Goal: Communication & Community: Answer question/provide support

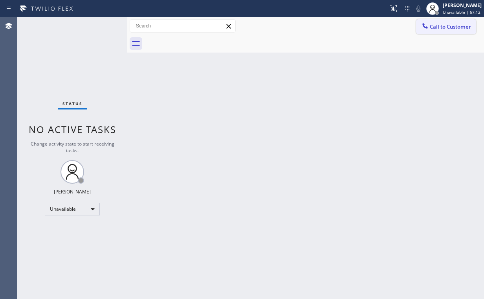
click at [445, 29] on span "Call to Customer" at bounding box center [450, 26] width 41 height 7
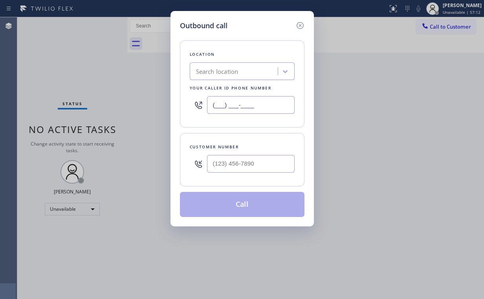
click at [156, 104] on div "Outbound call Location Search location Your caller id phone number (___) ___-__…" at bounding box center [242, 149] width 484 height 299
paste input "323) 643-1169"
type input "[PHONE_NUMBER]"
drag, startPoint x: 261, startPoint y: 168, endPoint x: 269, endPoint y: 163, distance: 8.8
click at [262, 168] on input "(___) ___-____" at bounding box center [251, 164] width 88 height 18
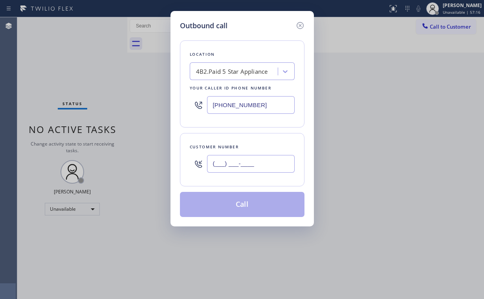
paste input "559) 259-0637"
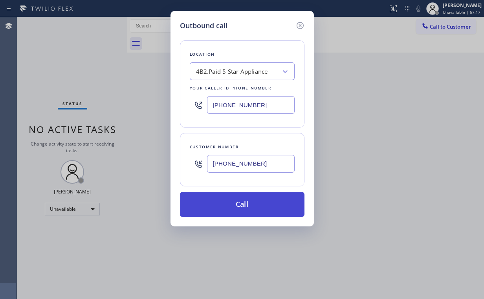
type input "(559) 259-0637"
click at [241, 200] on button "Call" at bounding box center [242, 204] width 125 height 25
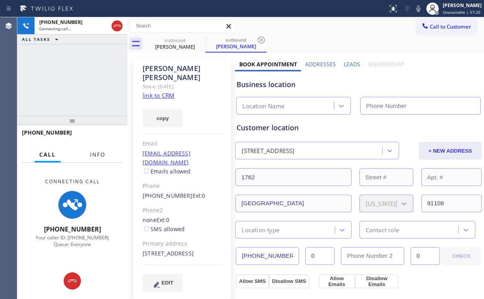
drag, startPoint x: 96, startPoint y: 154, endPoint x: 95, endPoint y: 138, distance: 15.4
click at [97, 154] on span "Info" at bounding box center [97, 154] width 15 height 7
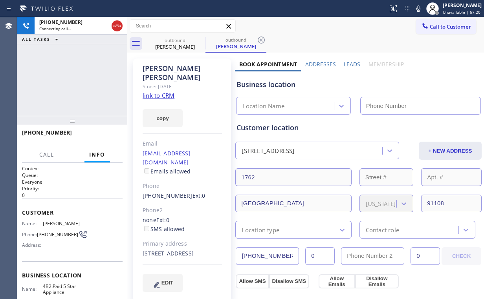
click at [81, 78] on div "+15592590637 Connecting call… ALL TASKS ALL TASKS ACTIVE TASKS TASKS IN WRAP UP" at bounding box center [72, 66] width 110 height 99
type input "(323) 643-1169"
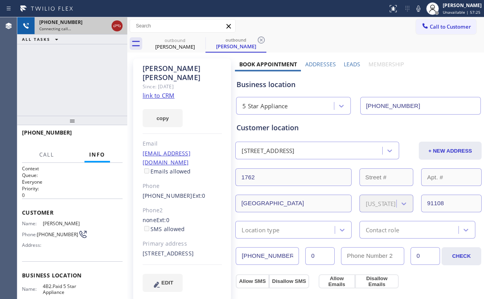
click at [114, 25] on icon at bounding box center [116, 25] width 9 height 9
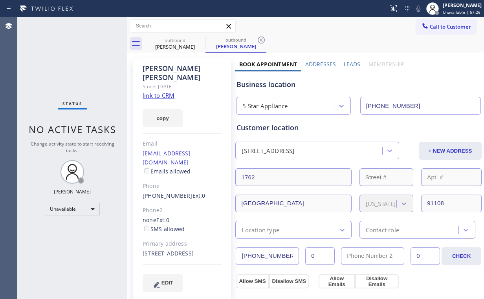
drag, startPoint x: 445, startPoint y: 26, endPoint x: 416, endPoint y: 49, distance: 36.9
click at [445, 26] on span "Call to Customer" at bounding box center [450, 26] width 41 height 7
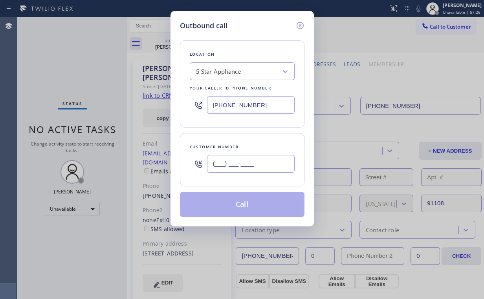
click at [253, 169] on input "(___) ___-____" at bounding box center [251, 164] width 88 height 18
paste input "559) 259-0637"
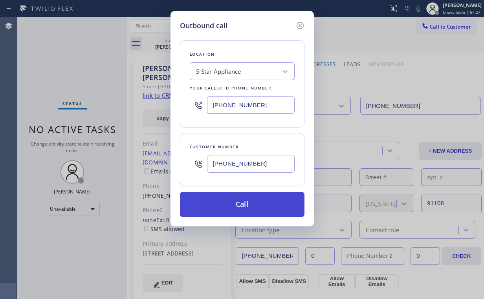
type input "(559) 259-0637"
click at [233, 207] on button "Call" at bounding box center [242, 204] width 125 height 25
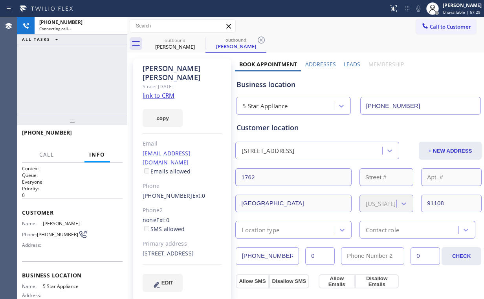
click at [73, 35] on div "ALL TASKS ALL TASKS ACTIVE TASKS TASKS IN WRAP UP" at bounding box center [72, 40] width 110 height 10
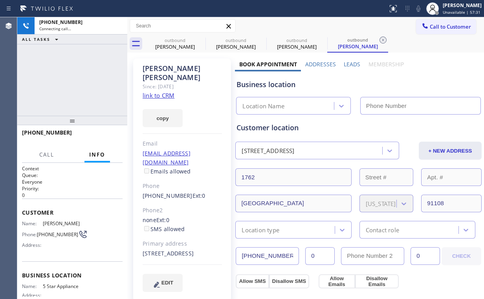
type input "(323) 643-1169"
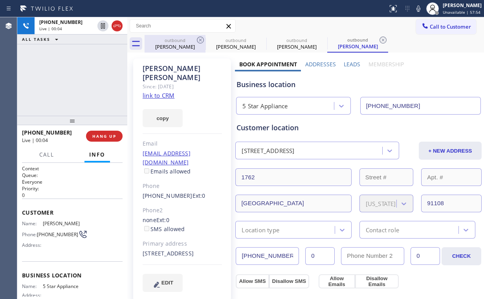
click at [172, 38] on div "outbound" at bounding box center [174, 40] width 59 height 6
click at [201, 39] on icon at bounding box center [200, 40] width 7 height 7
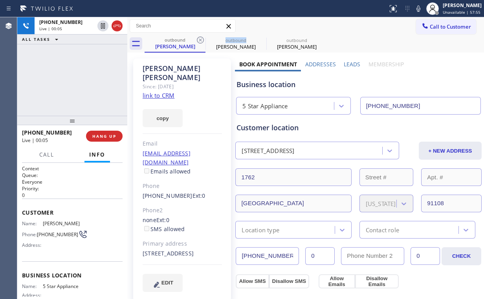
click at [201, 39] on icon at bounding box center [200, 40] width 7 height 7
click at [106, 72] on div "+15592590637 Live | 00:05 ALL TASKS ALL TASKS ACTIVE TASKS TASKS IN WRAP UP" at bounding box center [72, 66] width 110 height 99
click at [259, 85] on div "Business location" at bounding box center [358, 84] width 244 height 11
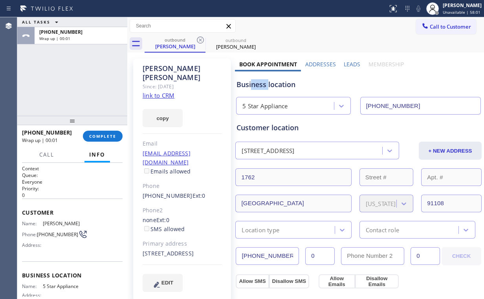
drag, startPoint x: 250, startPoint y: 85, endPoint x: 261, endPoint y: 82, distance: 11.6
click at [267, 84] on div "Business location" at bounding box center [358, 84] width 244 height 11
click at [79, 77] on div "ALL TASKS ALL TASKS ACTIVE TASKS TASKS IN WRAP UP +15592590637 Wrap up | 00:01" at bounding box center [72, 66] width 110 height 99
click at [103, 137] on span "COMPLETE" at bounding box center [102, 136] width 27 height 5
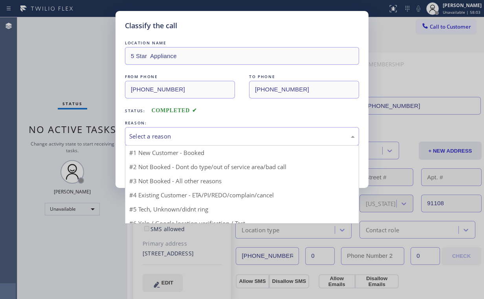
click at [149, 135] on div "Select a reason" at bounding box center [241, 136] width 225 height 9
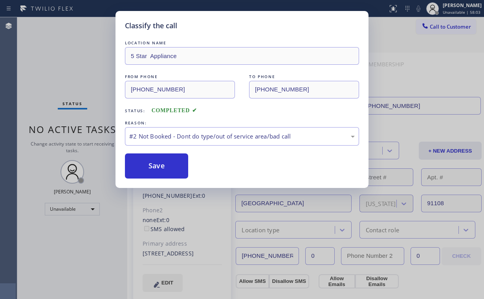
click at [152, 164] on button "Save" at bounding box center [156, 166] width 63 height 25
drag, startPoint x: 68, startPoint y: 62, endPoint x: 85, endPoint y: 0, distance: 64.2
click at [69, 62] on div "Classify the call LOCATION NAME 5 Star Appliance FROM PHONE (323) 643-1169 TO P…" at bounding box center [242, 149] width 484 height 299
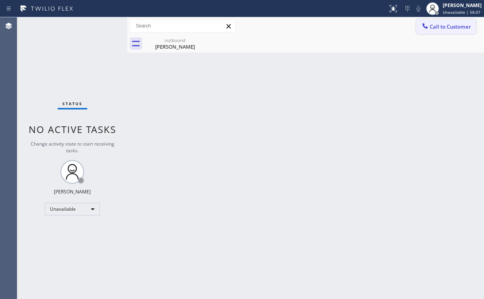
click at [439, 27] on span "Call to Customer" at bounding box center [450, 26] width 41 height 7
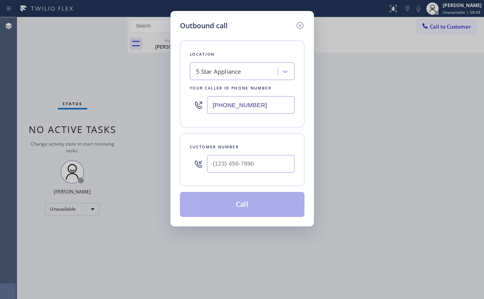
drag, startPoint x: 264, startPoint y: 101, endPoint x: 102, endPoint y: 99, distance: 161.9
click at [138, 104] on div "Outbound call Location 5 Star Appliance Your caller id phone number (323) 643-1…" at bounding box center [242, 149] width 484 height 299
paste input "997-8417"
type input "(323) 997-8417"
click at [234, 161] on input "(___) ___-____" at bounding box center [251, 164] width 88 height 18
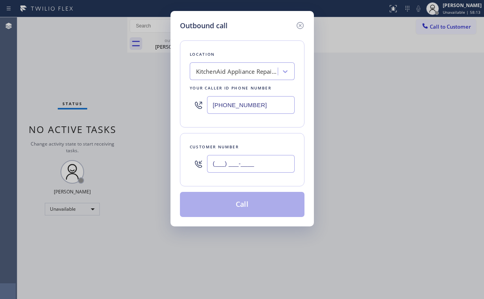
paste input "626) 272-4235"
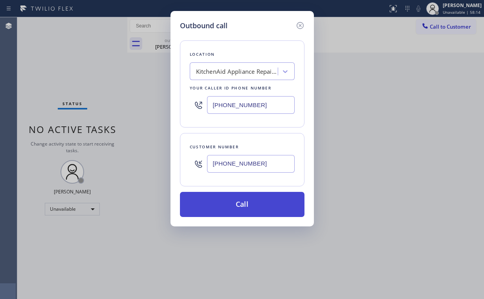
type input "(626) 272-4235"
click at [238, 204] on button "Call" at bounding box center [242, 204] width 125 height 25
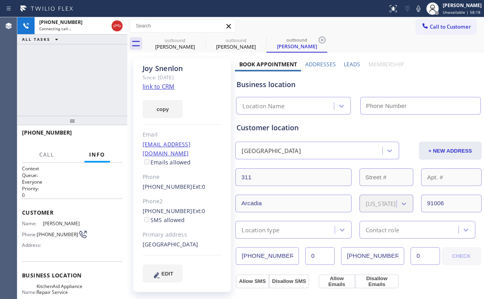
type input "(323) 997-8417"
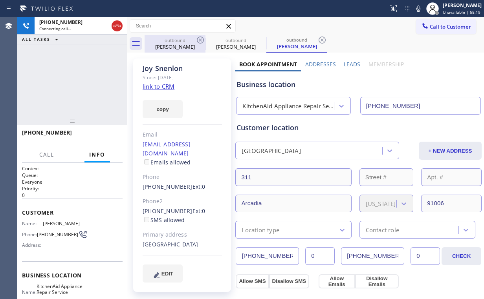
click at [171, 44] on div "Alexandra Noyes" at bounding box center [174, 46] width 59 height 7
type input "(323) 643-1169"
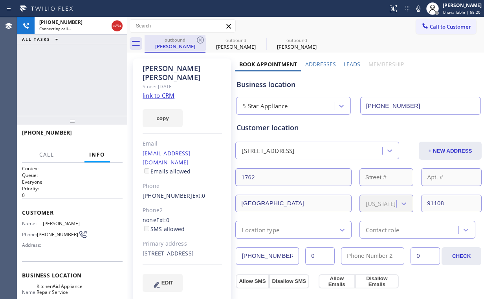
click at [196, 35] on div "outbound Alexandra Noyes" at bounding box center [174, 43] width 59 height 17
click at [199, 39] on icon at bounding box center [200, 40] width 7 height 7
type input "(323) 997-8417"
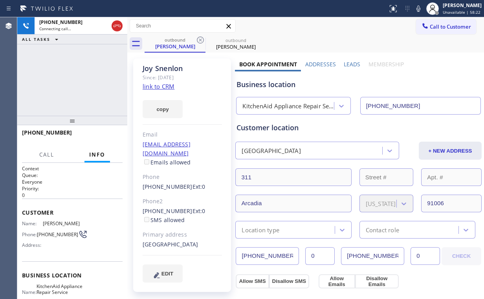
click at [65, 77] on div "+16262724235 Connecting call… ALL TASKS ALL TASKS ACTIVE TASKS TASKS IN WRAP UP" at bounding box center [72, 66] width 110 height 99
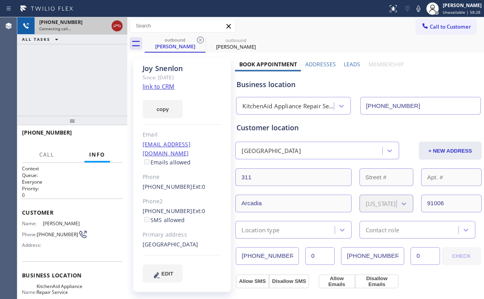
click at [116, 28] on icon at bounding box center [116, 25] width 9 height 9
click at [200, 39] on icon at bounding box center [200, 40] width 7 height 7
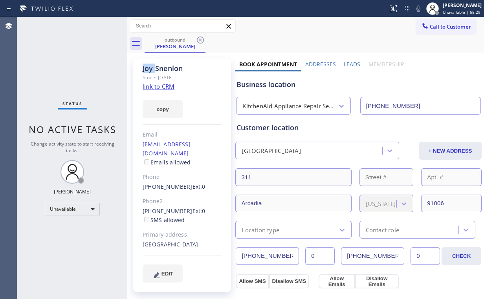
click at [200, 39] on icon at bounding box center [200, 40] width 7 height 7
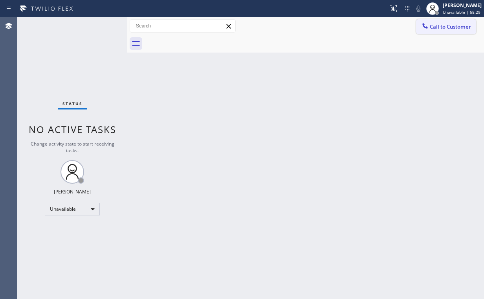
drag, startPoint x: 454, startPoint y: 26, endPoint x: 447, endPoint y: 35, distance: 10.9
click at [454, 26] on span "Call to Customer" at bounding box center [450, 26] width 41 height 7
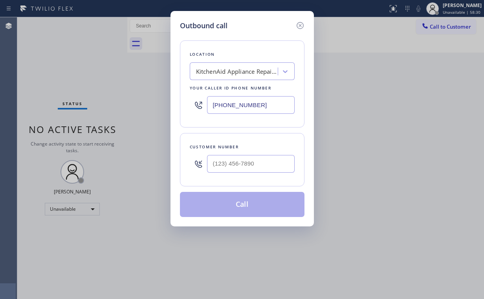
click at [256, 151] on div at bounding box center [251, 164] width 88 height 26
click at [248, 165] on input "(___) ___-____" at bounding box center [251, 164] width 88 height 18
paste input "626) 272-4235"
type input "(626) 272-4235"
click at [244, 201] on button "Call" at bounding box center [242, 204] width 125 height 25
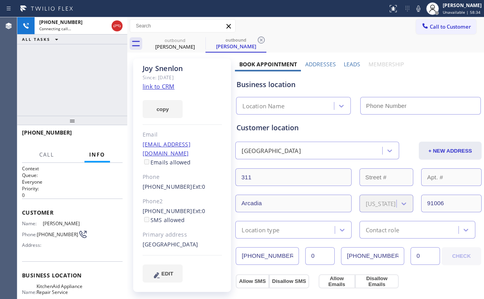
drag, startPoint x: 55, startPoint y: 60, endPoint x: 70, endPoint y: 64, distance: 15.2
click at [56, 60] on div "+16262724235 Connecting call… ALL TASKS ALL TASKS ACTIVE TASKS TASKS IN WRAP UP" at bounding box center [72, 66] width 110 height 99
type input "(323) 997-8417"
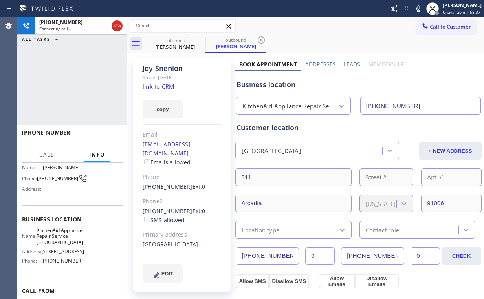
scroll to position [63, 0]
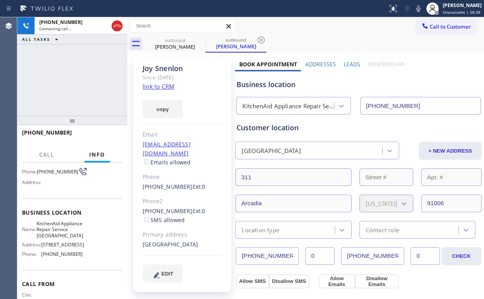
click at [81, 70] on div "+16262724235 Connecting call… ALL TASKS ALL TASKS ACTIVE TASKS TASKS IN WRAP UP" at bounding box center [72, 66] width 110 height 99
click at [83, 95] on div "+16262724235 Connecting call… ALL TASKS ALL TASKS ACTIVE TASKS TASKS IN WRAP UP" at bounding box center [72, 66] width 110 height 99
click at [73, 78] on div "+16262724235 Connecting call… ALL TASKS ALL TASKS ACTIVE TASKS TASKS IN WRAP UP" at bounding box center [72, 66] width 110 height 99
click at [110, 136] on span "HANG UP" at bounding box center [104, 136] width 24 height 5
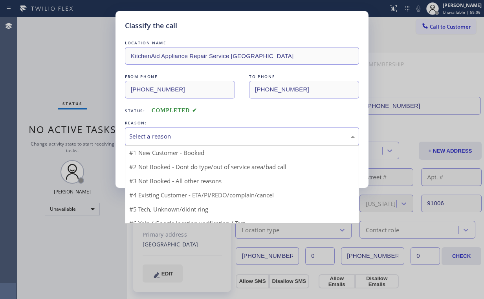
click at [147, 136] on div "Select a reason" at bounding box center [241, 136] width 225 height 9
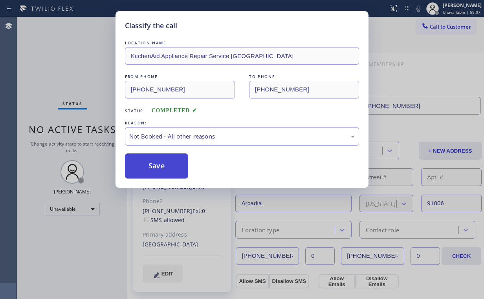
click at [164, 163] on button "Save" at bounding box center [156, 166] width 63 height 25
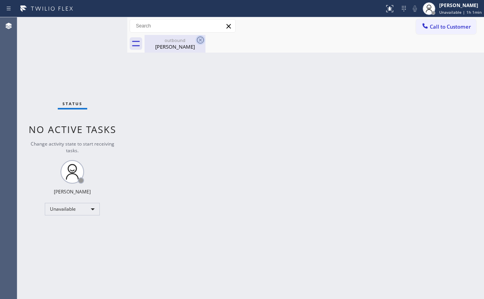
drag, startPoint x: 181, startPoint y: 43, endPoint x: 200, endPoint y: 42, distance: 18.9
click at [181, 44] on div "Joy Snenlon" at bounding box center [174, 46] width 59 height 7
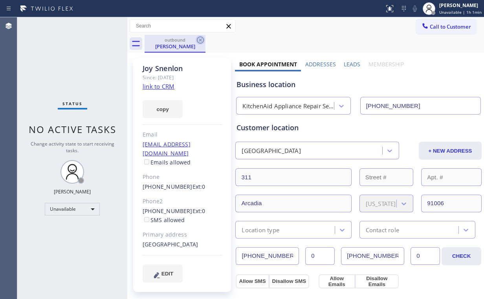
click at [203, 39] on icon at bounding box center [200, 39] width 9 height 9
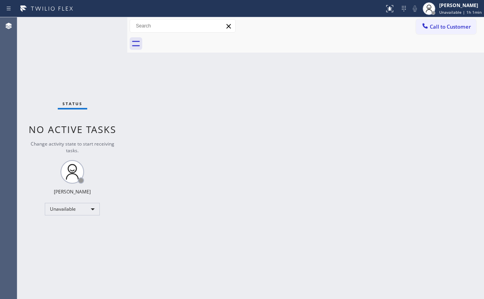
drag, startPoint x: 295, startPoint y: 163, endPoint x: 336, endPoint y: 155, distance: 41.7
click at [296, 163] on div "Back to Dashboard Change Sender ID Customers Technicians Select a contact Outbo…" at bounding box center [305, 158] width 357 height 282
click at [157, 87] on div "Back to Dashboard Change Sender ID Customers Technicians Select a contact Outbo…" at bounding box center [305, 158] width 357 height 282
click at [440, 24] on span "Call to Customer" at bounding box center [450, 26] width 41 height 7
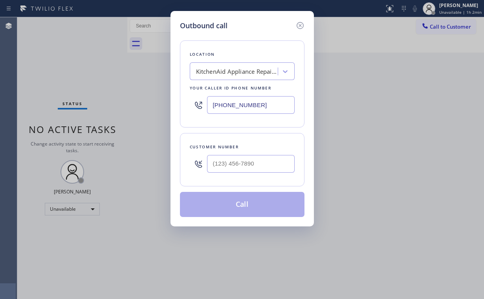
drag, startPoint x: 264, startPoint y: 104, endPoint x: 119, endPoint y: 99, distance: 144.6
click at [196, 104] on div "(323) 997-8417" at bounding box center [242, 105] width 105 height 26
paste input "562) 616-1744"
type input "(562) 616-1744"
click at [240, 162] on input "(___) ___-____" at bounding box center [251, 164] width 88 height 18
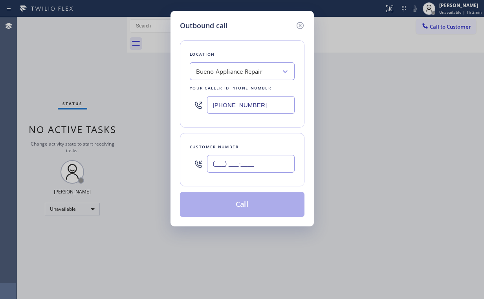
paste input "310) 531-0166"
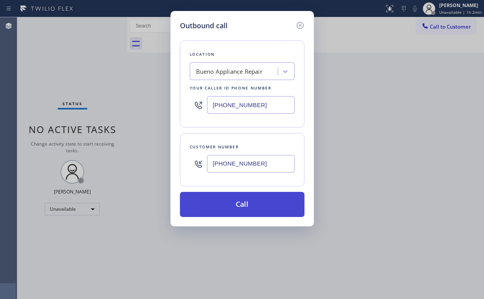
type input "(310) 531-0166"
click at [222, 201] on button "Call" at bounding box center [242, 204] width 125 height 25
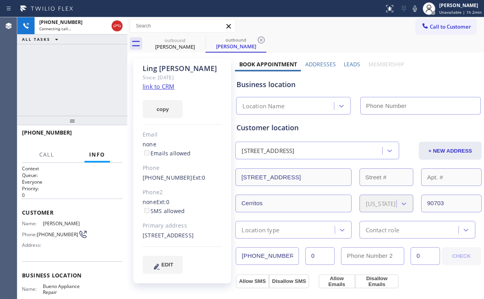
click at [84, 80] on div "+13105310166 Connecting call… ALL TASKS ALL TASKS ACTIVE TASKS TASKS IN WRAP UP" at bounding box center [72, 66] width 110 height 99
type input "(562) 616-1744"
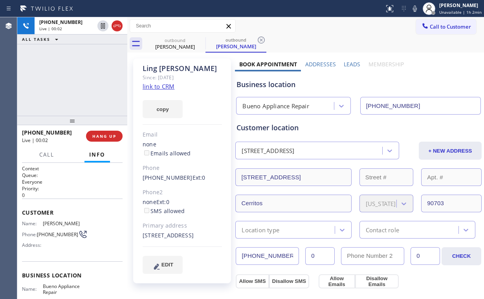
click at [108, 143] on div "+13105310166 Live | 00:02 HANG UP" at bounding box center [72, 136] width 101 height 20
click at [110, 137] on span "HANG UP" at bounding box center [104, 136] width 24 height 5
click at [110, 137] on span "COMPLETE" at bounding box center [102, 136] width 27 height 5
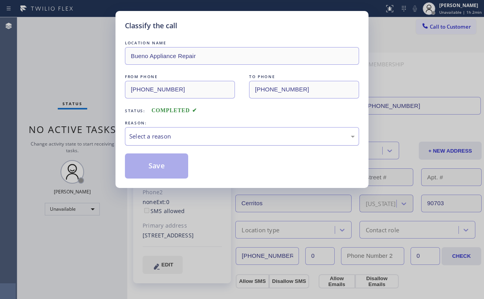
click at [159, 135] on div "Select a reason" at bounding box center [241, 136] width 225 height 9
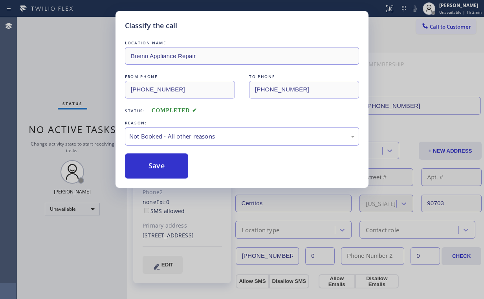
drag, startPoint x: 159, startPoint y: 159, endPoint x: 112, endPoint y: 115, distance: 64.5
click at [159, 160] on button "Save" at bounding box center [156, 166] width 63 height 25
click at [53, 68] on div "Classify the call LOCATION NAME Bueno Appliance Repair FROM PHONE (562) 616-174…" at bounding box center [242, 149] width 484 height 299
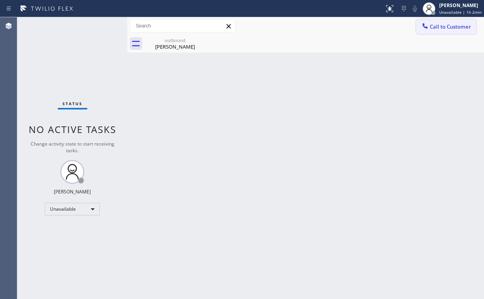
click at [427, 30] on div at bounding box center [424, 26] width 9 height 9
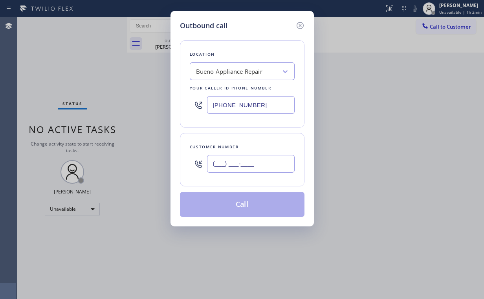
click at [276, 165] on input "(___) ___-____" at bounding box center [251, 164] width 88 height 18
paste input "310) 531-0166"
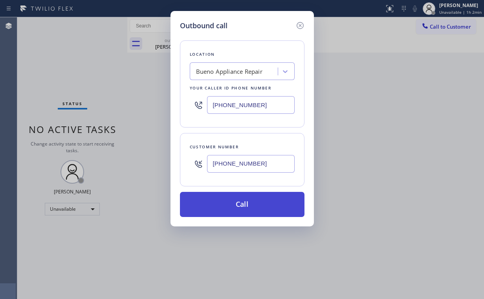
type input "(310) 531-0166"
click at [231, 201] on button "Call" at bounding box center [242, 204] width 125 height 25
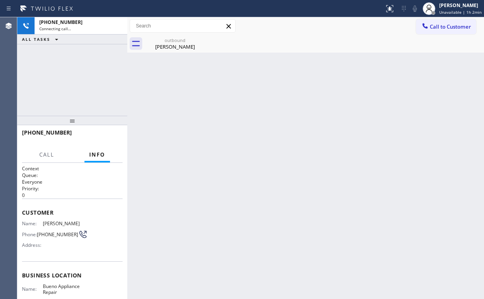
click at [93, 64] on div "+13105310166 Connecting call… ALL TASKS ALL TASKS ACTIVE TASKS TASKS IN WRAP UP" at bounding box center [72, 66] width 110 height 99
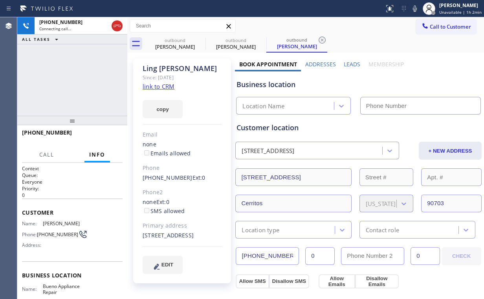
type input "(562) 616-1744"
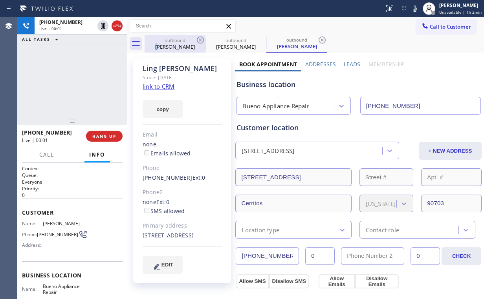
drag, startPoint x: 163, startPoint y: 46, endPoint x: 191, endPoint y: 47, distance: 27.9
click at [164, 46] on div "Ling Chang" at bounding box center [174, 46] width 59 height 7
click at [197, 42] on icon at bounding box center [200, 40] width 7 height 7
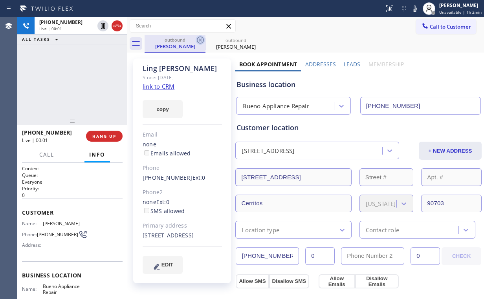
click at [198, 41] on icon at bounding box center [200, 39] width 9 height 9
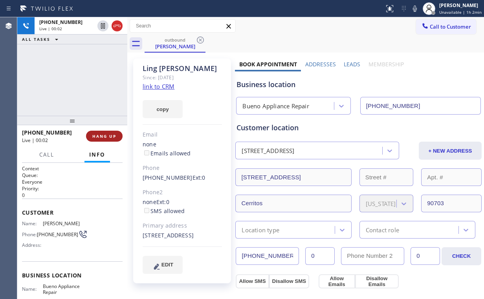
click at [104, 137] on span "HANG UP" at bounding box center [104, 136] width 24 height 5
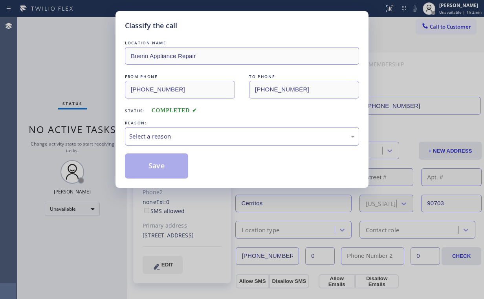
click at [151, 140] on div "Select a reason" at bounding box center [241, 136] width 225 height 9
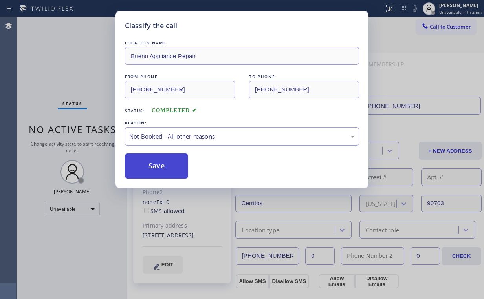
click at [148, 170] on button "Save" at bounding box center [156, 166] width 63 height 25
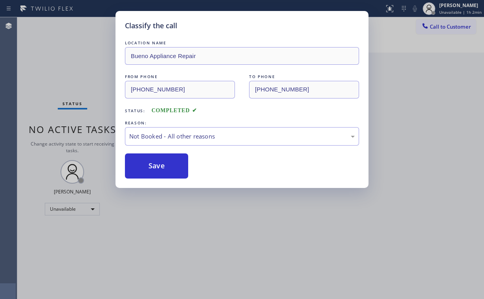
click at [82, 65] on div "Classify the call LOCATION NAME Bueno Appliance Repair FROM PHONE (562) 616-174…" at bounding box center [242, 149] width 484 height 299
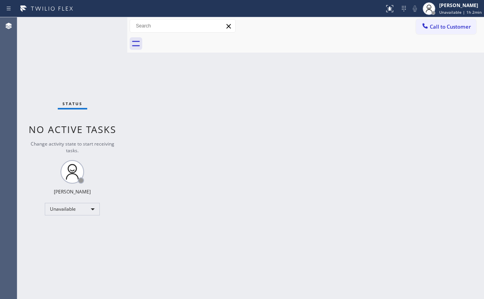
drag, startPoint x: 441, startPoint y: 30, endPoint x: 424, endPoint y: 40, distance: 20.1
click at [441, 30] on span "Call to Customer" at bounding box center [450, 26] width 41 height 7
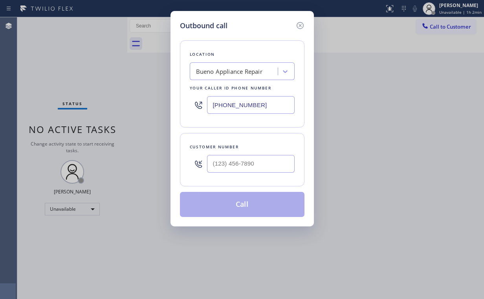
drag, startPoint x: 260, startPoint y: 107, endPoint x: 97, endPoint y: 93, distance: 163.6
click at [161, 99] on div "Outbound call Location Bueno Appliance Repair Your caller id phone number (562)…" at bounding box center [242, 149] width 484 height 299
paste input "323) 870-7123"
type input "(323) 870-7123"
click at [258, 167] on input "(___) ___-____" at bounding box center [251, 164] width 88 height 18
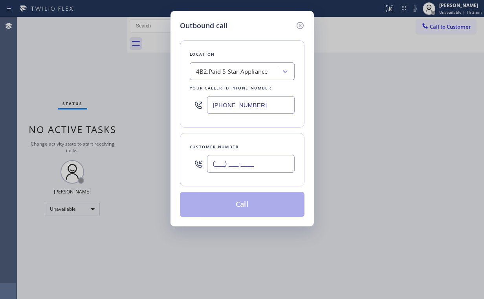
paste input "516) 270-8850"
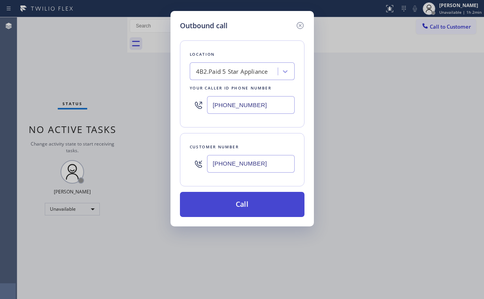
type input "(516) 270-8850"
click at [234, 201] on button "Call" at bounding box center [242, 204] width 125 height 25
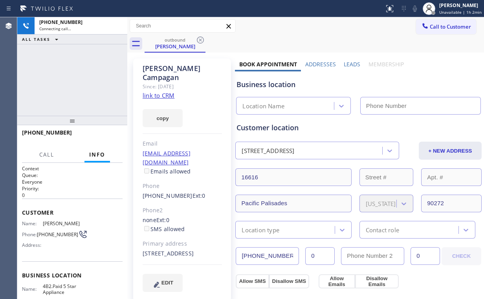
click at [77, 67] on div "+15162708850 Connecting call… ALL TASKS ALL TASKS ACTIVE TASKS TASKS IN WRAP UP" at bounding box center [72, 66] width 110 height 99
type input "(323) 870-7123"
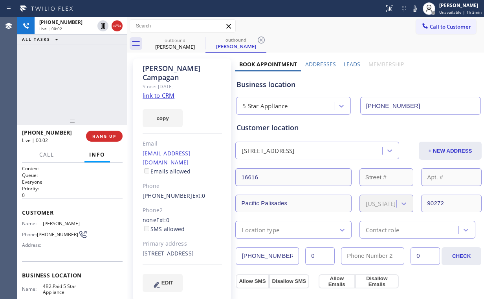
click at [87, 81] on div "+15162708850 Live | 00:02 ALL TASKS ALL TASKS ACTIVE TASKS TASKS IN WRAP UP" at bounding box center [72, 66] width 110 height 99
click at [79, 86] on div "+15162708850 Live | 00:06 ALL TASKS ALL TASKS ACTIVE TASKS TASKS IN WRAP UP" at bounding box center [72, 66] width 110 height 99
drag, startPoint x: 250, startPoint y: 84, endPoint x: 266, endPoint y: 86, distance: 15.8
click at [266, 86] on div "Business location" at bounding box center [358, 84] width 244 height 11
click at [271, 86] on div "Business location" at bounding box center [358, 84] width 244 height 11
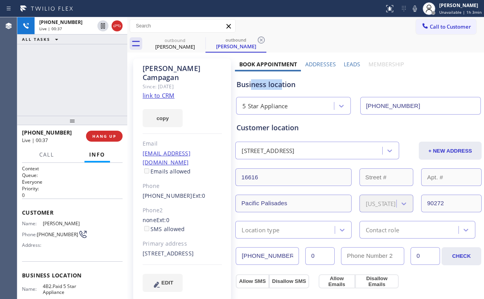
drag, startPoint x: 281, startPoint y: 86, endPoint x: 249, endPoint y: 87, distance: 31.8
click at [249, 87] on div "Business location" at bounding box center [358, 84] width 244 height 11
click at [79, 79] on div "+15162708850 Live | 00:38 ALL TASKS ALL TASKS ACTIVE TASKS TASKS IN WRAP UP" at bounding box center [72, 66] width 110 height 99
click at [79, 79] on div "+15162708850 Live | 00:39 ALL TASKS ALL TASKS ACTIVE TASKS TASKS IN WRAP UP" at bounding box center [72, 66] width 110 height 99
click at [104, 136] on span "HANG UP" at bounding box center [104, 136] width 24 height 5
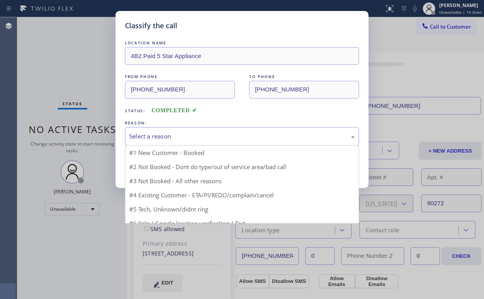
click at [152, 136] on div "Select a reason" at bounding box center [241, 136] width 225 height 9
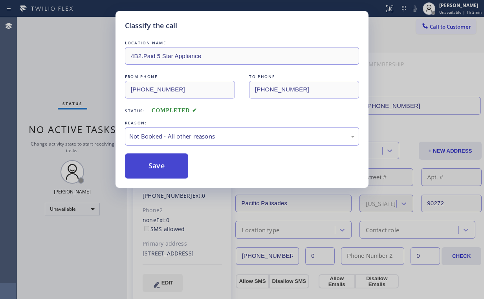
drag, startPoint x: 153, startPoint y: 163, endPoint x: 146, endPoint y: 155, distance: 11.1
click at [153, 162] on button "Save" at bounding box center [156, 166] width 63 height 25
click at [91, 89] on div "Classify the call LOCATION NAME 4B2.Paid 5 Star Appliance FROM PHONE (323) 870-…" at bounding box center [242, 149] width 484 height 299
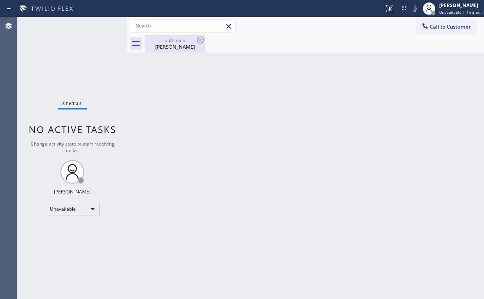
drag, startPoint x: 175, startPoint y: 37, endPoint x: 189, endPoint y: 42, distance: 14.0
click at [176, 38] on div "outbound" at bounding box center [174, 40] width 59 height 6
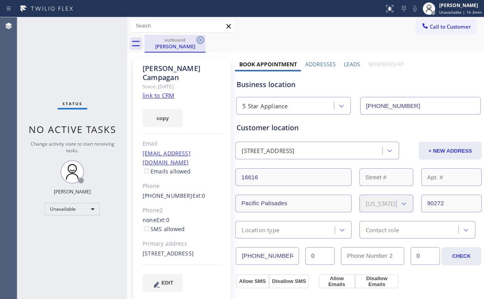
click at [203, 40] on icon at bounding box center [200, 39] width 9 height 9
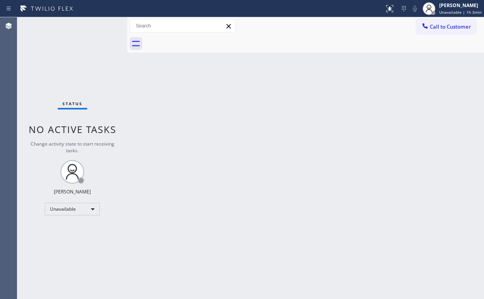
drag, startPoint x: 51, startPoint y: 57, endPoint x: 58, endPoint y: 46, distance: 13.1
click at [52, 55] on div "Status No active tasks Change activity state to start receiving tasks. [PERSON_…" at bounding box center [72, 158] width 110 height 282
drag, startPoint x: 452, startPoint y: 26, endPoint x: 416, endPoint y: 46, distance: 41.0
click at [451, 26] on span "Call to Customer" at bounding box center [450, 26] width 41 height 7
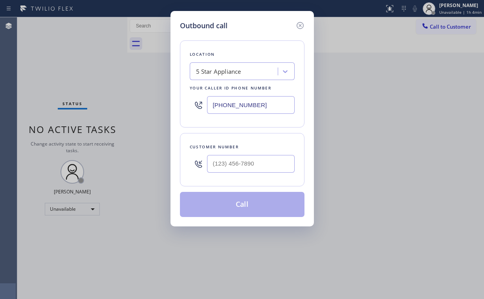
drag, startPoint x: 269, startPoint y: 105, endPoint x: 119, endPoint y: 100, distance: 150.1
click at [147, 103] on div "Outbound call Location 5 Star Appliance Your caller id phone number (323) 870-7…" at bounding box center [242, 149] width 484 height 299
paste input "818) 210-4534"
type input "(323) 870-7123"
click at [258, 165] on input "(___) ___-____" at bounding box center [251, 164] width 88 height 18
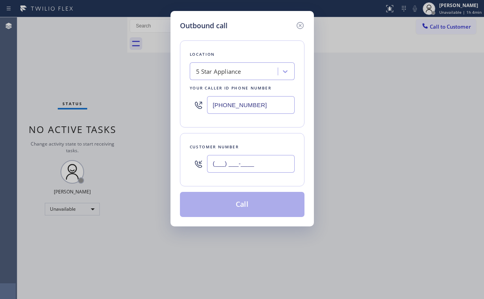
paste input "818) 802-9782"
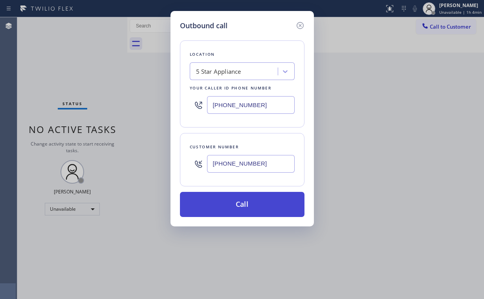
type input "(818) 802-9782"
drag, startPoint x: 243, startPoint y: 200, endPoint x: 218, endPoint y: 258, distance: 63.5
click at [243, 201] on button "Call" at bounding box center [242, 204] width 125 height 25
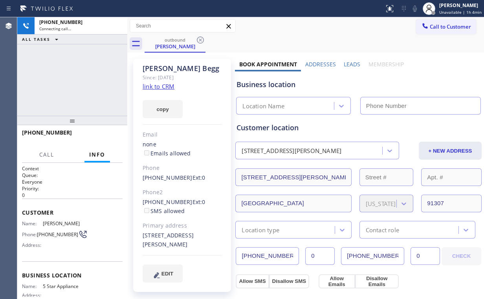
click at [70, 83] on div "+18188029782 Connecting call… ALL TASKS ALL TASKS ACTIVE TASKS TASKS IN WRAP UP" at bounding box center [72, 66] width 110 height 99
type input "(323) 870-7123"
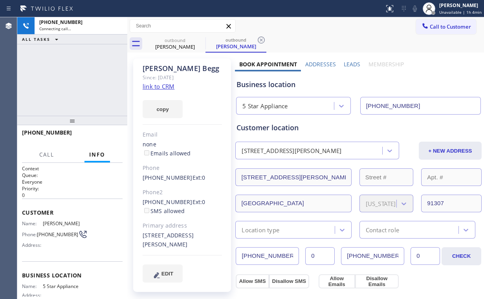
click at [304, 35] on div "outbound Miriam Begg outbound Miriam Begg" at bounding box center [314, 44] width 339 height 18
click at [78, 80] on div "+18188029782 Live | 00:06 ALL TASKS ALL TASKS ACTIVE TASKS TASKS IN WRAP UP" at bounding box center [72, 66] width 110 height 99
drag, startPoint x: 280, startPoint y: 86, endPoint x: 250, endPoint y: 84, distance: 29.6
click at [250, 84] on div "Business location" at bounding box center [358, 84] width 244 height 11
click at [80, 82] on div "+18188029782 Live | 00:20 ALL TASKS ALL TASKS ACTIVE TASKS TASKS IN WRAP UP" at bounding box center [72, 66] width 110 height 99
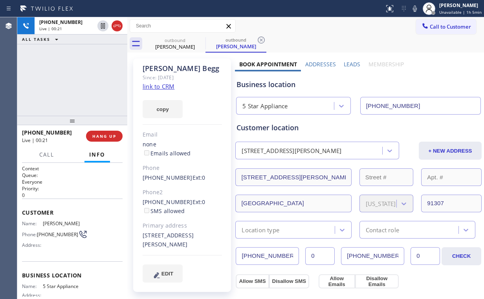
click at [80, 82] on div "+18188029782 Live | 00:21 ALL TASKS ALL TASKS ACTIVE TASKS TASKS IN WRAP UP" at bounding box center [72, 66] width 110 height 99
click at [109, 135] on span "HANG UP" at bounding box center [104, 136] width 24 height 5
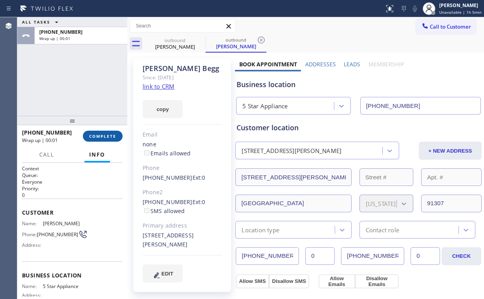
click at [103, 140] on button "COMPLETE" at bounding box center [103, 136] width 40 height 11
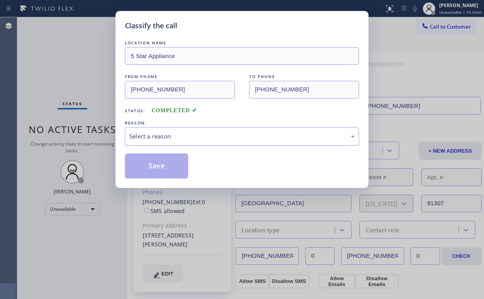
click at [145, 134] on div "Select a reason" at bounding box center [241, 136] width 225 height 9
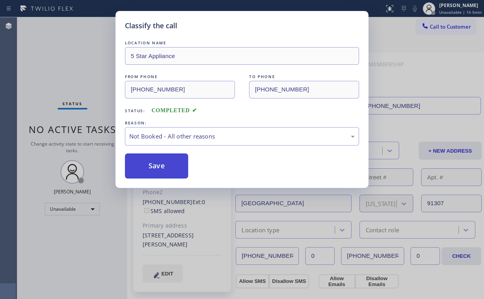
drag, startPoint x: 149, startPoint y: 167, endPoint x: 87, endPoint y: 88, distance: 100.1
click at [149, 167] on button "Save" at bounding box center [156, 166] width 63 height 25
click at [75, 74] on div "Classify the call LOCATION NAME 5 Star Appliance FROM PHONE (323) 870-7123 TO P…" at bounding box center [242, 149] width 484 height 299
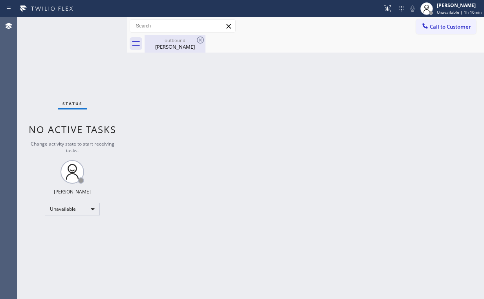
click at [175, 47] on div "Miriam Begg" at bounding box center [174, 46] width 59 height 7
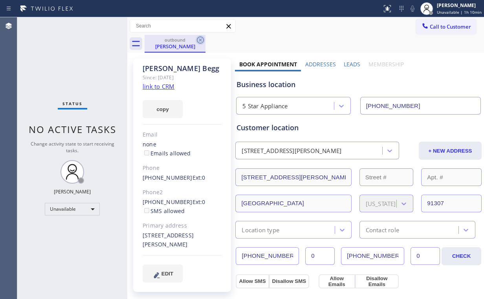
click at [200, 39] on icon at bounding box center [200, 40] width 7 height 7
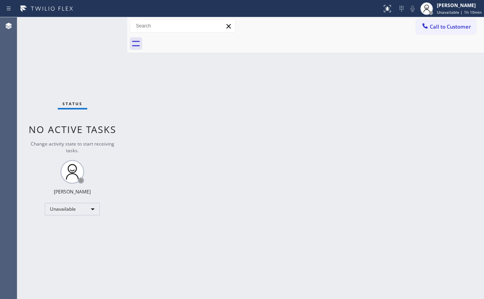
drag, startPoint x: 259, startPoint y: 137, endPoint x: 215, endPoint y: 261, distance: 131.5
click at [259, 141] on div "Back to Dashboard Change Sender ID Customers Technicians Select a contact Outbo…" at bounding box center [305, 158] width 357 height 282
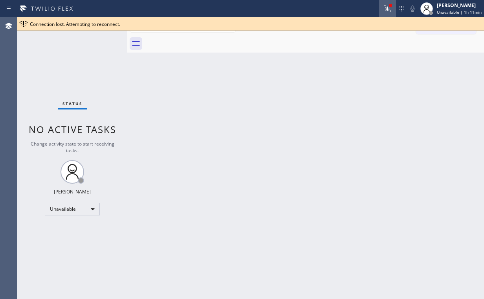
click at [392, 8] on icon at bounding box center [387, 8] width 9 height 9
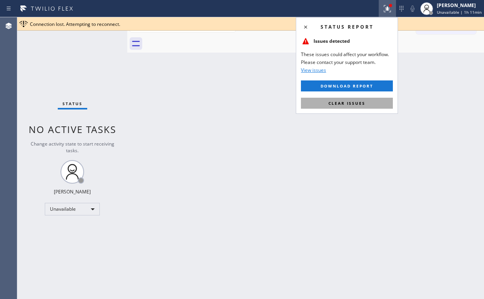
click at [351, 101] on span "Clear issues" at bounding box center [346, 103] width 37 height 5
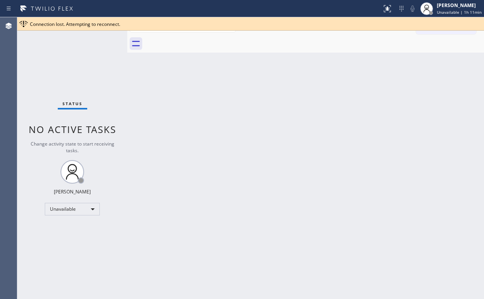
click at [235, 112] on div "Back to Dashboard Change Sender ID Customers Technicians Select a contact Outbo…" at bounding box center [305, 158] width 357 height 282
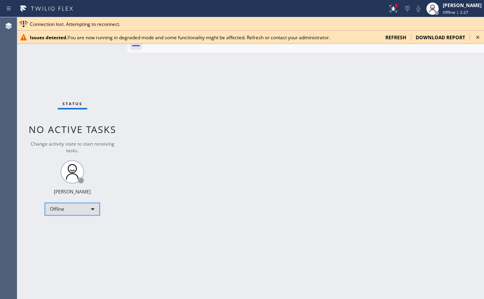
click at [68, 209] on div "Offline" at bounding box center [72, 209] width 55 height 13
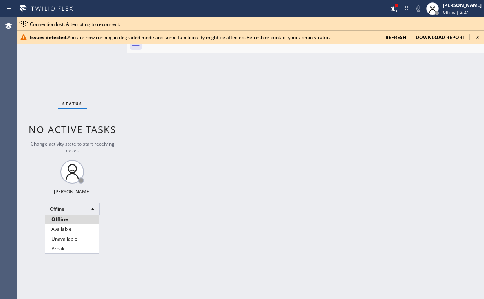
drag, startPoint x: 322, startPoint y: 134, endPoint x: 484, endPoint y: 22, distance: 196.8
click at [328, 129] on div at bounding box center [242, 149] width 484 height 299
click at [478, 37] on icon at bounding box center [477, 37] width 9 height 9
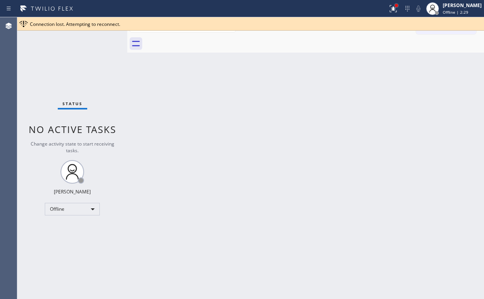
click at [399, 7] on div at bounding box center [396, 5] width 5 height 5
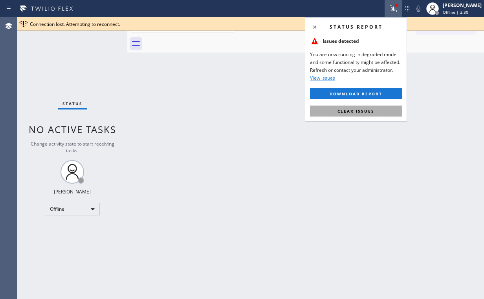
click at [363, 115] on button "Clear issues" at bounding box center [356, 111] width 92 height 11
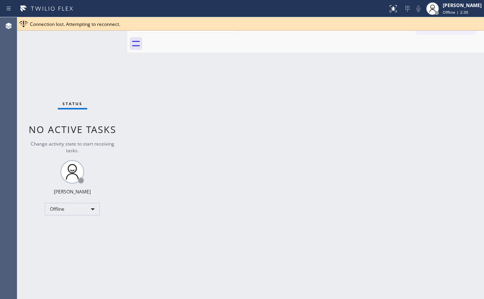
drag, startPoint x: 294, startPoint y: 105, endPoint x: 286, endPoint y: 116, distance: 13.8
click at [293, 105] on div "Back to Dashboard Change Sender ID Customers Technicians Select a contact Outbo…" at bounding box center [305, 158] width 357 height 282
click at [79, 204] on div "Offline" at bounding box center [72, 209] width 55 height 13
click at [71, 239] on li "Unavailable" at bounding box center [71, 239] width 53 height 9
click at [269, 139] on div "Back to Dashboard Change Sender ID Customers Technicians Select a contact Outbo…" at bounding box center [305, 158] width 357 height 282
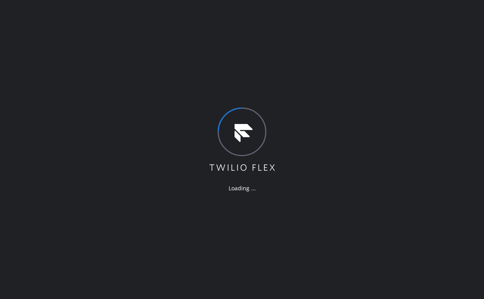
click at [333, 207] on div "Loading ..." at bounding box center [242, 149] width 484 height 299
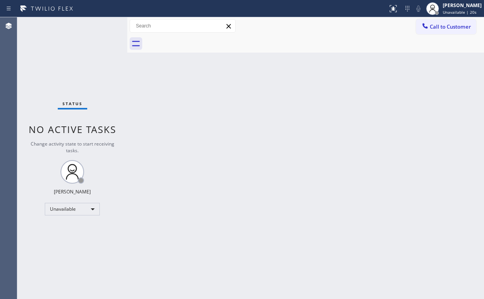
drag, startPoint x: 157, startPoint y: 216, endPoint x: 222, endPoint y: 64, distance: 164.9
click at [157, 216] on div "Back to Dashboard Change Sender ID Customers Technicians Select a contact Outbo…" at bounding box center [305, 158] width 357 height 282
click at [60, 47] on div "Status No active tasks Change activity state to start receiving tasks. [PERSON_…" at bounding box center [72, 158] width 110 height 282
drag, startPoint x: 451, startPoint y: 25, endPoint x: 445, endPoint y: 29, distance: 8.0
click at [451, 26] on span "Call to Customer" at bounding box center [450, 26] width 41 height 7
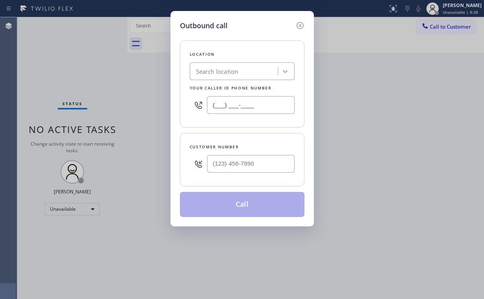
drag, startPoint x: 267, startPoint y: 108, endPoint x: 100, endPoint y: 105, distance: 166.6
click at [120, 105] on div "Outbound call Location Search location Your caller id phone number (___) ___-__…" at bounding box center [242, 149] width 484 height 299
paste input "619) 202-8714"
type input "[PHONE_NUMBER]"
drag, startPoint x: 251, startPoint y: 168, endPoint x: 257, endPoint y: 167, distance: 5.3
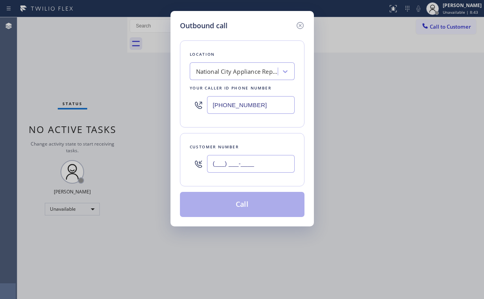
click at [252, 168] on input "(___) ___-____" at bounding box center [251, 164] width 88 height 18
paste input "619) 628-7985"
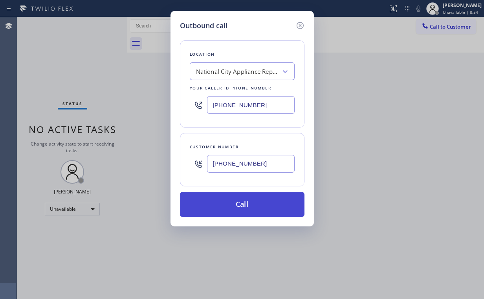
type input "[PHONE_NUMBER]"
click at [232, 207] on button "Call" at bounding box center [242, 204] width 125 height 25
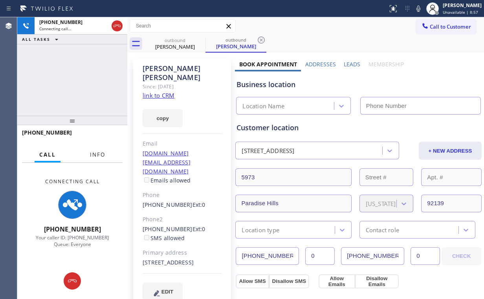
click at [97, 157] on span "Info" at bounding box center [97, 154] width 15 height 7
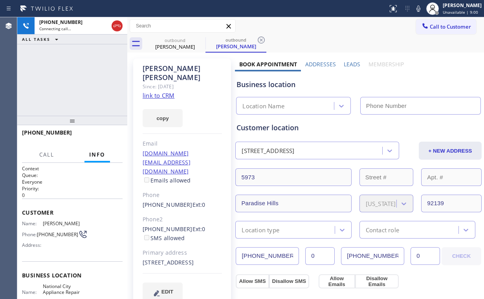
type input "[PHONE_NUMBER]"
drag, startPoint x: 73, startPoint y: 68, endPoint x: 58, endPoint y: 0, distance: 69.2
click at [75, 66] on div "[PHONE_NUMBER] Connecting call… ALL TASKS ALL TASKS ACTIVE TASKS TASKS IN WRAP …" at bounding box center [72, 66] width 110 height 99
click at [60, 93] on div "[PHONE_NUMBER] Connecting call… ALL TASKS ALL TASKS ACTIVE TASKS TASKS IN WRAP …" at bounding box center [72, 66] width 110 height 99
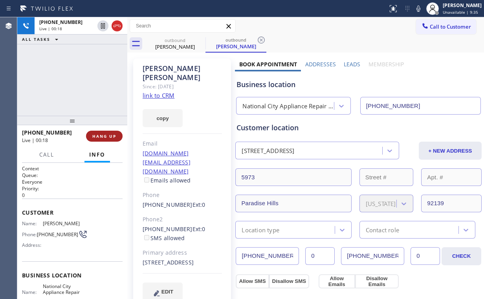
click at [108, 137] on span "HANG UP" at bounding box center [104, 136] width 24 height 5
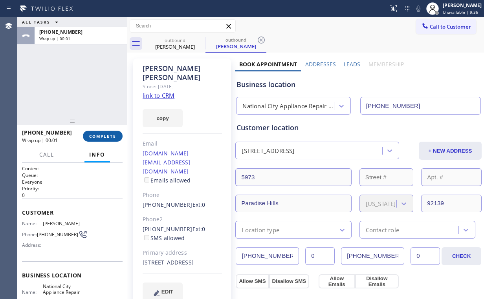
click at [108, 137] on span "COMPLETE" at bounding box center [102, 136] width 27 height 5
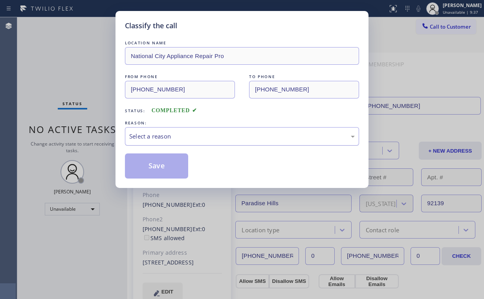
drag, startPoint x: 174, startPoint y: 134, endPoint x: 175, endPoint y: 142, distance: 8.3
click at [174, 134] on div "Select a reason" at bounding box center [241, 136] width 225 height 9
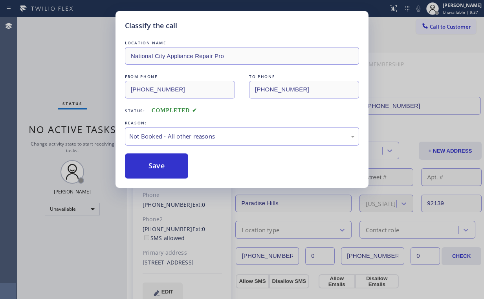
click at [173, 166] on button "Save" at bounding box center [156, 166] width 63 height 25
drag, startPoint x: 66, startPoint y: 69, endPoint x: 146, endPoint y: 107, distance: 88.4
click at [74, 73] on div "Classify the call LOCATION NAME National City Appliance Repair Pro FROM PHONE […" at bounding box center [242, 149] width 484 height 299
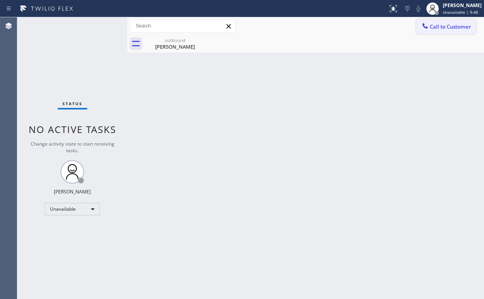
click at [443, 27] on span "Call to Customer" at bounding box center [450, 26] width 41 height 7
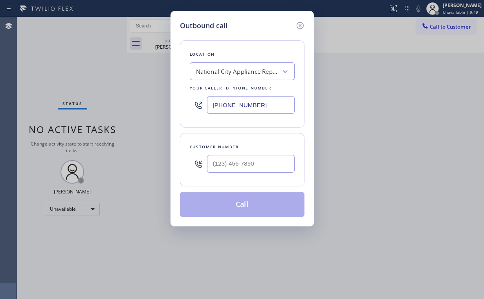
drag, startPoint x: 280, startPoint y: 109, endPoint x: 98, endPoint y: 116, distance: 182.0
click at [187, 107] on div "Location [GEOGRAPHIC_DATA] Appliance Repair Pro Your caller id phone number [PH…" at bounding box center [242, 83] width 125 height 87
paste input "862) 972-3797"
type input "[PHONE_NUMBER]"
click at [248, 162] on input "(___) ___-____" at bounding box center [251, 164] width 88 height 18
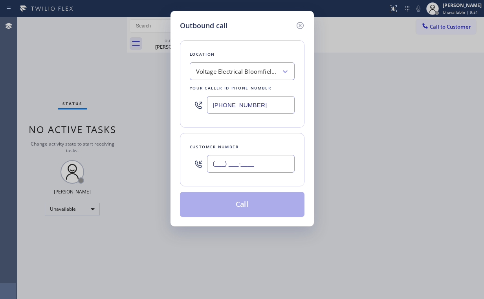
paste input "609) 359-4569"
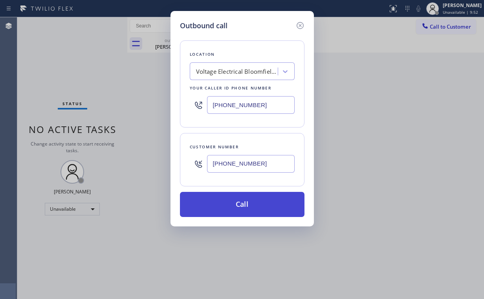
type input "[PHONE_NUMBER]"
click at [236, 204] on button "Call" at bounding box center [242, 204] width 125 height 25
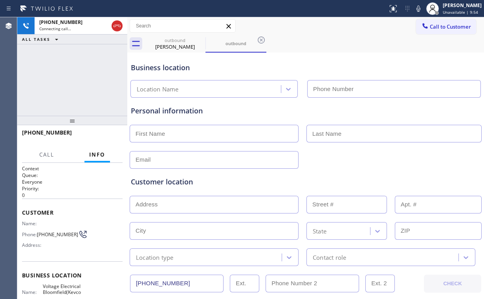
type input "[PHONE_NUMBER]"
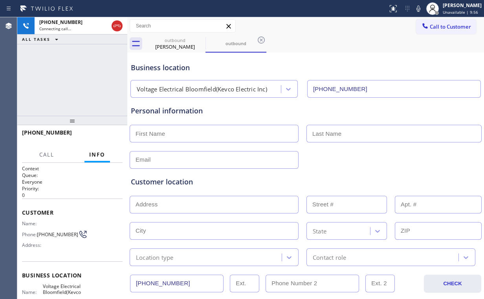
click at [89, 80] on div "[PHONE_NUMBER] Connecting call… ALL TASKS ALL TASKS ACTIVE TASKS TASKS IN WRAP …" at bounding box center [72, 66] width 110 height 99
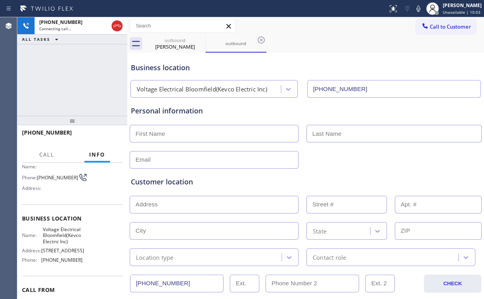
scroll to position [63, 0]
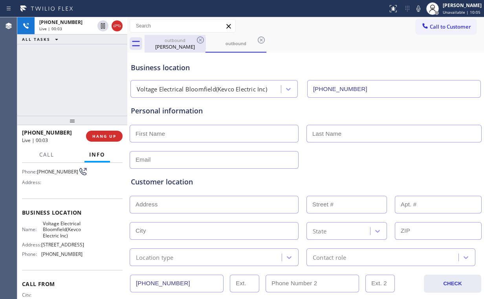
click at [172, 42] on div "outbound" at bounding box center [174, 40] width 59 height 6
type input "[PHONE_NUMBER]"
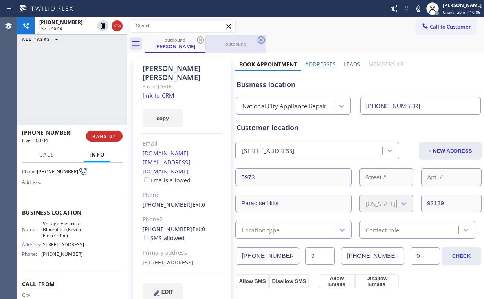
click at [202, 38] on icon at bounding box center [200, 39] width 9 height 9
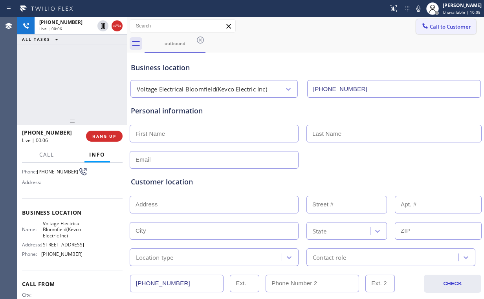
click at [436, 29] on span "Call to Customer" at bounding box center [450, 26] width 41 height 7
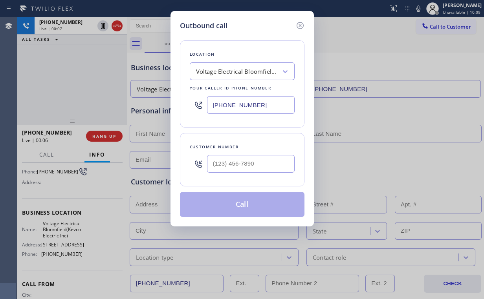
type input "(___) ___-____"
click at [251, 157] on input "(___) ___-____" at bounding box center [251, 164] width 88 height 18
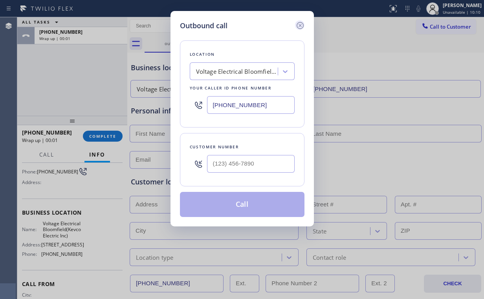
click at [297, 25] on icon at bounding box center [299, 25] width 7 height 7
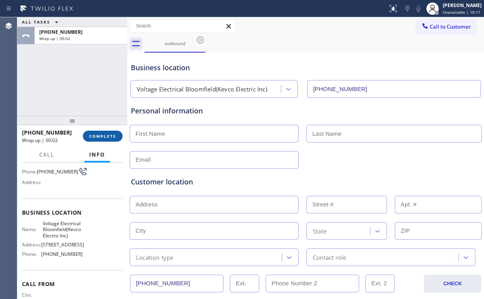
click at [101, 139] on button "COMPLETE" at bounding box center [103, 136] width 40 height 11
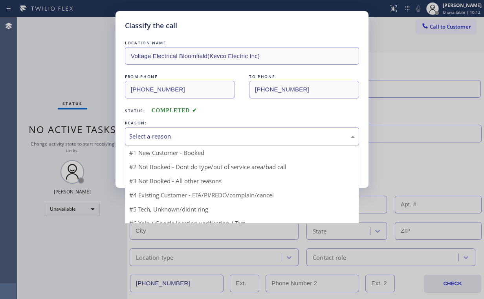
click at [152, 136] on div "Select a reason" at bounding box center [241, 136] width 225 height 9
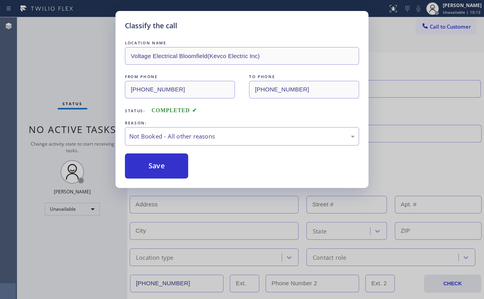
drag, startPoint x: 150, startPoint y: 164, endPoint x: 99, endPoint y: 96, distance: 85.0
click at [150, 163] on button "Save" at bounding box center [156, 166] width 63 height 25
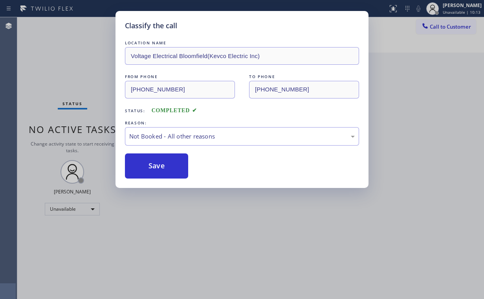
click at [66, 55] on div "Classify the call LOCATION NAME Voltage Electrical Bloomfield(Kevco Electric In…" at bounding box center [242, 149] width 484 height 299
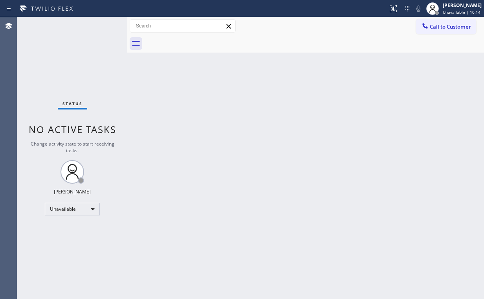
click at [435, 27] on span "Call to Customer" at bounding box center [450, 26] width 41 height 7
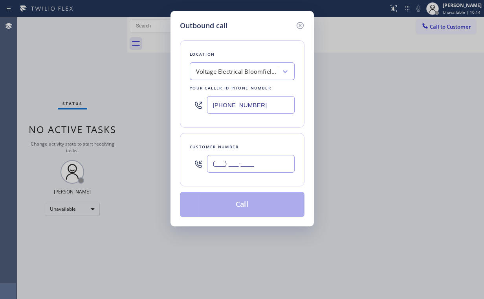
click at [259, 167] on input "(___) ___-____" at bounding box center [251, 164] width 88 height 18
paste input "609) 359-4569"
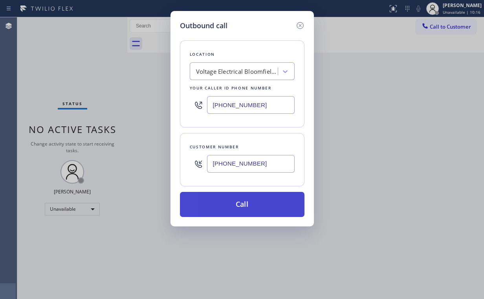
type input "[PHONE_NUMBER]"
click at [237, 204] on button "Call" at bounding box center [242, 204] width 125 height 25
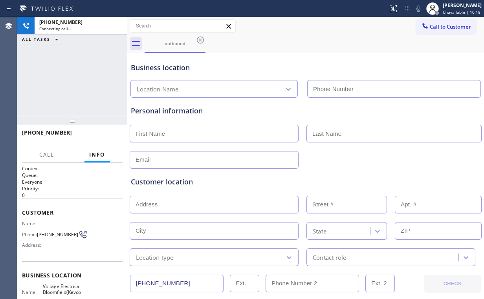
type input "[PHONE_NUMBER]"
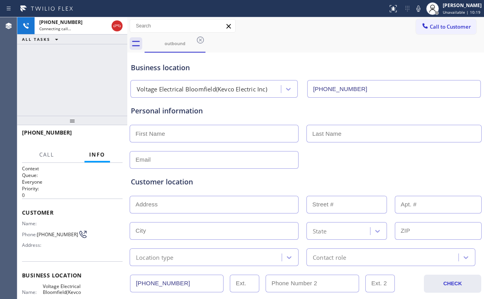
click at [68, 93] on div "[PHONE_NUMBER] Connecting call… ALL TASKS ALL TASKS ACTIVE TASKS TASKS IN WRAP …" at bounding box center [72, 66] width 110 height 99
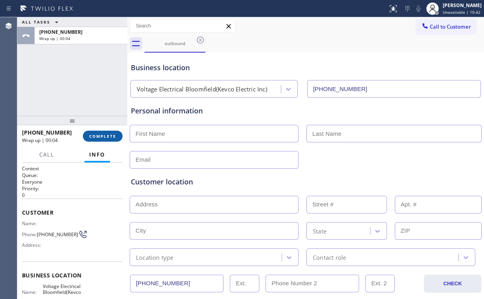
click at [107, 132] on button "COMPLETE" at bounding box center [103, 136] width 40 height 11
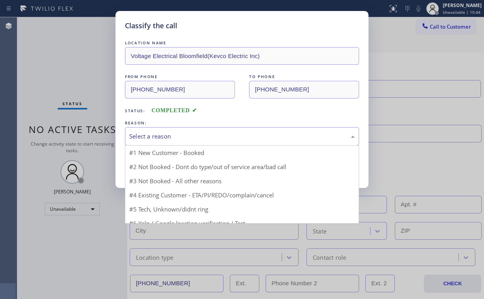
drag, startPoint x: 145, startPoint y: 137, endPoint x: 147, endPoint y: 157, distance: 20.5
click at [145, 137] on div "Select a reason" at bounding box center [241, 136] width 225 height 9
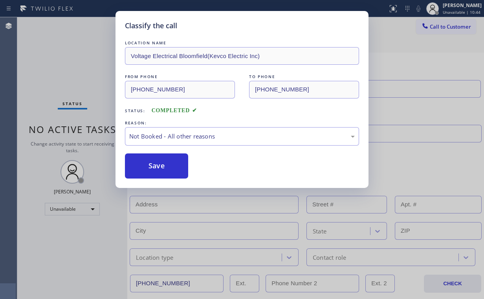
drag, startPoint x: 147, startPoint y: 166, endPoint x: 123, endPoint y: 129, distance: 44.0
click at [147, 166] on button "Save" at bounding box center [156, 166] width 63 height 25
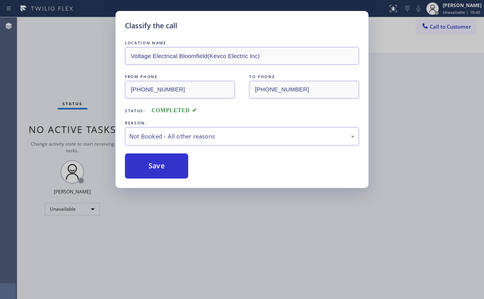
click at [68, 65] on div "Classify the call LOCATION NAME Voltage Electrical Bloomfield(Kevco Electric In…" at bounding box center [242, 149] width 484 height 299
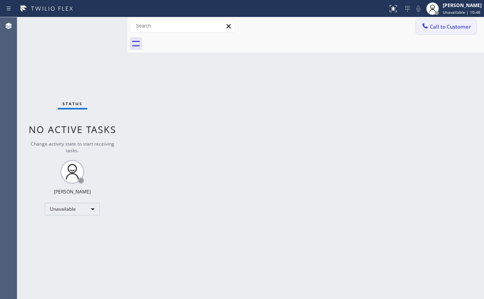
click at [436, 28] on span "Call to Customer" at bounding box center [450, 26] width 41 height 7
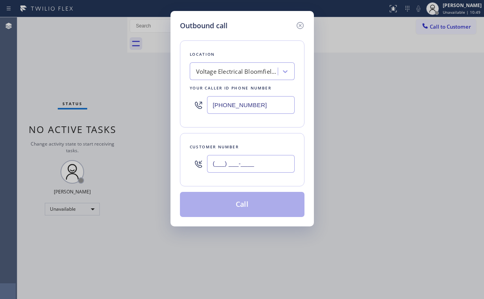
click at [248, 166] on input "(___) ___-____" at bounding box center [251, 164] width 88 height 18
paste input "609) 359-4569"
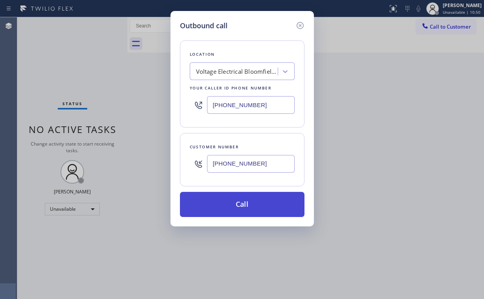
type input "[PHONE_NUMBER]"
click at [237, 201] on button "Call" at bounding box center [242, 204] width 125 height 25
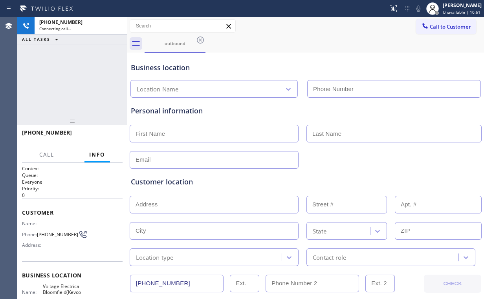
type input "[PHONE_NUMBER]"
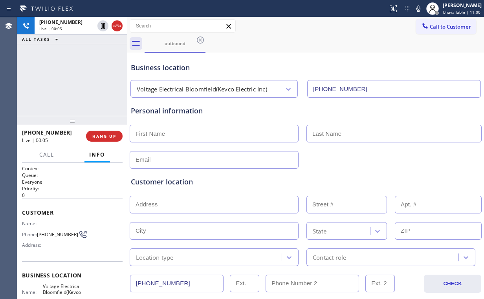
click at [84, 90] on div "[PHONE_NUMBER] Live | 00:05 ALL TASKS ALL TASKS ACTIVE TASKS TASKS IN WRAP UP" at bounding box center [72, 66] width 110 height 99
click at [106, 138] on span "HANG UP" at bounding box center [104, 136] width 24 height 5
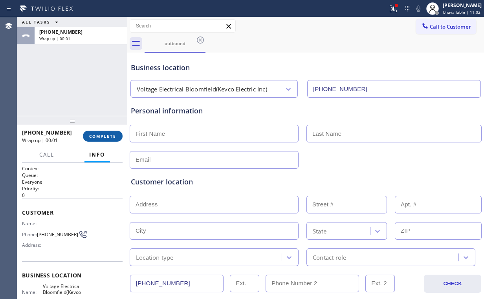
click at [106, 138] on span "COMPLETE" at bounding box center [102, 136] width 27 height 5
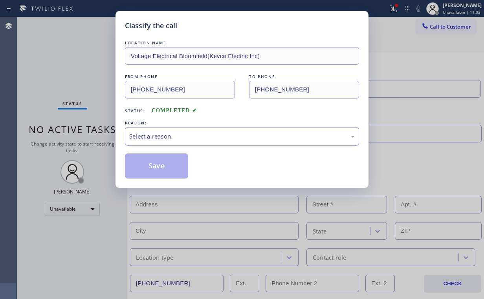
click at [152, 131] on div "Select a reason" at bounding box center [242, 136] width 234 height 18
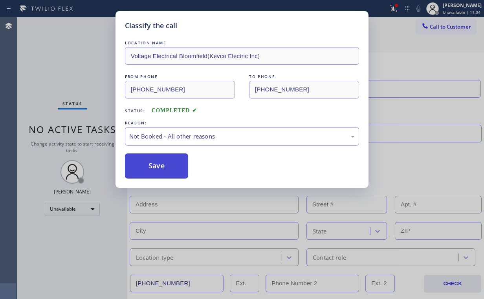
drag, startPoint x: 157, startPoint y: 170, endPoint x: 146, endPoint y: 154, distance: 18.9
click at [157, 170] on button "Save" at bounding box center [156, 166] width 63 height 25
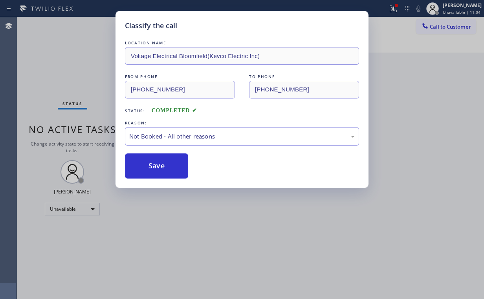
click at [87, 79] on div "Classify the call LOCATION NAME Voltage Electrical Bloomfield(Kevco Electric In…" at bounding box center [242, 149] width 484 height 299
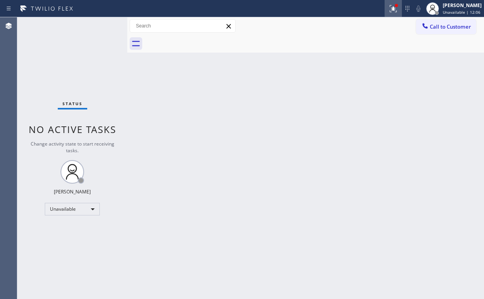
click at [397, 10] on icon at bounding box center [393, 8] width 7 height 7
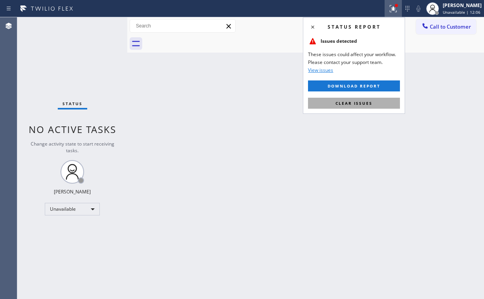
click at [346, 107] on button "Clear issues" at bounding box center [354, 103] width 92 height 11
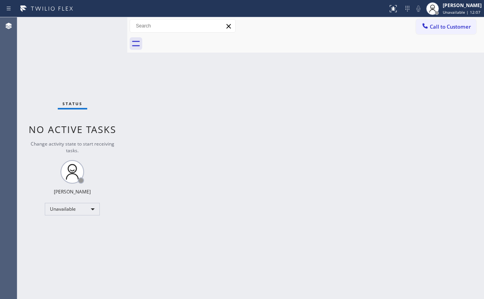
click at [191, 120] on div "Back to Dashboard Change Sender ID Customers Technicians Select a contact Outbo…" at bounding box center [305, 158] width 357 height 282
click at [50, 44] on div "Status No active tasks Change activity state to start receiving tasks. [PERSON_…" at bounding box center [72, 158] width 110 height 282
click at [432, 34] on div "Call to Customer Outbound call Location Voltage Electrical Bloomfield(Kevco Ele…" at bounding box center [305, 26] width 357 height 18
click at [445, 28] on span "Call to Customer" at bounding box center [450, 26] width 41 height 7
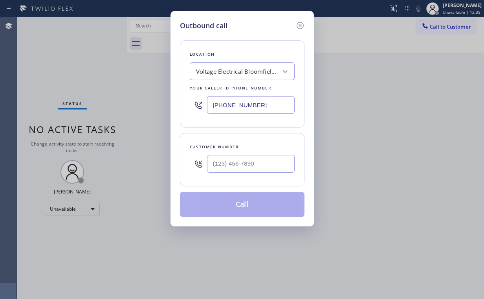
drag, startPoint x: 281, startPoint y: 99, endPoint x: 149, endPoint y: 101, distance: 132.0
click at [167, 102] on div "Outbound call Location Voltage Electrical Bloomfield(Kevco Electric Inc) Your c…" at bounding box center [242, 149] width 484 height 299
paste input "18) 698-8288"
type input "[PHONE_NUMBER]"
click at [267, 162] on input "(___) ___-____" at bounding box center [251, 164] width 88 height 18
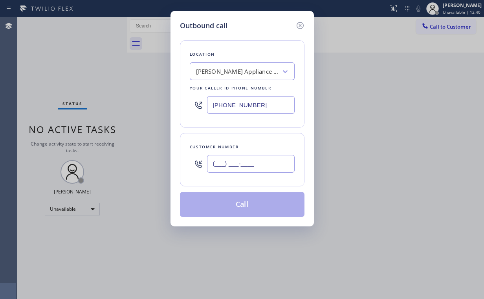
paste input "818) 306-7712"
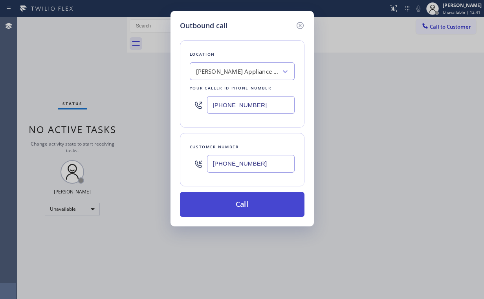
type input "[PHONE_NUMBER]"
click at [219, 200] on button "Call" at bounding box center [242, 204] width 125 height 25
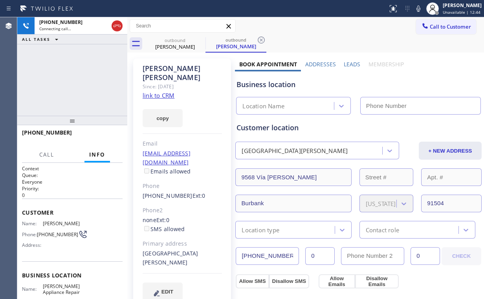
drag, startPoint x: 74, startPoint y: 79, endPoint x: 148, endPoint y: 297, distance: 229.7
click at [74, 80] on div "[PHONE_NUMBER] Connecting call… ALL TASKS ALL TASKS ACTIVE TASKS TASKS IN WRAP …" at bounding box center [72, 66] width 110 height 99
type input "[PHONE_NUMBER]"
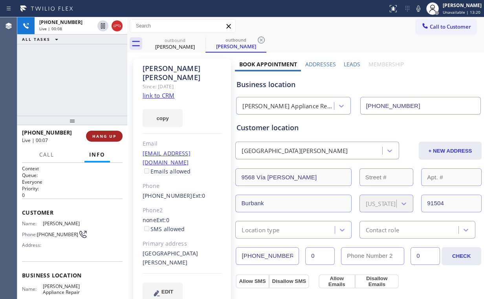
click at [106, 132] on button "HANG UP" at bounding box center [104, 136] width 37 height 11
click at [104, 135] on span "HANG UP" at bounding box center [104, 136] width 24 height 5
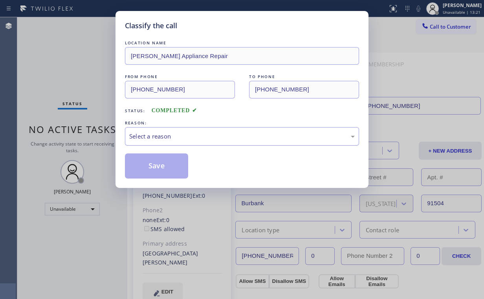
click at [171, 128] on div "Select a reason" at bounding box center [242, 136] width 234 height 18
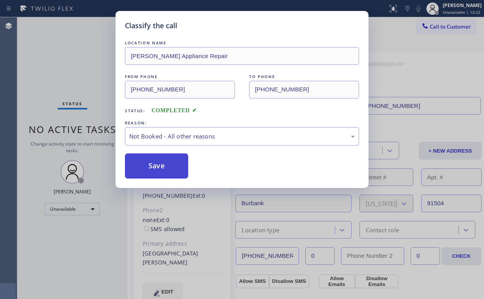
drag, startPoint x: 157, startPoint y: 165, endPoint x: 158, endPoint y: 161, distance: 4.3
click at [158, 165] on button "Save" at bounding box center [156, 166] width 63 height 25
click at [65, 68] on div "Classify the call LOCATION NAME [PERSON_NAME] Appliance Repair FROM PHONE [PHON…" at bounding box center [242, 149] width 484 height 299
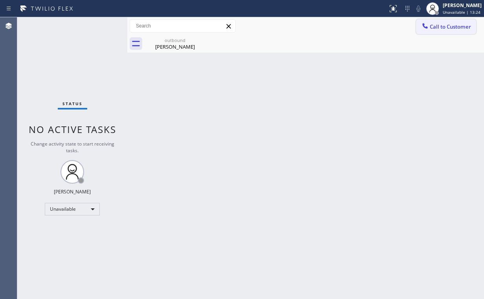
click at [423, 33] on button "Call to Customer" at bounding box center [446, 26] width 60 height 15
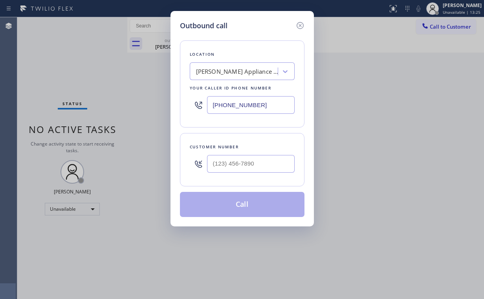
drag, startPoint x: 86, startPoint y: 64, endPoint x: 96, endPoint y: 38, distance: 26.9
click at [89, 62] on div "Outbound call Location [PERSON_NAME] Appliance Repair Your caller id phone numb…" at bounding box center [242, 149] width 484 height 299
click at [240, 159] on input "(___) ___-____" at bounding box center [251, 164] width 88 height 18
paste input "818) 306-7712"
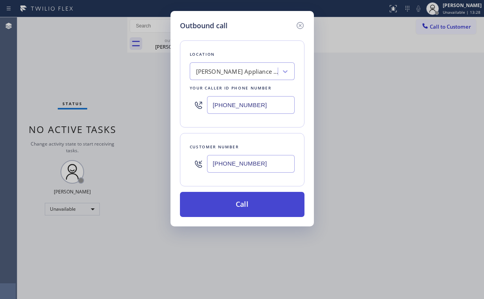
type input "[PHONE_NUMBER]"
click at [225, 202] on button "Call" at bounding box center [242, 204] width 125 height 25
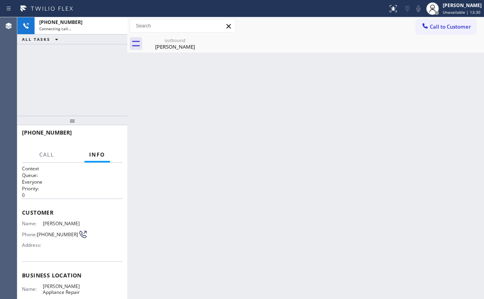
click at [96, 53] on div "[PHONE_NUMBER] Connecting call… ALL TASKS ALL TASKS ACTIVE TASKS TASKS IN WRAP …" at bounding box center [72, 66] width 110 height 99
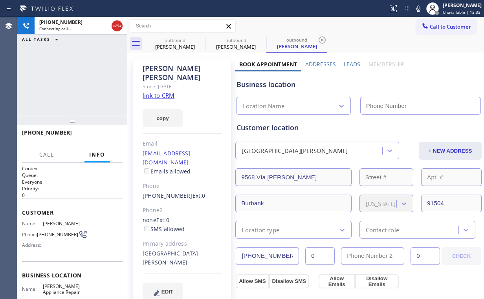
type input "[PHONE_NUMBER]"
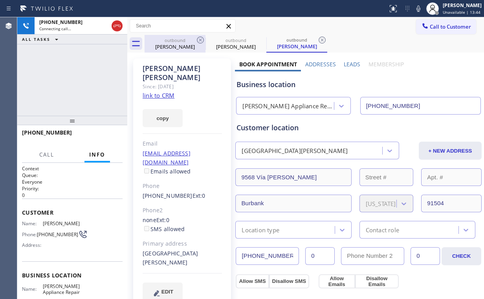
drag, startPoint x: 157, startPoint y: 45, endPoint x: 190, endPoint y: 39, distance: 33.9
click at [158, 45] on div "[PERSON_NAME]" at bounding box center [174, 46] width 59 height 7
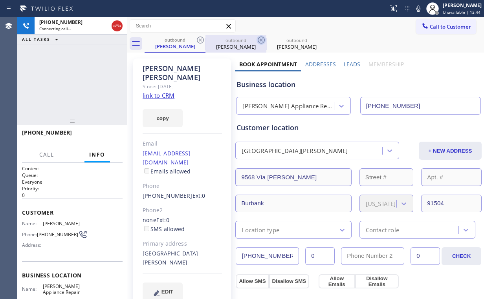
click at [198, 39] on icon at bounding box center [200, 39] width 9 height 9
drag, startPoint x: 91, startPoint y: 78, endPoint x: 99, endPoint y: 78, distance: 7.9
click at [92, 78] on div "[PHONE_NUMBER] Connecting call… ALL TASKS ALL TASKS ACTIVE TASKS TASKS IN WRAP …" at bounding box center [72, 66] width 110 height 99
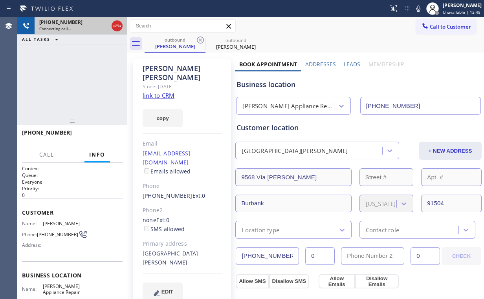
click at [118, 20] on div at bounding box center [117, 25] width 14 height 17
click at [118, 25] on icon at bounding box center [116, 25] width 9 height 9
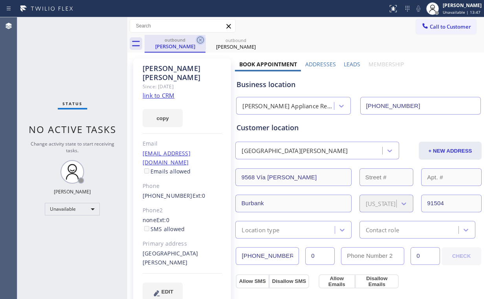
drag, startPoint x: 171, startPoint y: 44, endPoint x: 198, endPoint y: 39, distance: 27.5
click at [174, 44] on div "[PERSON_NAME]" at bounding box center [174, 46] width 59 height 7
click at [199, 39] on icon at bounding box center [200, 39] width 9 height 9
click at [199, 39] on icon at bounding box center [200, 40] width 7 height 7
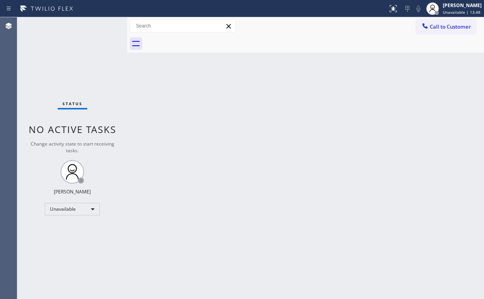
click at [75, 62] on div "Status No active tasks Change activity state to start receiving tasks. [PERSON_…" at bounding box center [72, 158] width 110 height 282
drag, startPoint x: 359, startPoint y: 144, endPoint x: 383, endPoint y: 148, distance: 24.7
click at [361, 145] on div "Back to Dashboard Change Sender ID Customers Technicians Select a contact Outbo…" at bounding box center [305, 158] width 357 height 282
click at [428, 28] on icon at bounding box center [425, 26] width 8 height 8
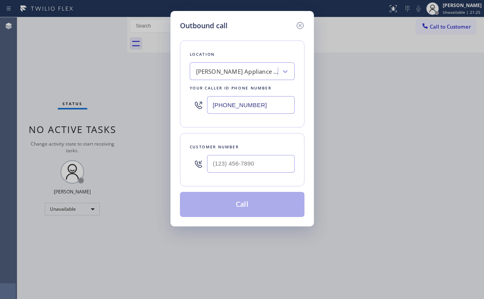
drag, startPoint x: 264, startPoint y: 99, endPoint x: 96, endPoint y: 125, distance: 169.7
click at [151, 115] on div "Outbound call Location [PERSON_NAME] Appliance Repair Your caller id phone numb…" at bounding box center [242, 149] width 484 height 299
paste input "786) 610-6933"
type input "[PHONE_NUMBER]"
click at [253, 165] on input "(___) ___-____" at bounding box center [251, 164] width 88 height 18
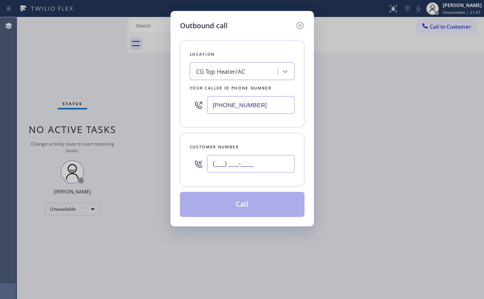
paste input "786) 530-0120"
type input "[PHONE_NUMBER]"
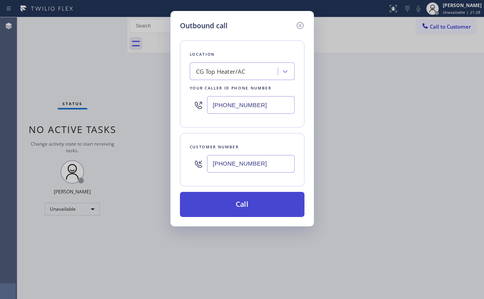
click at [239, 209] on button "Call" at bounding box center [242, 204] width 125 height 25
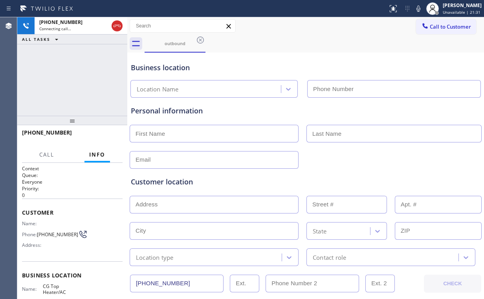
type input "[PHONE_NUMBER]"
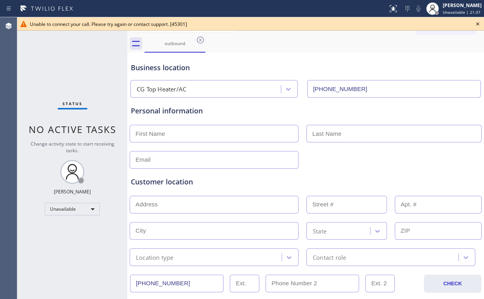
click at [479, 24] on icon at bounding box center [477, 23] width 9 height 9
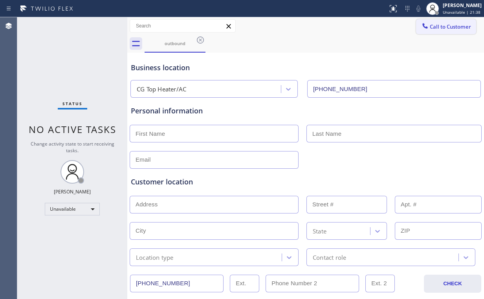
click at [443, 30] on span "Call to Customer" at bounding box center [450, 26] width 41 height 7
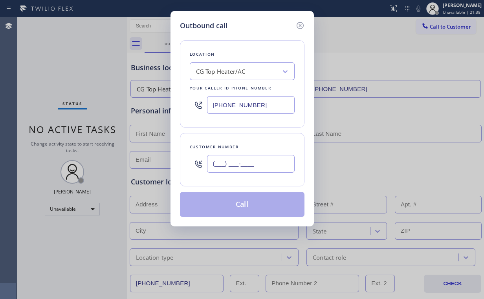
click at [248, 167] on input "(___) ___-____" at bounding box center [251, 164] width 88 height 18
paste input "786) 530-0120"
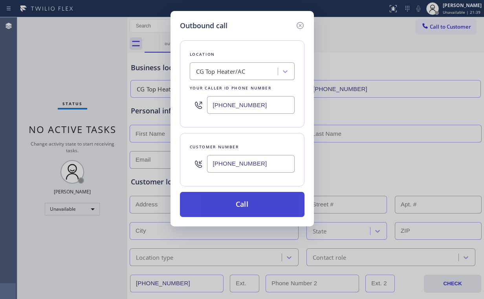
type input "[PHONE_NUMBER]"
click at [247, 213] on button "Call" at bounding box center [242, 204] width 125 height 25
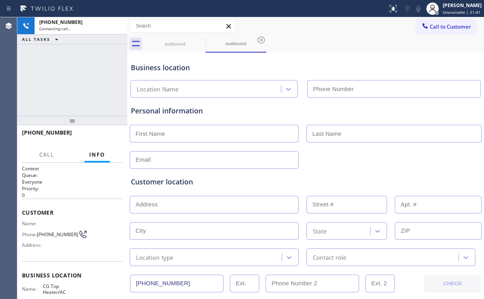
type input "[PHONE_NUMBER]"
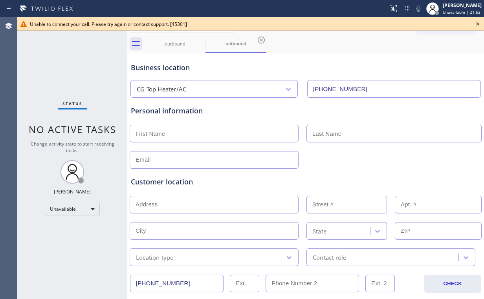
drag, startPoint x: 40, startPoint y: 61, endPoint x: 148, endPoint y: 58, distance: 107.3
click at [41, 61] on div "Status No active tasks Change activity state to start receiving tasks. [PERSON_…" at bounding box center [72, 158] width 110 height 282
click at [479, 24] on icon at bounding box center [477, 23] width 9 height 9
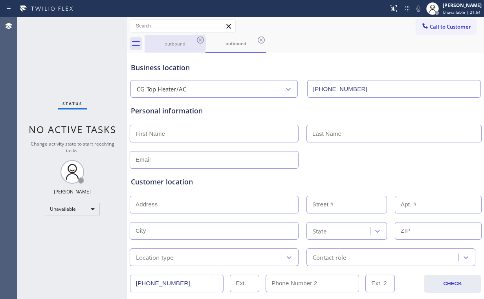
click at [178, 46] on div "outbound" at bounding box center [174, 44] width 59 height 6
click at [204, 40] on icon at bounding box center [200, 39] width 9 height 9
click at [202, 39] on icon at bounding box center [200, 39] width 9 height 9
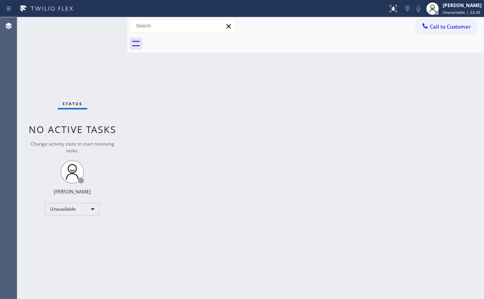
drag, startPoint x: 53, startPoint y: 51, endPoint x: 288, endPoint y: 34, distance: 235.5
click at [55, 51] on div "Status No active tasks Change activity state to start receiving tasks. [PERSON_…" at bounding box center [72, 158] width 110 height 282
click at [423, 26] on icon at bounding box center [424, 25] width 5 height 5
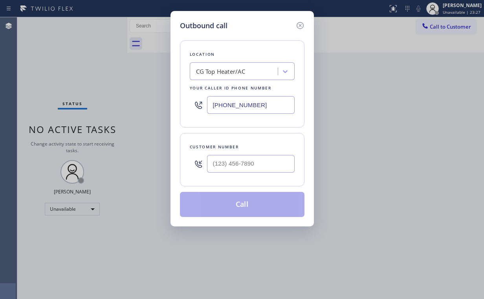
drag, startPoint x: 262, startPoint y: 104, endPoint x: 165, endPoint y: 112, distance: 97.8
click at [165, 112] on div "Outbound call Location CG Top Heater/AC Your caller id phone number [PHONE_NUMB…" at bounding box center [242, 149] width 484 height 299
paste input "460-1292"
type input "[PHONE_NUMBER]"
click at [255, 163] on input "(___) ___-____" at bounding box center [251, 164] width 88 height 18
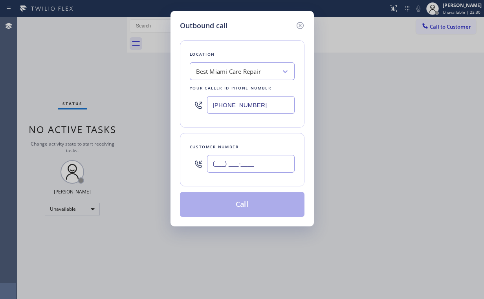
paste input "786) 298-1132"
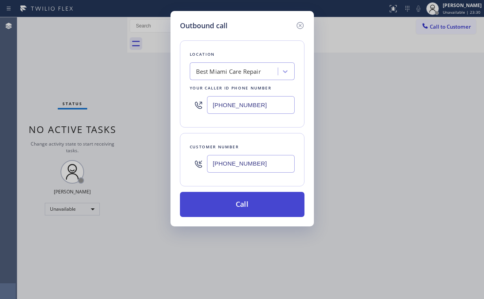
type input "[PHONE_NUMBER]"
click at [232, 200] on button "Call" at bounding box center [242, 204] width 125 height 25
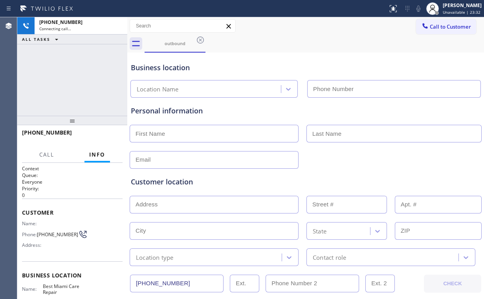
type input "[PHONE_NUMBER]"
click at [81, 83] on div "[PHONE_NUMBER] Connecting call… ALL TASKS ALL TASKS ACTIVE TASKS TASKS IN WRAP …" at bounding box center [72, 66] width 110 height 99
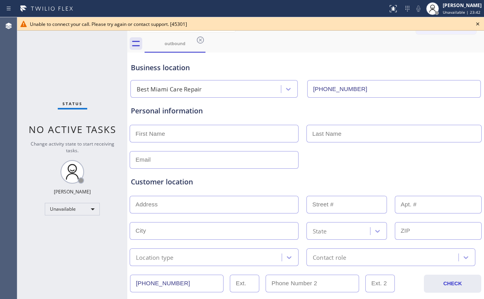
drag, startPoint x: 479, startPoint y: 23, endPoint x: 471, endPoint y: 24, distance: 8.0
click at [479, 23] on icon at bounding box center [477, 23] width 9 height 9
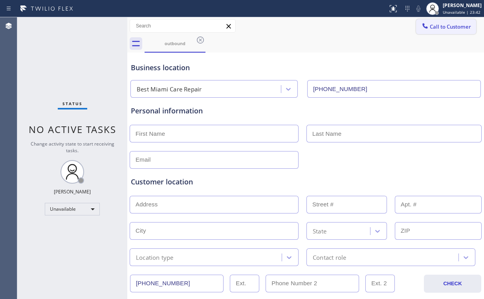
click at [438, 31] on button "Call to Customer" at bounding box center [446, 26] width 60 height 15
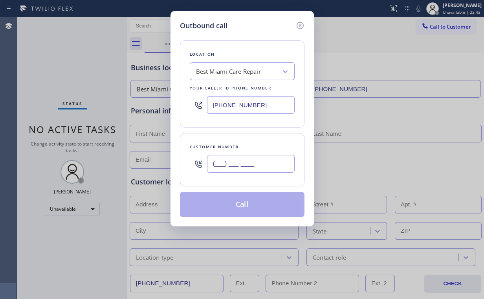
click at [258, 163] on input "(___) ___-____" at bounding box center [251, 164] width 88 height 18
paste input "786) 298-1132"
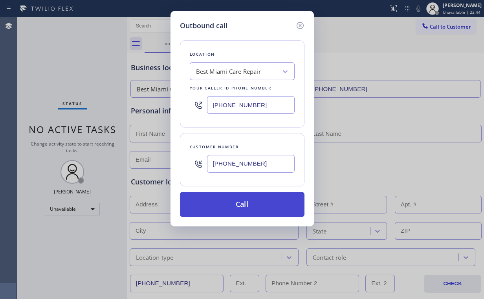
type input "[PHONE_NUMBER]"
drag, startPoint x: 227, startPoint y: 204, endPoint x: 202, endPoint y: 291, distance: 90.8
click at [226, 204] on button "Call" at bounding box center [242, 204] width 125 height 25
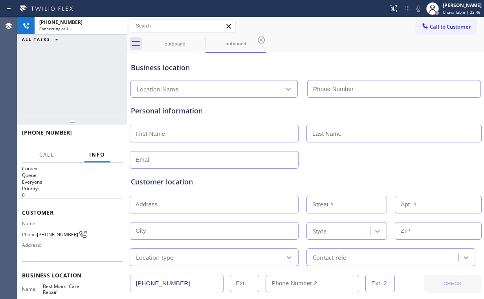
type input "[PHONE_NUMBER]"
click at [93, 82] on div "[PHONE_NUMBER] Connecting call… ALL TASKS ALL TASKS ACTIVE TASKS TASKS IN WRAP …" at bounding box center [72, 66] width 110 height 99
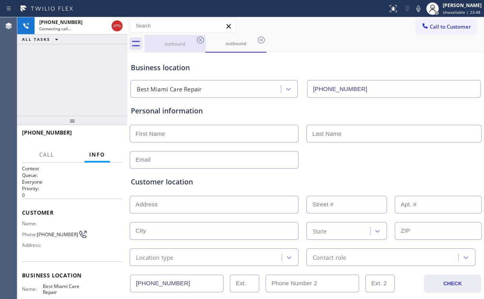
click at [169, 49] on div "outbound" at bounding box center [174, 44] width 59 height 18
click at [199, 38] on icon at bounding box center [200, 39] width 9 height 9
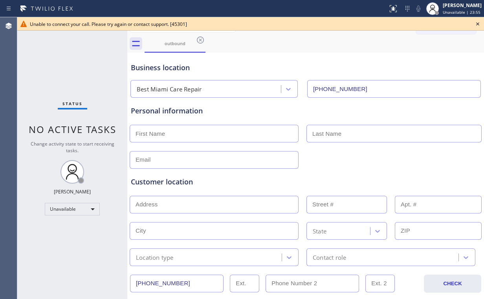
click at [65, 64] on div "Status No active tasks Change activity state to start receiving tasks. [PERSON_…" at bounding box center [72, 158] width 110 height 282
click at [173, 44] on div "outbound" at bounding box center [174, 43] width 59 height 6
click at [198, 40] on icon at bounding box center [200, 39] width 9 height 9
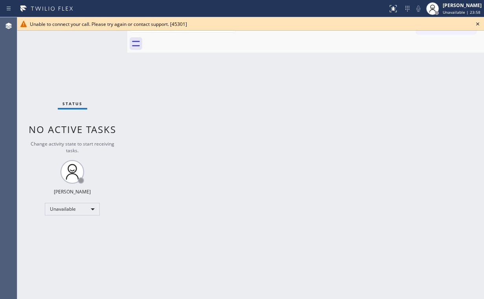
click at [478, 24] on icon at bounding box center [477, 23] width 9 height 9
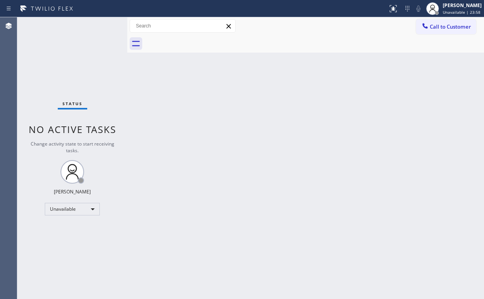
drag, startPoint x: 307, startPoint y: 103, endPoint x: 227, endPoint y: 260, distance: 176.4
click at [305, 107] on div "Back to Dashboard Change Sender ID Customers Technicians Select a contact Outbo…" at bounding box center [305, 158] width 357 height 282
click at [65, 47] on div "Status No active tasks Change activity state to start receiving tasks. [PERSON_…" at bounding box center [72, 158] width 110 height 282
click at [49, 60] on div "Status No active tasks Change activity state to start receiving tasks. [PERSON_…" at bounding box center [72, 158] width 110 height 282
click at [87, 54] on div "Status No active tasks Change activity state to start receiving tasks. [PERSON_…" at bounding box center [72, 158] width 110 height 282
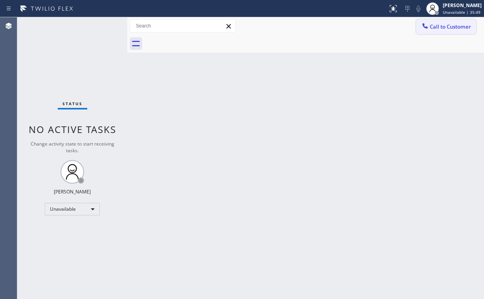
click at [448, 31] on button "Call to Customer" at bounding box center [446, 26] width 60 height 15
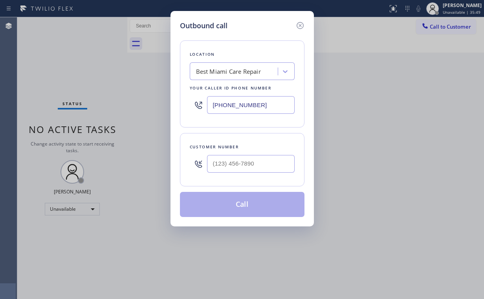
drag, startPoint x: 166, startPoint y: 101, endPoint x: 117, endPoint y: 100, distance: 48.7
click at [125, 101] on div "Outbound call Location Best Miami Care Repair Your caller id phone number [PHON…" at bounding box center [242, 149] width 484 height 299
paste input "206) 257-3257"
type input "[PHONE_NUMBER]"
drag, startPoint x: 264, startPoint y: 167, endPoint x: 272, endPoint y: 161, distance: 9.9
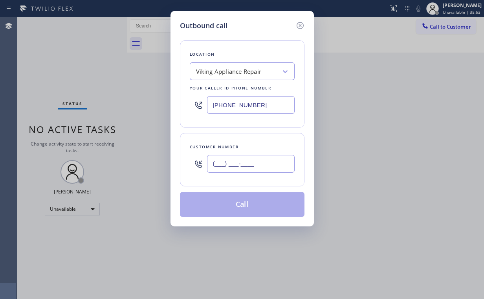
click at [264, 167] on input "(___) ___-____" at bounding box center [251, 164] width 88 height 18
paste input "503) 887-9184"
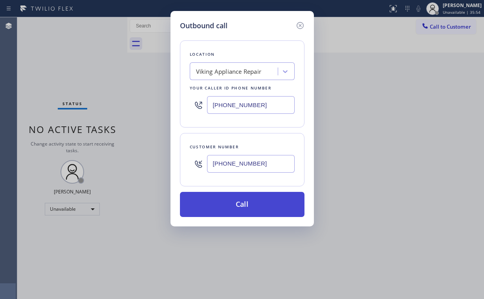
type input "[PHONE_NUMBER]"
drag, startPoint x: 240, startPoint y: 203, endPoint x: 188, endPoint y: 296, distance: 107.1
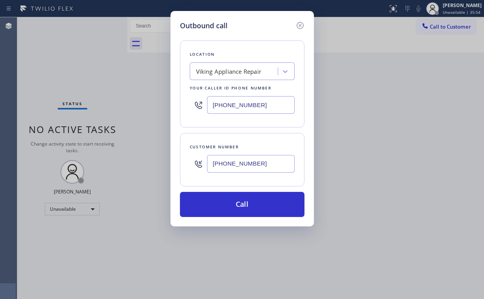
click at [240, 203] on button "Call" at bounding box center [242, 204] width 125 height 25
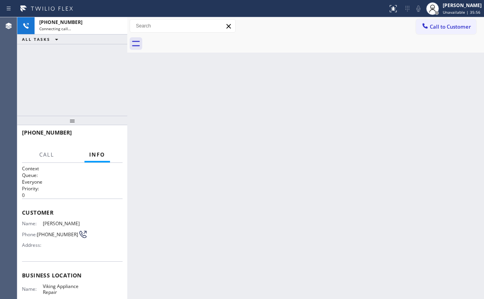
drag, startPoint x: 81, startPoint y: 69, endPoint x: 85, endPoint y: 69, distance: 4.3
click at [81, 69] on div "[PHONE_NUMBER] Connecting call… ALL TASKS ALL TASKS ACTIVE TASKS TASKS IN WRAP …" at bounding box center [72, 66] width 110 height 99
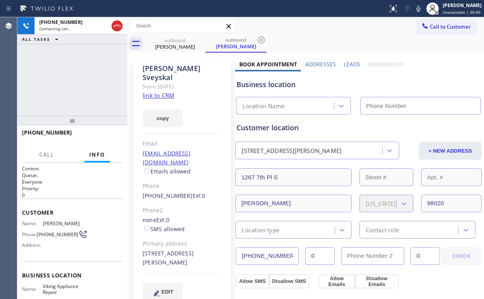
type input "[PHONE_NUMBER]"
click at [71, 83] on div "[PHONE_NUMBER] Connecting call… ALL TASKS ALL TASKS ACTIVE TASKS TASKS IN WRAP …" at bounding box center [72, 66] width 110 height 99
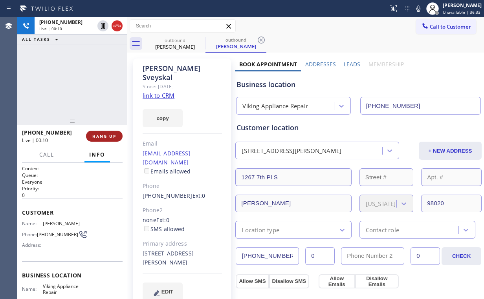
click at [107, 132] on button "HANG UP" at bounding box center [104, 136] width 37 height 11
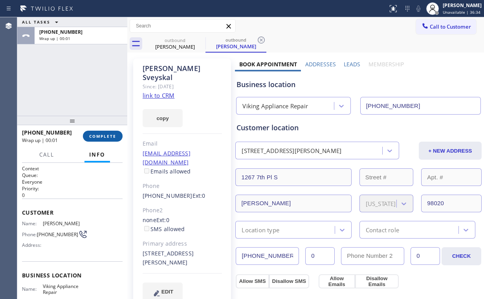
click at [107, 132] on button "COMPLETE" at bounding box center [103, 136] width 40 height 11
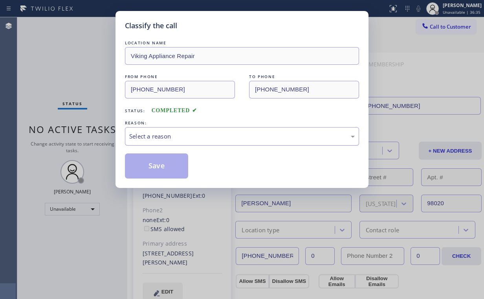
click at [160, 135] on div "Select a reason" at bounding box center [241, 136] width 225 height 9
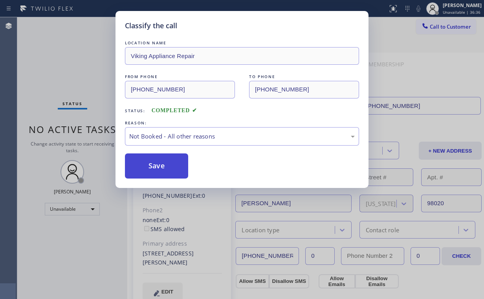
click at [152, 169] on button "Save" at bounding box center [156, 166] width 63 height 25
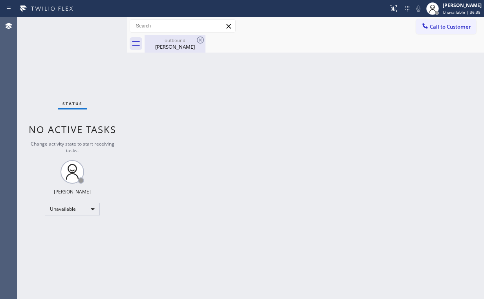
drag, startPoint x: 175, startPoint y: 46, endPoint x: 190, endPoint y: 46, distance: 14.9
click at [176, 45] on div "[PERSON_NAME]" at bounding box center [174, 46] width 59 height 7
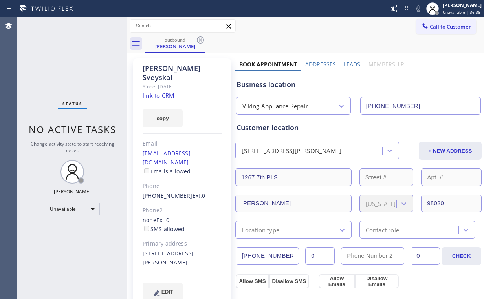
drag, startPoint x: 200, startPoint y: 39, endPoint x: 249, endPoint y: 73, distance: 59.5
click at [200, 39] on icon at bounding box center [200, 39] width 9 height 9
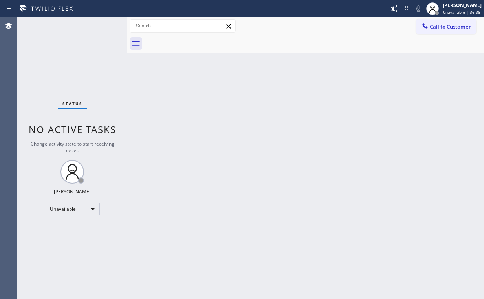
click at [326, 115] on div "Back to Dashboard Change Sender ID Customers Technicians Select a contact Outbo…" at bounding box center [305, 158] width 357 height 282
click at [429, 24] on div at bounding box center [424, 26] width 9 height 9
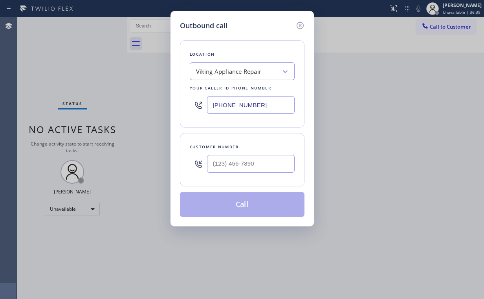
click at [246, 172] on div at bounding box center [251, 164] width 88 height 26
click at [250, 165] on input "(___) ___-____" at bounding box center [251, 164] width 88 height 18
paste input "503) 887-9184"
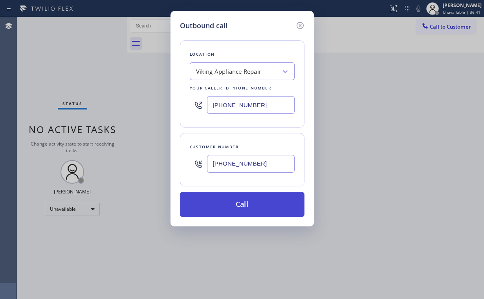
type input "[PHONE_NUMBER]"
click at [247, 206] on button "Call" at bounding box center [242, 204] width 125 height 25
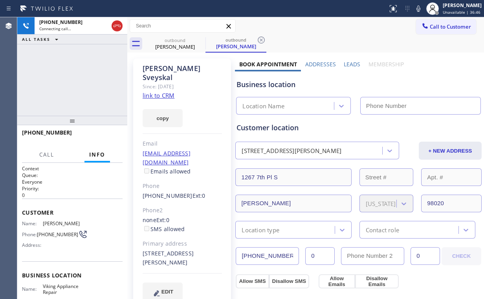
type input "[PHONE_NUMBER]"
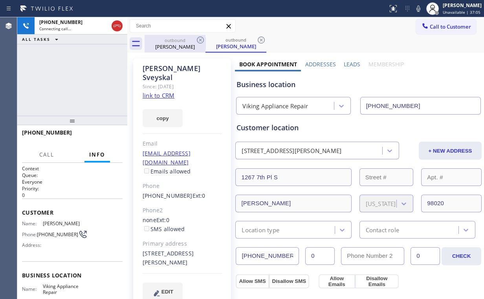
drag, startPoint x: 113, startPoint y: 24, endPoint x: 163, endPoint y: 39, distance: 52.2
click at [115, 25] on icon at bounding box center [116, 25] width 9 height 9
drag, startPoint x: 169, startPoint y: 41, endPoint x: 189, endPoint y: 43, distance: 19.7
click at [171, 42] on div "outbound" at bounding box center [174, 40] width 59 height 6
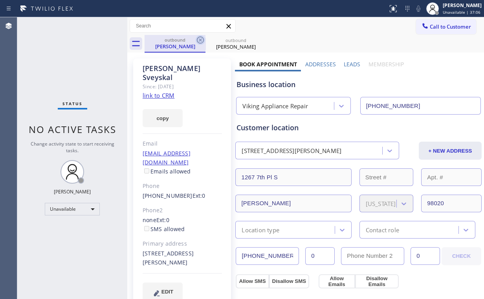
click at [200, 40] on icon at bounding box center [200, 40] width 7 height 7
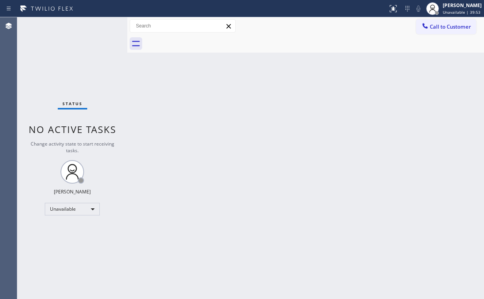
drag, startPoint x: 80, startPoint y: 74, endPoint x: 161, endPoint y: 60, distance: 81.8
click at [84, 74] on div "Status No active tasks Change activity state to start receiving tasks. [PERSON_…" at bounding box center [72, 158] width 110 height 282
click at [60, 58] on div "Status No active tasks Change activity state to start receiving tasks. [PERSON_…" at bounding box center [72, 158] width 110 height 282
click at [86, 80] on div "Status No active tasks Change activity state to start receiving tasks. [PERSON_…" at bounding box center [72, 158] width 110 height 282
click at [79, 206] on div "Unavailable" at bounding box center [72, 209] width 55 height 13
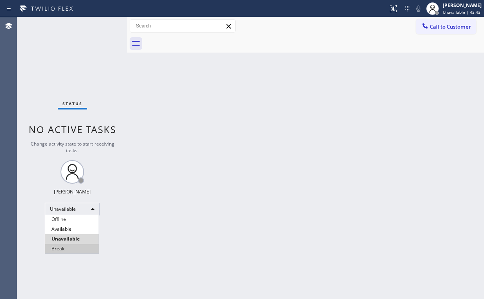
click at [73, 252] on li "Break" at bounding box center [71, 248] width 53 height 9
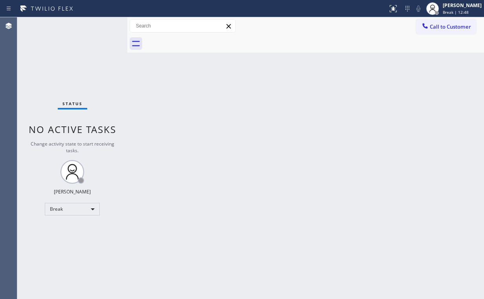
click at [74, 51] on div "Status No active tasks Change activity state to start receiving tasks. [PERSON_…" at bounding box center [72, 158] width 110 height 282
click at [70, 209] on div "Break" at bounding box center [72, 209] width 55 height 13
click at [64, 239] on li "Unavailable" at bounding box center [71, 239] width 53 height 9
drag, startPoint x: 60, startPoint y: 32, endPoint x: 55, endPoint y: 25, distance: 8.7
click at [60, 32] on div "Status No active tasks Change activity state to start receiving tasks. [PERSON_…" at bounding box center [72, 158] width 110 height 282
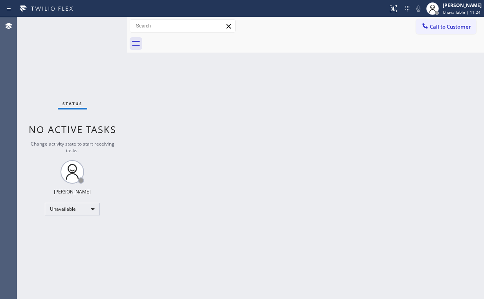
click at [132, 105] on div "Back to Dashboard Change Sender ID Customers Technicians Select a contact Outbo…" at bounding box center [305, 158] width 357 height 282
drag, startPoint x: 446, startPoint y: 25, endPoint x: 268, endPoint y: 86, distance: 188.6
click at [446, 25] on span "Call to Customer" at bounding box center [450, 26] width 41 height 7
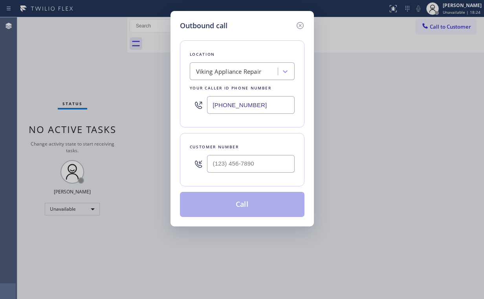
drag, startPoint x: 186, startPoint y: 100, endPoint x: 97, endPoint y: 77, distance: 91.7
click at [99, 80] on div "Outbound call Location Viking Appliance Repair Your caller id phone number [PHO…" at bounding box center [242, 149] width 484 height 299
paste input "786) 648-8411"
type input "[PHONE_NUMBER]"
click at [262, 172] on div at bounding box center [251, 164] width 88 height 26
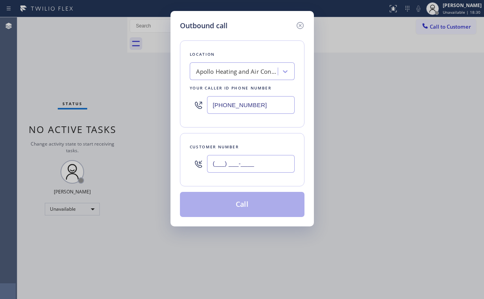
click at [249, 158] on input "(___) ___-____" at bounding box center [251, 164] width 88 height 18
paste input "561) 849-0153"
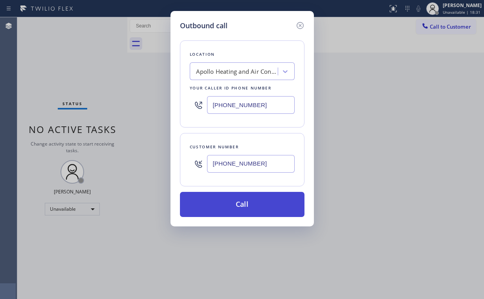
type input "[PHONE_NUMBER]"
click at [239, 206] on button "Call" at bounding box center [242, 204] width 125 height 25
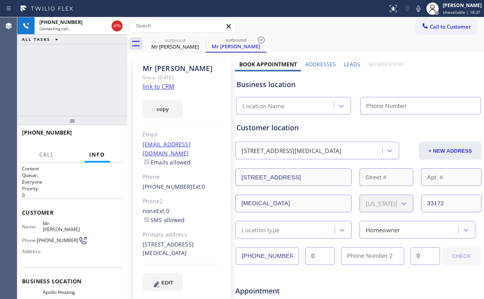
type input "[PHONE_NUMBER]"
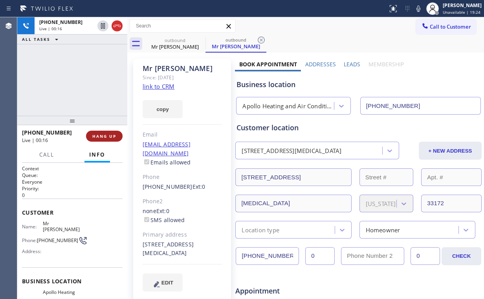
click at [114, 132] on button "HANG UP" at bounding box center [104, 136] width 37 height 11
click at [115, 134] on span "HANG UP" at bounding box center [104, 136] width 24 height 5
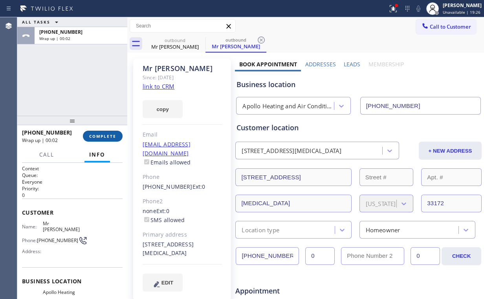
click at [100, 135] on span "COMPLETE" at bounding box center [102, 136] width 27 height 5
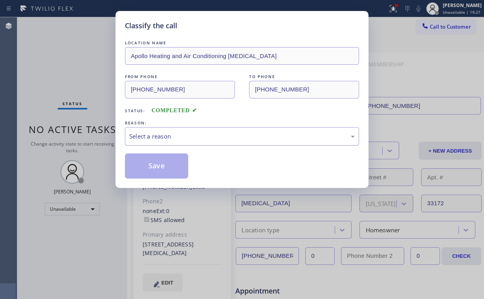
click at [134, 137] on div "Select a reason" at bounding box center [241, 136] width 225 height 9
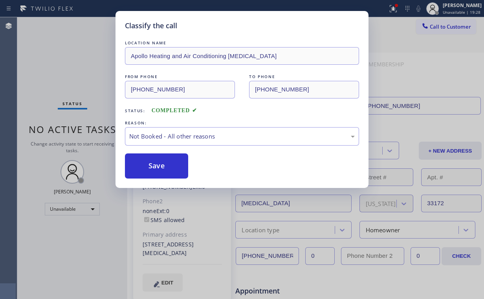
click at [156, 166] on button "Save" at bounding box center [156, 166] width 63 height 25
click at [72, 70] on div "Classify the call LOCATION NAME Apollo Heating and Air Conditioning [MEDICAL_DA…" at bounding box center [242, 149] width 484 height 299
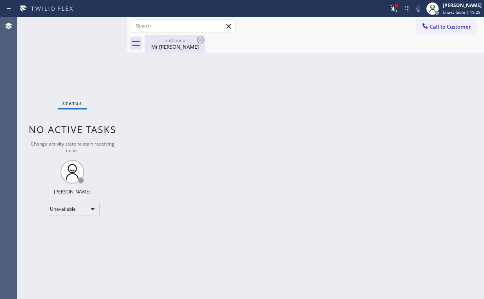
drag, startPoint x: 158, startPoint y: 47, endPoint x: 174, endPoint y: 46, distance: 16.1
click at [158, 47] on div "Mr [PERSON_NAME]" at bounding box center [174, 46] width 59 height 7
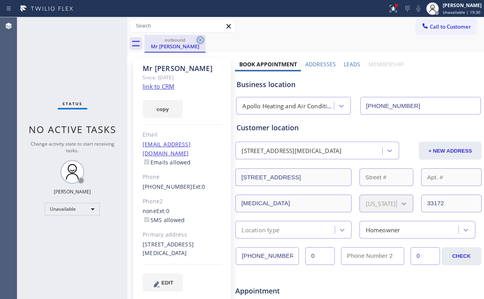
click at [199, 38] on icon at bounding box center [200, 39] width 9 height 9
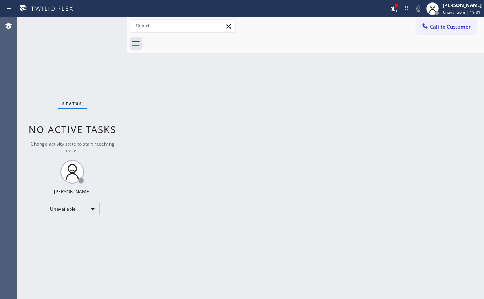
drag, startPoint x: 392, startPoint y: 10, endPoint x: 390, endPoint y: 31, distance: 21.4
click at [393, 10] on icon at bounding box center [393, 8] width 9 height 9
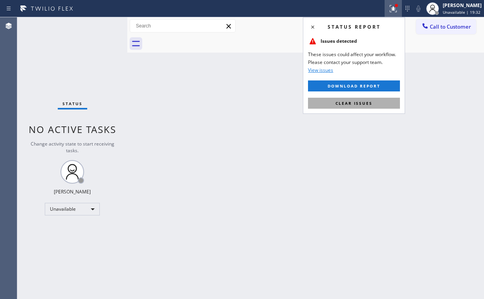
click at [345, 102] on span "Clear issues" at bounding box center [353, 103] width 37 height 5
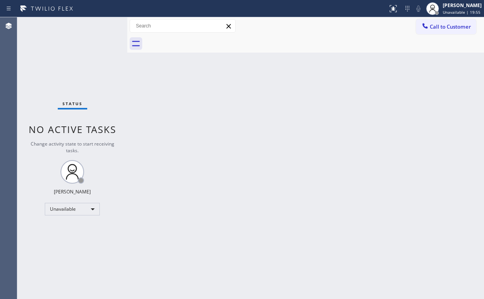
click at [78, 70] on div "Status No active tasks Change activity state to start receiving tasks. [PERSON_…" at bounding box center [72, 158] width 110 height 282
click at [456, 28] on span "Call to Customer" at bounding box center [450, 26] width 41 height 7
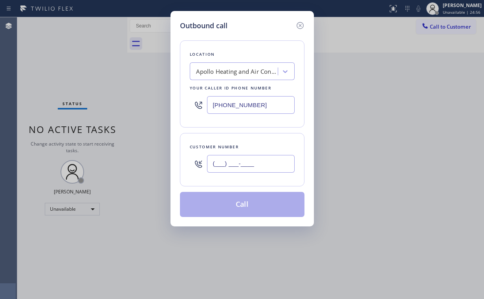
click at [250, 170] on input "(___) ___-____" at bounding box center [251, 164] width 88 height 18
paste input "561) 849-0153"
type input "[PHONE_NUMBER]"
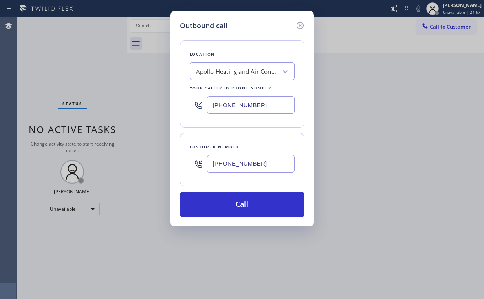
drag, startPoint x: 232, startPoint y: 200, endPoint x: 202, endPoint y: 291, distance: 96.0
click at [232, 200] on button "Call" at bounding box center [242, 204] width 125 height 25
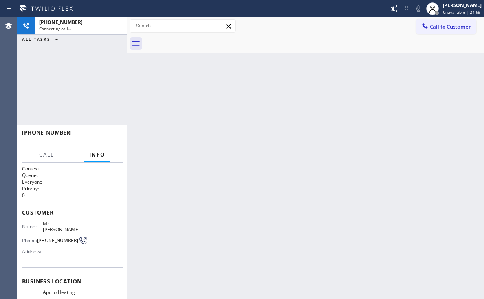
click at [92, 89] on div "[PHONE_NUMBER] Connecting call… ALL TASKS ALL TASKS ACTIVE TASKS TASKS IN WRAP …" at bounding box center [72, 66] width 110 height 99
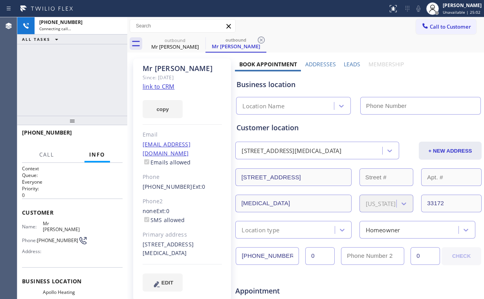
type input "[PHONE_NUMBER]"
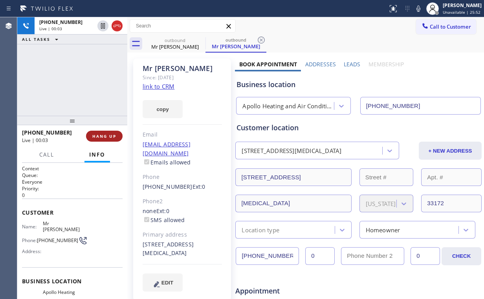
click at [96, 138] on span "HANG UP" at bounding box center [104, 136] width 24 height 5
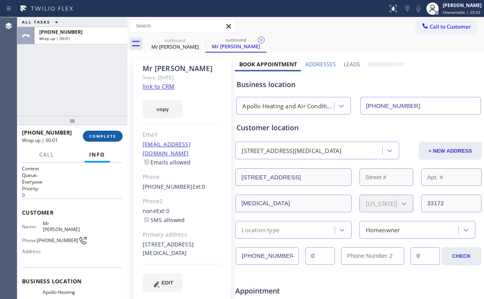
click at [96, 138] on span "COMPLETE" at bounding box center [102, 136] width 27 height 5
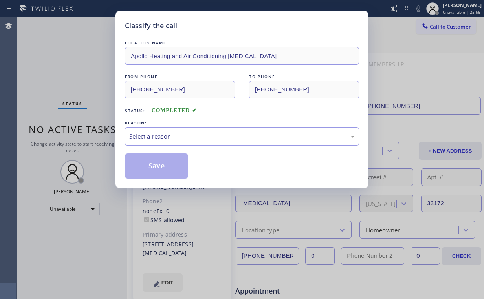
click at [170, 141] on div "Select a reason" at bounding box center [242, 136] width 234 height 18
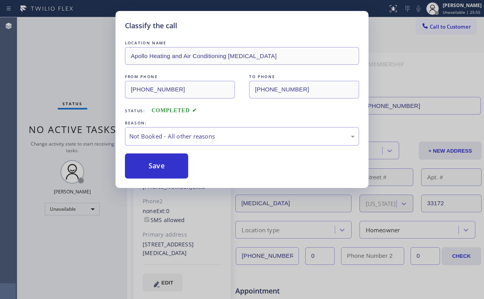
click at [169, 167] on button "Save" at bounding box center [156, 166] width 63 height 25
click at [64, 63] on div "Classify the call LOCATION NAME Apollo Heating and Air Conditioning [MEDICAL_DA…" at bounding box center [242, 149] width 484 height 299
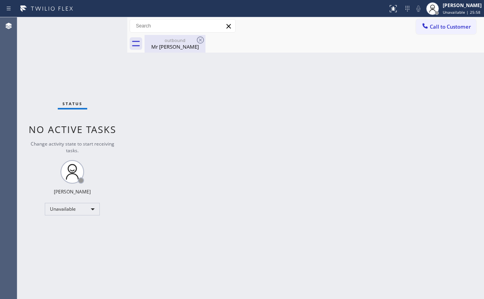
click at [165, 39] on div "outbound" at bounding box center [174, 40] width 59 height 6
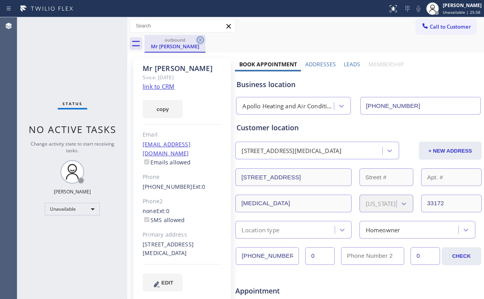
click at [199, 39] on icon at bounding box center [200, 40] width 7 height 7
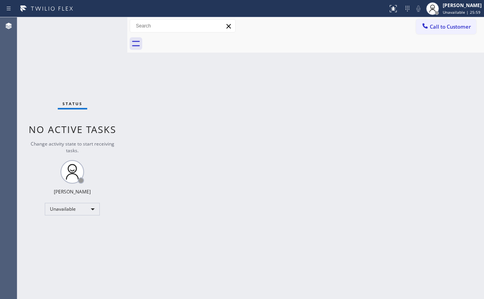
drag, startPoint x: 56, startPoint y: 61, endPoint x: 53, endPoint y: 56, distance: 5.5
click at [55, 59] on div "Status No active tasks Change activity state to start receiving tasks. [PERSON_…" at bounding box center [72, 158] width 110 height 282
click at [61, 73] on div "Status No active tasks Change activity state to start receiving tasks. [PERSON_…" at bounding box center [72, 158] width 110 height 282
drag, startPoint x: 443, startPoint y: 26, endPoint x: 385, endPoint y: 46, distance: 60.9
click at [442, 27] on span "Call to Customer" at bounding box center [450, 26] width 41 height 7
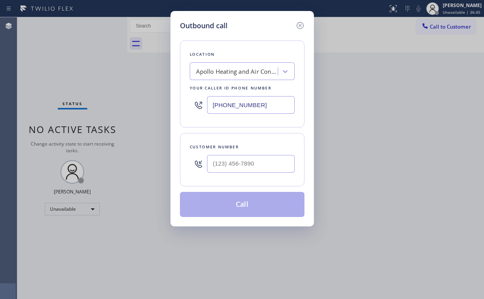
drag, startPoint x: 285, startPoint y: 103, endPoint x: 49, endPoint y: 92, distance: 236.4
click at [167, 95] on div "Outbound call Location Apollo Heating and Air Conditioning [MEDICAL_DATA] Your …" at bounding box center [242, 149] width 484 height 299
paste input "949) 396-0575"
type input "[PHONE_NUMBER]"
click at [265, 167] on input "(___) ___-____" at bounding box center [251, 164] width 88 height 18
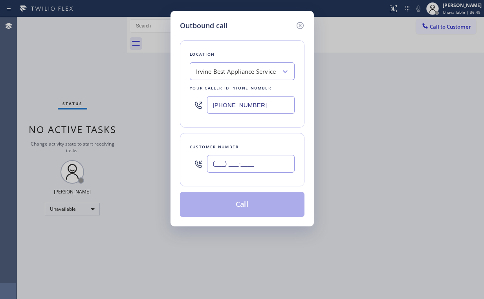
paste input "714) 310-3818"
type input "[PHONE_NUMBER]"
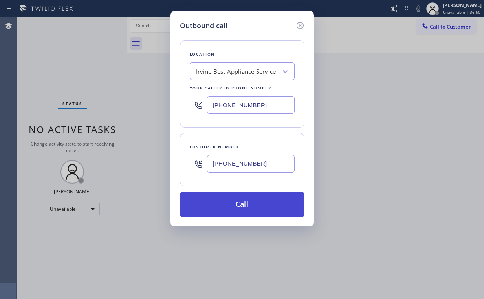
drag, startPoint x: 224, startPoint y: 198, endPoint x: 201, endPoint y: 264, distance: 69.9
click at [224, 199] on button "Call" at bounding box center [242, 204] width 125 height 25
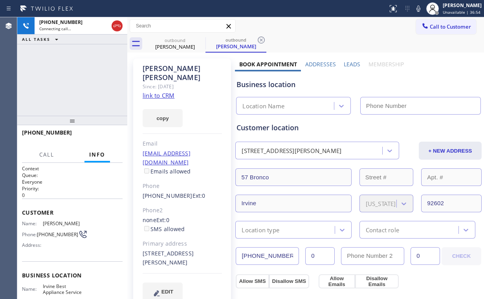
type input "[PHONE_NUMBER]"
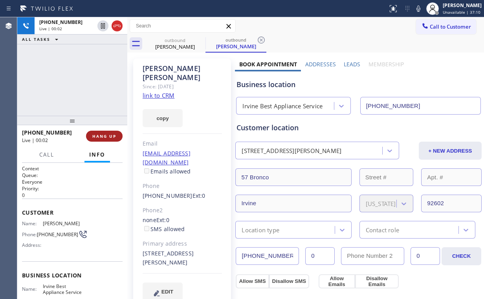
click at [105, 134] on span "HANG UP" at bounding box center [104, 136] width 24 height 5
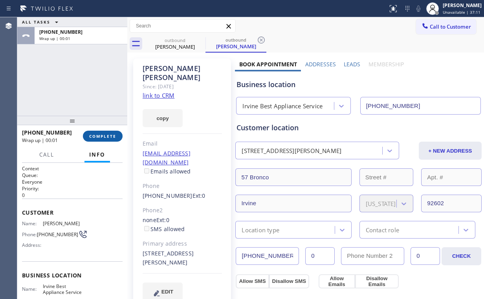
click at [105, 137] on span "COMPLETE" at bounding box center [102, 136] width 27 height 5
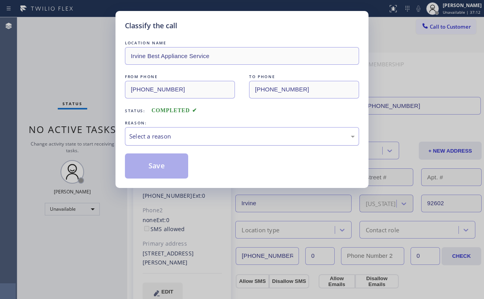
click at [152, 142] on div "Select a reason" at bounding box center [242, 136] width 234 height 18
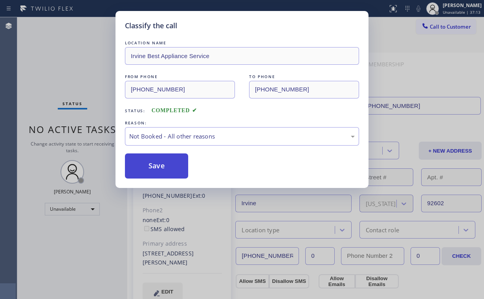
click at [162, 172] on button "Save" at bounding box center [156, 166] width 63 height 25
click at [71, 51] on div "Classify the call LOCATION NAME Irvine Best Appliance Service FROM PHONE [PHONE…" at bounding box center [242, 149] width 484 height 299
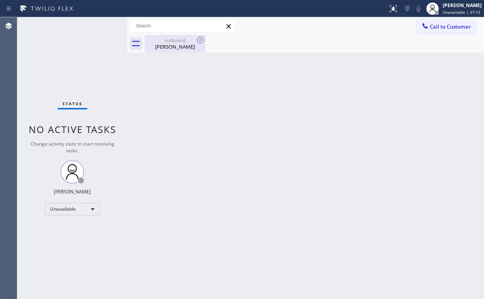
click at [171, 44] on div "[PERSON_NAME]" at bounding box center [174, 46] width 59 height 7
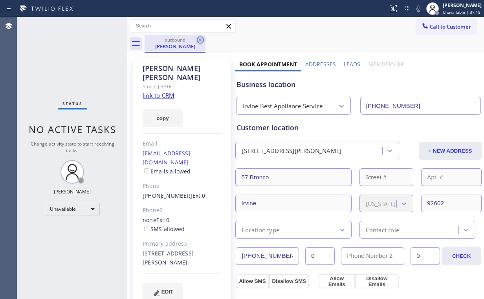
click at [201, 39] on icon at bounding box center [200, 40] width 7 height 7
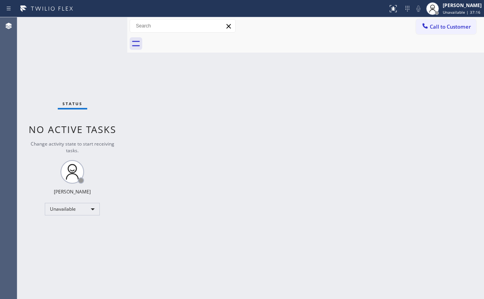
click at [426, 28] on icon at bounding box center [424, 25] width 5 height 5
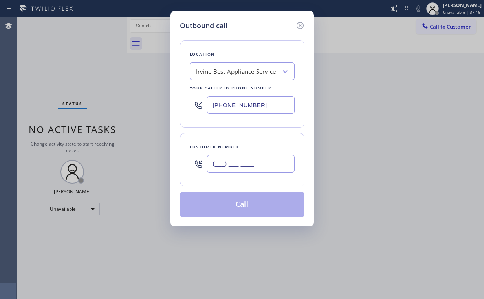
click at [256, 166] on input "(___) ___-____" at bounding box center [251, 164] width 88 height 18
paste input "714) 310-3818"
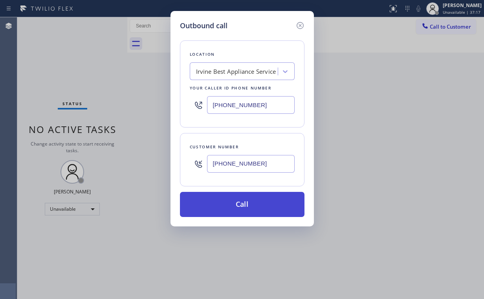
type input "[PHONE_NUMBER]"
click at [237, 203] on button "Call" at bounding box center [242, 204] width 125 height 25
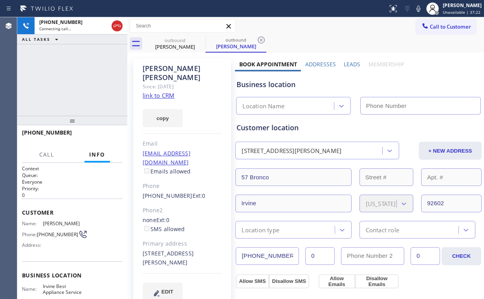
type input "[PHONE_NUMBER]"
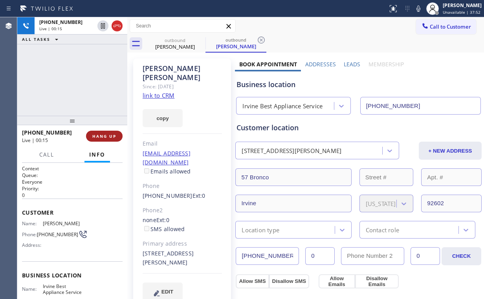
click at [115, 135] on span "HANG UP" at bounding box center [104, 136] width 24 height 5
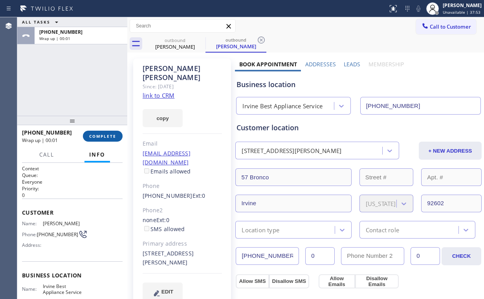
click at [110, 134] on span "COMPLETE" at bounding box center [102, 136] width 27 height 5
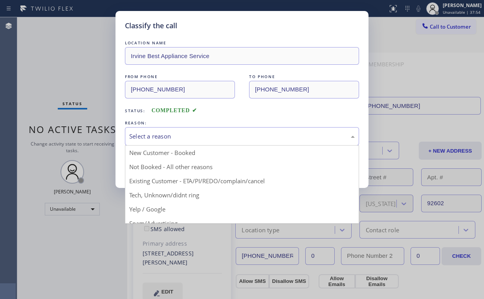
click at [159, 136] on div "Select a reason" at bounding box center [241, 136] width 225 height 9
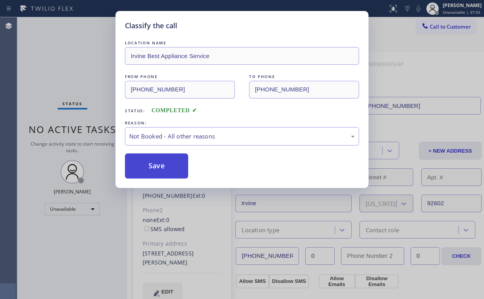
click at [159, 168] on button "Save" at bounding box center [156, 166] width 63 height 25
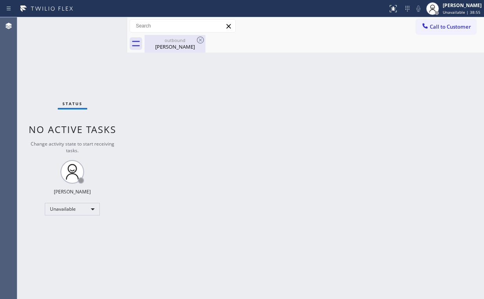
click at [180, 47] on div "[PERSON_NAME]" at bounding box center [174, 46] width 59 height 7
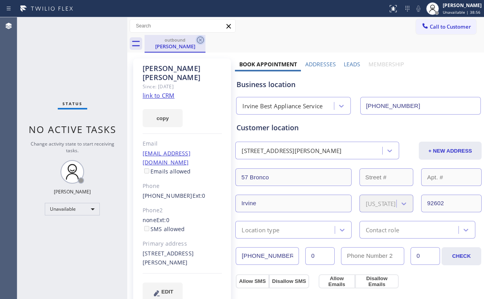
click at [203, 40] on icon at bounding box center [200, 40] width 7 height 7
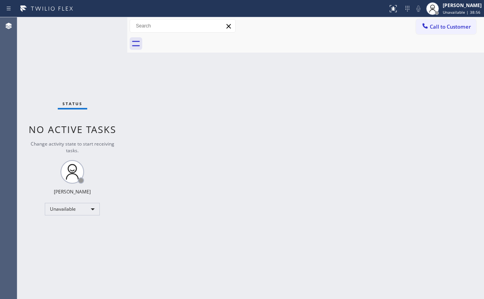
click at [67, 59] on div "Status No active tasks Change activity state to start receiving tasks. [PERSON_…" at bounding box center [72, 158] width 110 height 282
click at [77, 66] on div "Status No active tasks Change activity state to start receiving tasks. [PERSON_…" at bounding box center [72, 158] width 110 height 282
click at [171, 57] on div "Back to Dashboard Change Sender ID Customers Technicians Select a contact Outbo…" at bounding box center [305, 158] width 357 height 282
click at [75, 63] on div "Status No active tasks Change activity state to start receiving tasks. [PERSON_…" at bounding box center [72, 158] width 110 height 282
click at [445, 29] on span "Call to Customer" at bounding box center [450, 26] width 41 height 7
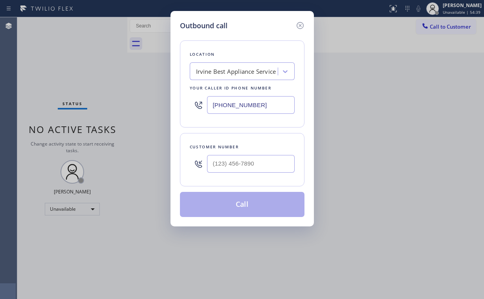
click at [173, 101] on div "Outbound call Location [GEOGRAPHIC_DATA] Best Appliance Service Your caller id …" at bounding box center [241, 119] width 143 height 216
paste input "310) 340-2423"
type input "[PHONE_NUMBER]"
click at [257, 165] on input "(___) ___-____" at bounding box center [251, 164] width 88 height 18
paste input "562) 822-4982"
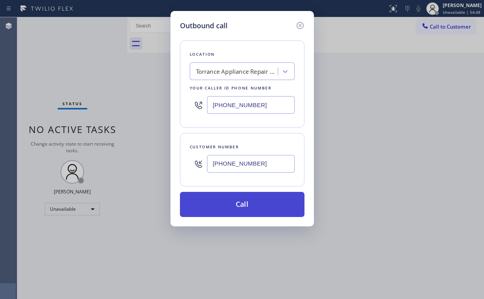
type input "[PHONE_NUMBER]"
click at [234, 198] on button "Call" at bounding box center [242, 204] width 125 height 25
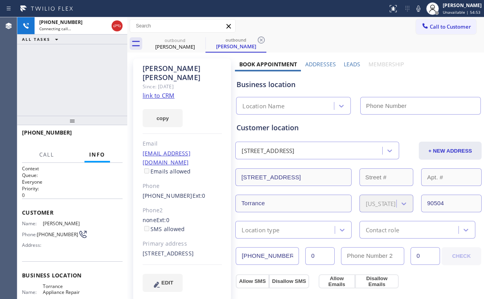
type input "[PHONE_NUMBER]"
click at [85, 76] on div "[PHONE_NUMBER] Connecting call… ALL TASKS ALL TASKS ACTIVE TASKS TASKS IN WRAP …" at bounding box center [72, 66] width 110 height 99
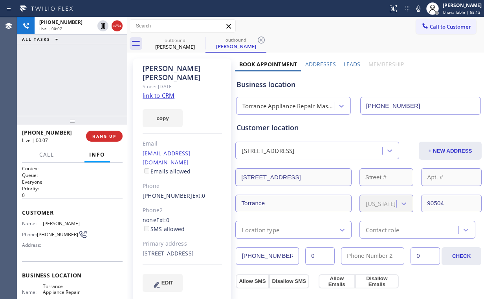
click at [296, 105] on div "Torrance Appliance Repair Masters" at bounding box center [288, 106] width 92 height 9
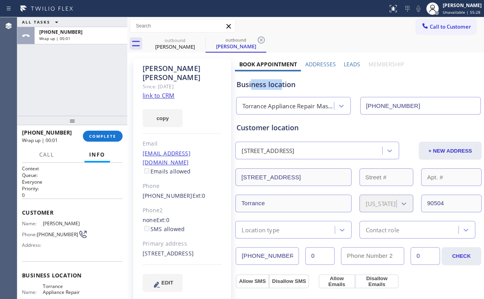
drag, startPoint x: 280, startPoint y: 85, endPoint x: 250, endPoint y: 83, distance: 29.9
click at [250, 83] on div "Business location" at bounding box center [358, 84] width 244 height 11
click at [103, 144] on div "[PHONE_NUMBER] Wrap up | 00:01 COMPLETE" at bounding box center [72, 136] width 101 height 20
click at [102, 136] on span "COMPLETE" at bounding box center [102, 136] width 27 height 5
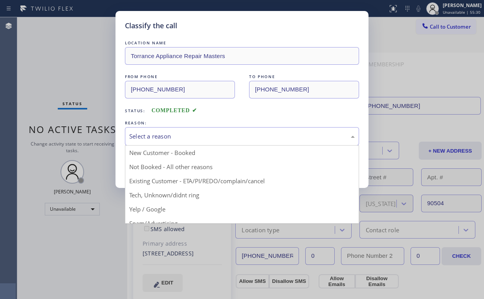
click at [156, 141] on div "Select a reason" at bounding box center [242, 136] width 234 height 18
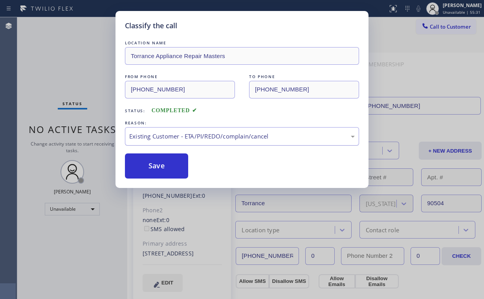
click at [150, 139] on div "Existing Customer - ETA/PI/REDO/complain/cancel" at bounding box center [241, 136] width 225 height 9
click at [154, 163] on button "Save" at bounding box center [156, 166] width 63 height 25
click at [68, 57] on div "Classify the call LOCATION NAME Torrance Appliance Repair Masters FROM PHONE [P…" at bounding box center [242, 149] width 484 height 299
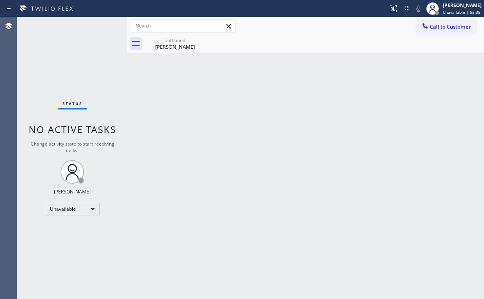
drag, startPoint x: 447, startPoint y: 27, endPoint x: 383, endPoint y: 56, distance: 71.2
click at [446, 27] on span "Call to Customer" at bounding box center [450, 26] width 41 height 7
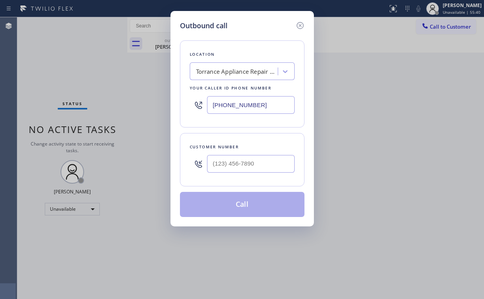
drag, startPoint x: 253, startPoint y: 108, endPoint x: 143, endPoint y: 105, distance: 110.4
click at [157, 106] on div "Outbound call Location [GEOGRAPHIC_DATA] Appliance Repair Masters Your caller i…" at bounding box center [242, 149] width 484 height 299
paste input "855) 731-4952"
drag, startPoint x: 270, startPoint y: 104, endPoint x: 60, endPoint y: 91, distance: 210.5
click at [114, 105] on div "Outbound call Location 5 Star Appliance Repair Your caller id phone number [PHO…" at bounding box center [242, 149] width 484 height 299
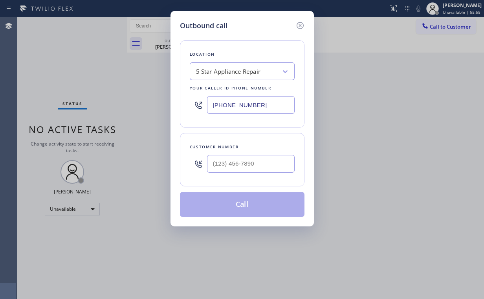
paste input "text"
type input "[PHONE_NUMBER]"
click at [255, 162] on input "(___) ___-____" at bounding box center [251, 164] width 88 height 18
paste input "323) 501-8997"
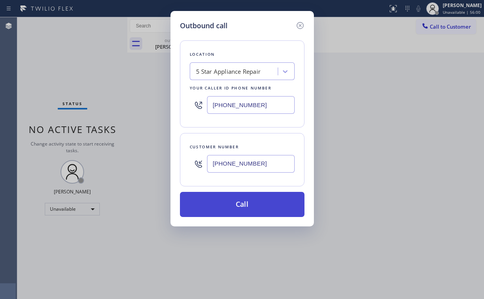
type input "[PHONE_NUMBER]"
click at [238, 200] on button "Call" at bounding box center [242, 204] width 125 height 25
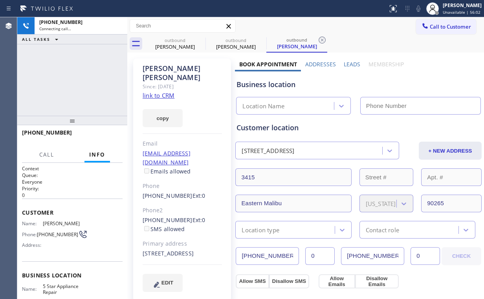
click at [88, 69] on div "[PHONE_NUMBER] Connecting call… ALL TASKS ALL TASKS ACTIVE TASKS TASKS IN WRAP …" at bounding box center [72, 66] width 110 height 99
click at [172, 43] on div "[PERSON_NAME]" at bounding box center [174, 46] width 59 height 7
type input "[PHONE_NUMBER]"
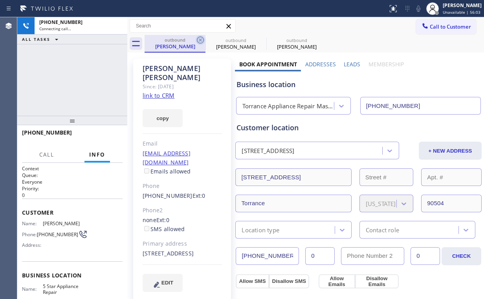
click at [200, 39] on icon at bounding box center [200, 39] width 9 height 9
type input "[PHONE_NUMBER]"
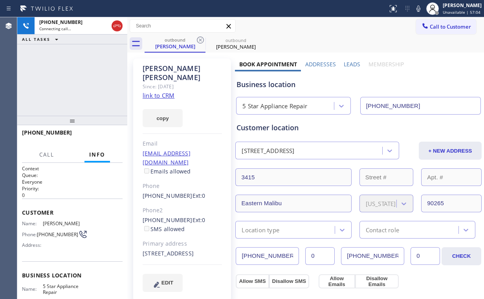
drag, startPoint x: 75, startPoint y: 75, endPoint x: 117, endPoint y: 48, distance: 50.1
click at [79, 75] on div "[PHONE_NUMBER] Connecting call… ALL TASKS ALL TASKS ACTIVE TASKS TASKS IN WRAP …" at bounding box center [72, 66] width 110 height 99
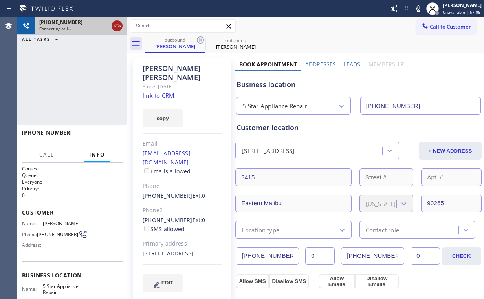
click at [118, 22] on icon at bounding box center [116, 25] width 9 height 9
click at [188, 44] on div "[PERSON_NAME]" at bounding box center [174, 46] width 59 height 7
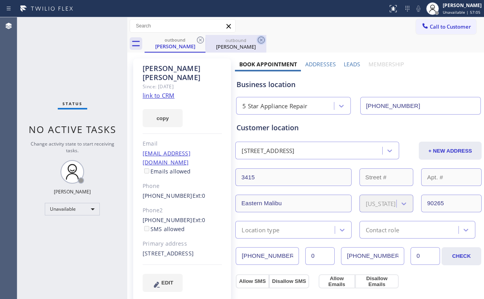
click at [198, 38] on icon at bounding box center [200, 39] width 9 height 9
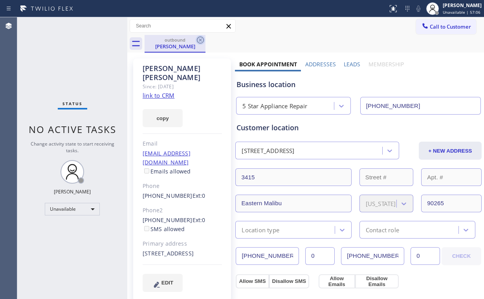
click at [199, 38] on icon at bounding box center [200, 39] width 9 height 9
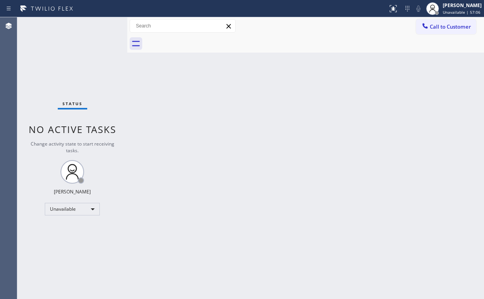
click at [120, 115] on div "Status No active tasks Change activity state to start receiving tasks. [PERSON_…" at bounding box center [72, 158] width 110 height 282
click at [161, 236] on div "Back to Dashboard Change Sender ID Customers Technicians Select a contact Outbo…" at bounding box center [305, 158] width 357 height 282
drag, startPoint x: 72, startPoint y: 63, endPoint x: 301, endPoint y: 49, distance: 229.1
click at [76, 64] on div "Status No active tasks Change activity state to start receiving tasks. [PERSON_…" at bounding box center [72, 158] width 110 height 282
click at [455, 31] on button "Call to Customer" at bounding box center [446, 26] width 60 height 15
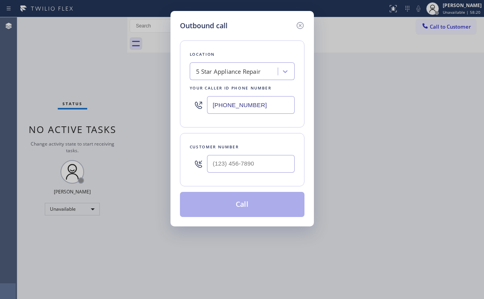
drag, startPoint x: 260, startPoint y: 107, endPoint x: 142, endPoint y: 110, distance: 118.7
click at [142, 110] on div "Outbound call Location 5 Star Appliance Repair Your caller id phone number [PHO…" at bounding box center [242, 149] width 484 height 299
paste input "510) 544-8416"
type input "[PHONE_NUMBER]"
click at [264, 164] on input "(___) ___-____" at bounding box center [251, 164] width 88 height 18
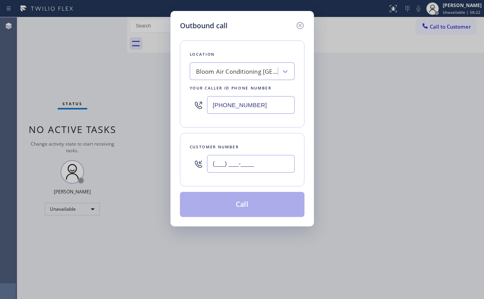
paste input "510) 856-3021"
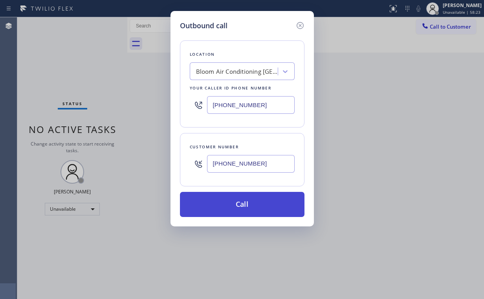
type input "[PHONE_NUMBER]"
click at [235, 209] on button "Call" at bounding box center [242, 204] width 125 height 25
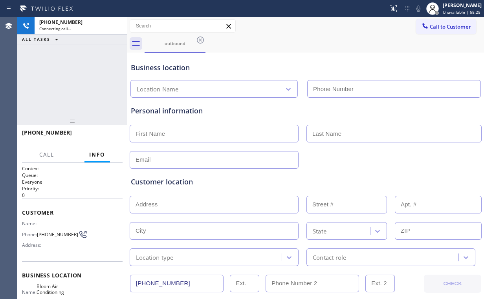
type input "[PHONE_NUMBER]"
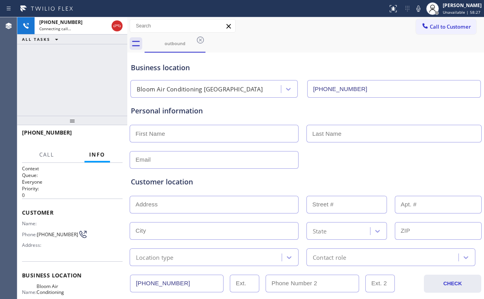
drag, startPoint x: 370, startPoint y: 68, endPoint x: 396, endPoint y: 69, distance: 25.6
click at [370, 68] on div "Business location" at bounding box center [306, 67] width 350 height 11
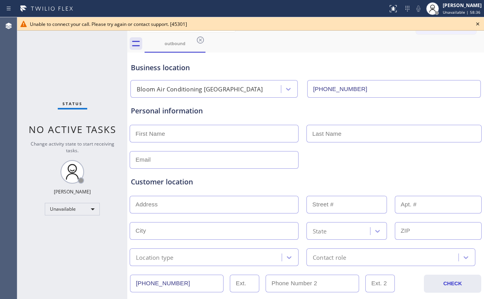
click at [480, 25] on icon at bounding box center [477, 23] width 9 height 9
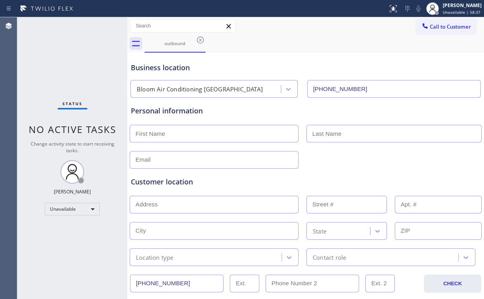
click at [416, 31] on button "Call to Customer" at bounding box center [446, 26] width 60 height 15
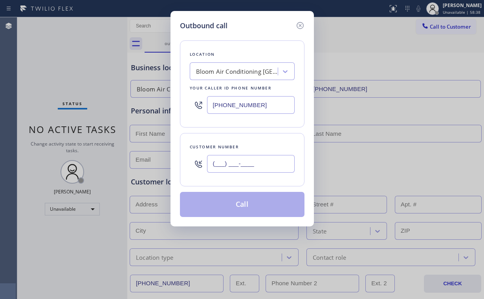
click at [251, 167] on input "(___) ___-____" at bounding box center [251, 164] width 88 height 18
paste input "510) 856-3021"
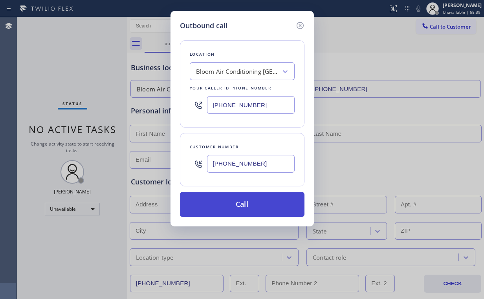
type input "[PHONE_NUMBER]"
click at [230, 206] on button "Call" at bounding box center [242, 204] width 125 height 25
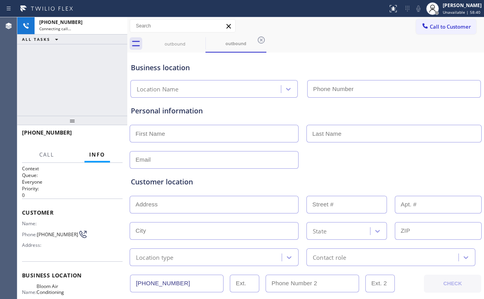
type input "[PHONE_NUMBER]"
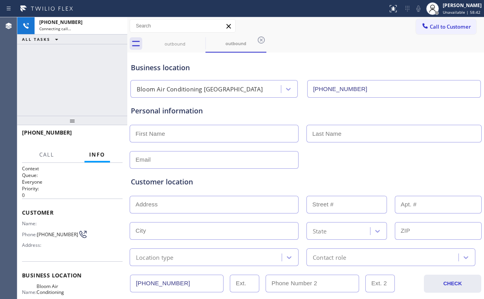
click at [69, 91] on div "[PHONE_NUMBER] Connecting call… ALL TASKS ALL TASKS ACTIVE TASKS TASKS IN WRAP …" at bounding box center [72, 66] width 110 height 99
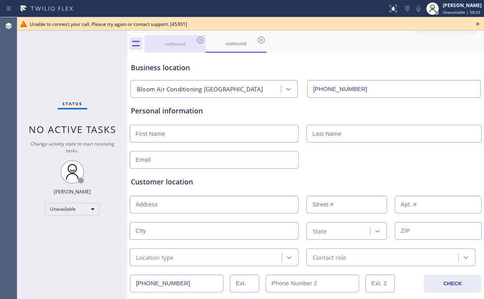
drag, startPoint x: 172, startPoint y: 44, endPoint x: 192, endPoint y: 43, distance: 20.0
click at [172, 44] on div "outbound" at bounding box center [174, 44] width 59 height 6
click at [199, 40] on icon at bounding box center [200, 39] width 9 height 9
click at [0, 0] on icon at bounding box center [0, 0] width 0 height 0
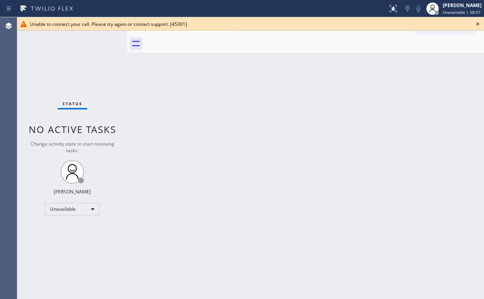
click at [477, 24] on icon at bounding box center [477, 23] width 3 height 3
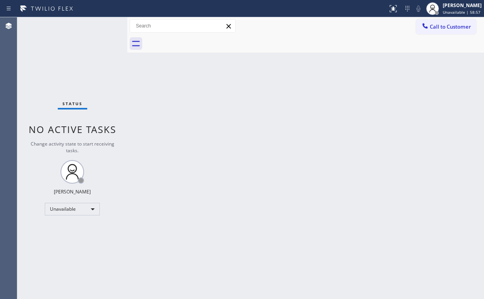
click at [408, 123] on div "Back to Dashboard Change Sender ID Customers Technicians Select a contact Outbo…" at bounding box center [305, 158] width 357 height 282
click at [58, 46] on div "Status No active tasks Change activity state to start receiving tasks. [PERSON_…" at bounding box center [72, 158] width 110 height 282
drag, startPoint x: 437, startPoint y: 23, endPoint x: 310, endPoint y: 81, distance: 139.9
click at [434, 24] on span "Call to Customer" at bounding box center [450, 26] width 41 height 7
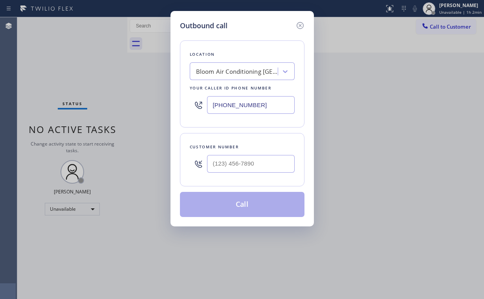
drag, startPoint x: 203, startPoint y: 112, endPoint x: 210, endPoint y: 125, distance: 15.3
click at [124, 112] on div "Outbound call Location Bloom Air Conditioning [GEOGRAPHIC_DATA] Your caller id …" at bounding box center [242, 149] width 484 height 299
paste input "805) 222-757"
type input "[PHONE_NUMBER]"
click at [234, 157] on input "(___) ___-____" at bounding box center [251, 164] width 88 height 18
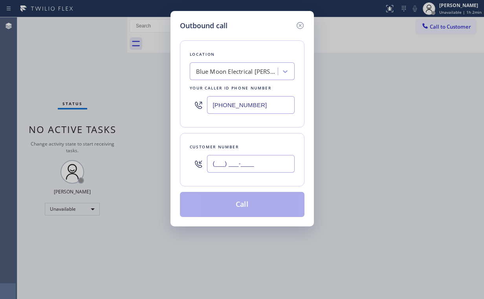
paste input "805) 312-7050"
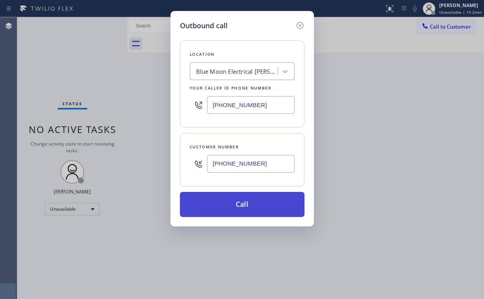
type input "[PHONE_NUMBER]"
click at [226, 203] on button "Call" at bounding box center [242, 204] width 125 height 25
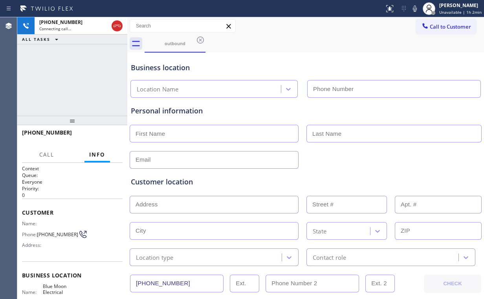
type input "[PHONE_NUMBER]"
click at [99, 76] on div "[PHONE_NUMBER] Connecting call… ALL TASKS ALL TASKS ACTIVE TASKS TASKS IN WRAP …" at bounding box center [72, 66] width 110 height 99
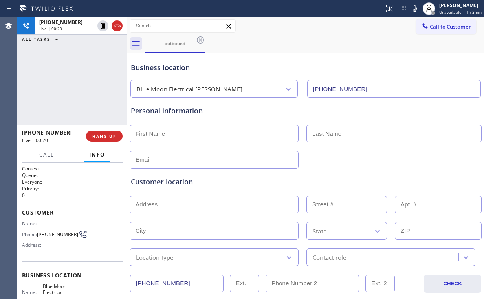
click at [77, 82] on div "[PHONE_NUMBER] Live | 00:20 ALL TASKS ALL TASKS ACTIVE TASKS TASKS IN WRAP UP" at bounding box center [72, 66] width 110 height 99
click at [77, 82] on div "[PHONE_NUMBER] Live | 00:21 ALL TASKS ALL TASKS ACTIVE TASKS TASKS IN WRAP UP" at bounding box center [72, 66] width 110 height 99
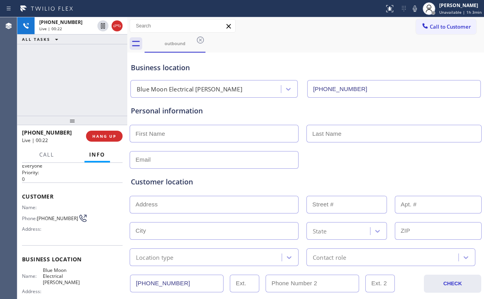
scroll to position [63, 0]
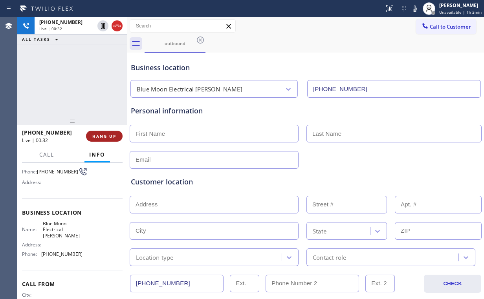
click at [99, 134] on span "HANG UP" at bounding box center [104, 136] width 24 height 5
click at [102, 134] on span "COMPLETE" at bounding box center [102, 136] width 27 height 5
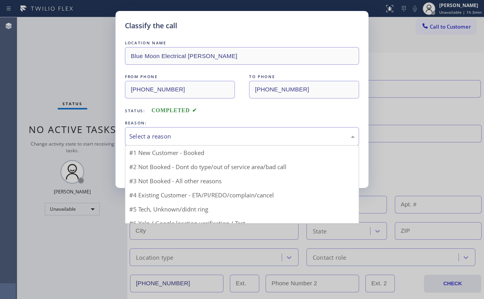
drag, startPoint x: 145, startPoint y: 131, endPoint x: 150, endPoint y: 145, distance: 14.4
click at [145, 132] on div "Select a reason" at bounding box center [241, 136] width 225 height 9
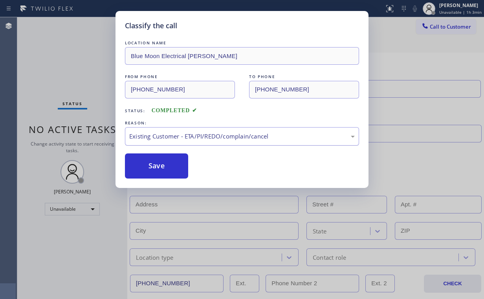
drag, startPoint x: 145, startPoint y: 135, endPoint x: 148, endPoint y: 142, distance: 7.9
click at [145, 135] on div "Existing Customer - ETA/PI/REDO/complain/cancel" at bounding box center [241, 136] width 225 height 9
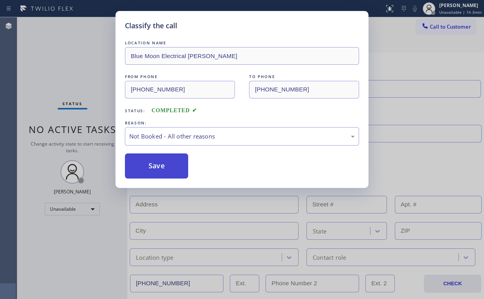
drag, startPoint x: 155, startPoint y: 163, endPoint x: 64, endPoint y: 65, distance: 134.2
click at [154, 161] on button "Save" at bounding box center [156, 166] width 63 height 25
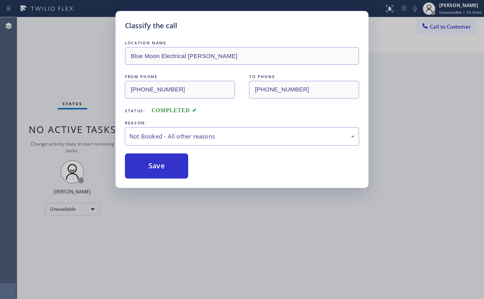
drag, startPoint x: 64, startPoint y: 65, endPoint x: 110, endPoint y: 62, distance: 46.5
click at [64, 65] on div "Classify the call LOCATION NAME Blue Moon Electrical [PERSON_NAME] FROM PHONE […" at bounding box center [242, 149] width 484 height 299
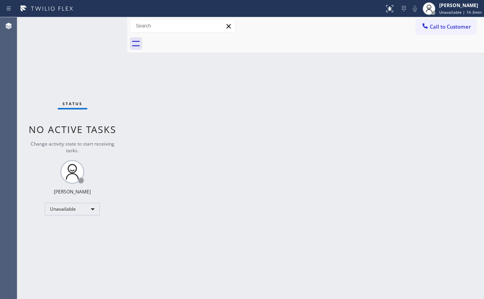
drag, startPoint x: 444, startPoint y: 24, endPoint x: 436, endPoint y: 29, distance: 9.0
click at [440, 26] on span "Call to Customer" at bounding box center [450, 26] width 41 height 7
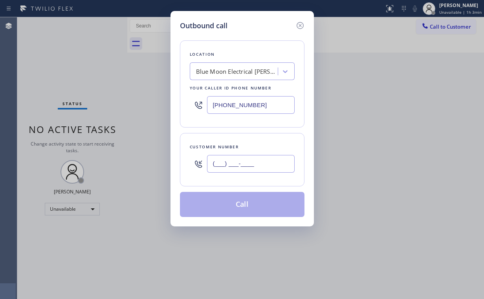
click at [257, 165] on input "(___) ___-____" at bounding box center [251, 164] width 88 height 18
paste input "text"
type input "(___) ___-____"
click at [247, 165] on input "(___) ___-____" at bounding box center [251, 164] width 88 height 18
paste input "805) 312-7050"
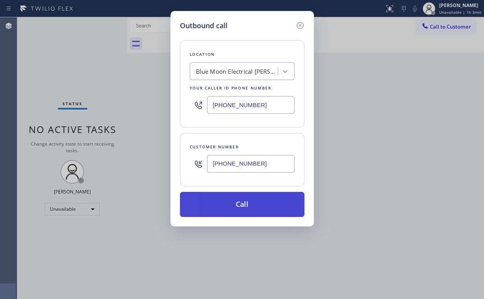
type input "[PHONE_NUMBER]"
click at [238, 205] on button "Call" at bounding box center [242, 204] width 125 height 25
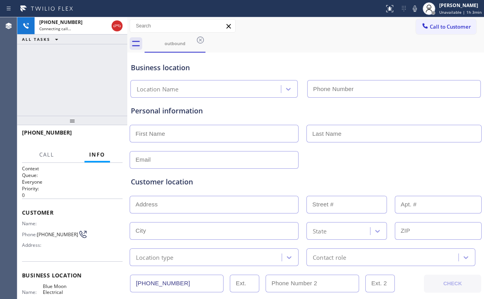
type input "[PHONE_NUMBER]"
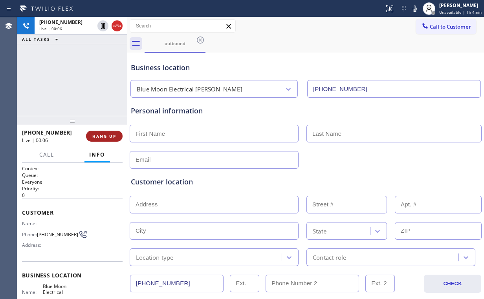
click at [105, 136] on span "HANG UP" at bounding box center [104, 136] width 24 height 5
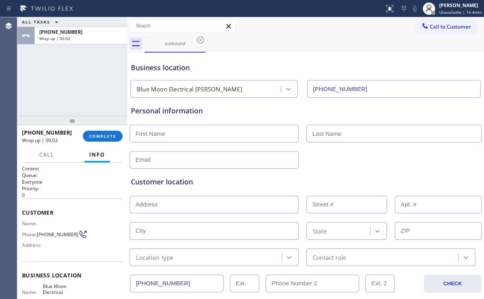
click at [94, 130] on div "[PHONE_NUMBER] Wrap up | 00:02 COMPLETE" at bounding box center [72, 136] width 101 height 20
click at [94, 132] on button "COMPLETE" at bounding box center [103, 136] width 40 height 11
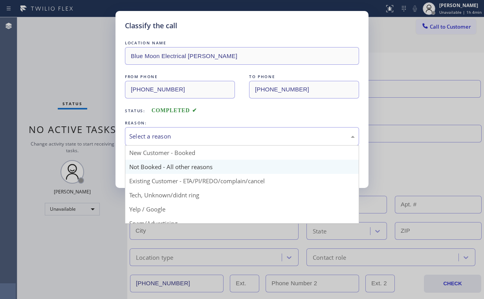
drag, startPoint x: 139, startPoint y: 141, endPoint x: 141, endPoint y: 163, distance: 21.7
click at [139, 141] on div "Select a reason" at bounding box center [242, 136] width 234 height 18
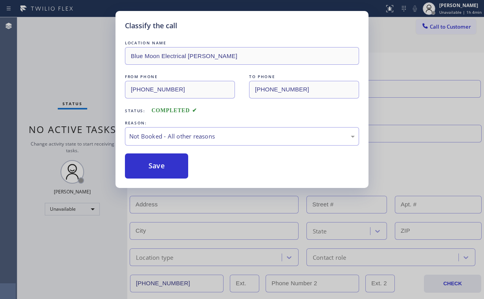
drag, startPoint x: 146, startPoint y: 162, endPoint x: 83, endPoint y: 64, distance: 116.1
click at [146, 162] on button "Save" at bounding box center [156, 166] width 63 height 25
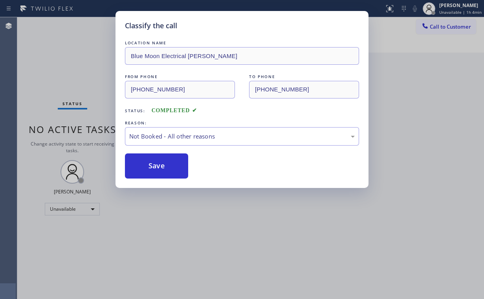
click at [79, 57] on div "Classify the call LOCATION NAME Blue Moon Electrical [PERSON_NAME] FROM PHONE […" at bounding box center [242, 149] width 484 height 299
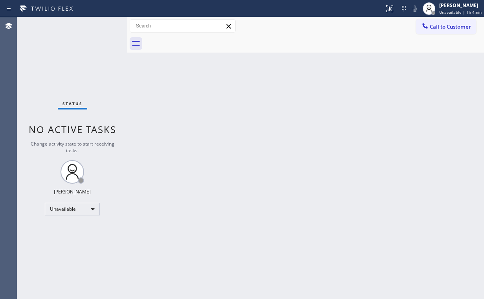
click at [188, 44] on div at bounding box center [314, 44] width 339 height 18
drag, startPoint x: 202, startPoint y: 130, endPoint x: 178, endPoint y: 242, distance: 115.0
click at [203, 131] on div "Back to Dashboard Change Sender ID Customers Technicians Select a contact Outbo…" at bounding box center [305, 158] width 357 height 282
drag, startPoint x: 31, startPoint y: 62, endPoint x: 77, endPoint y: 27, distance: 57.9
click at [32, 62] on div "Status No active tasks Change activity state to start receiving tasks. [PERSON_…" at bounding box center [72, 158] width 110 height 282
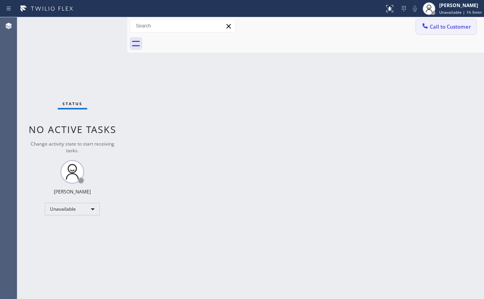
click at [430, 31] on button "Call to Customer" at bounding box center [446, 26] width 60 height 15
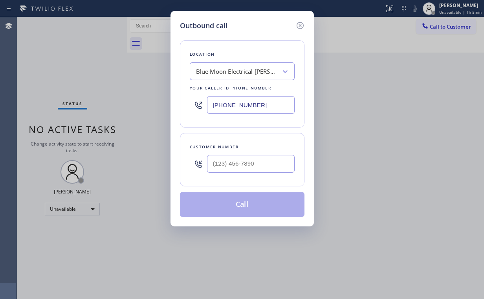
drag, startPoint x: 268, startPoint y: 110, endPoint x: 102, endPoint y: 93, distance: 167.4
click at [102, 93] on div "Outbound call Location Blue Moon Electrical Mira Monte Your caller id phone num…" at bounding box center [242, 149] width 484 height 299
paste input "55) 731-4952"
type input "[PHONE_NUMBER]"
drag, startPoint x: 260, startPoint y: 166, endPoint x: 270, endPoint y: 152, distance: 16.7
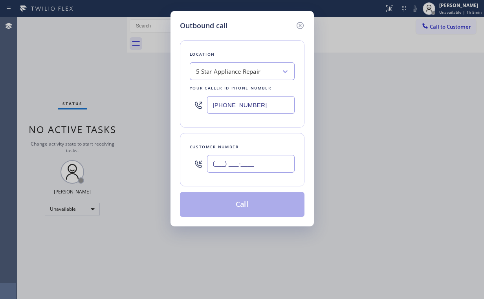
click at [261, 167] on input "(___) ___-____" at bounding box center [251, 164] width 88 height 18
paste input "323) 872-7497"
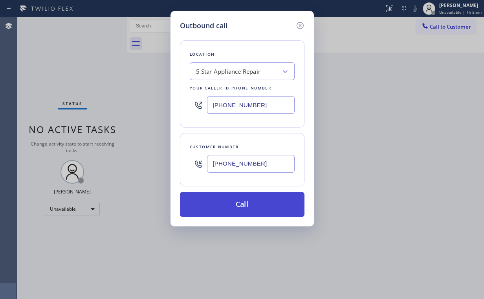
type input "[PHONE_NUMBER]"
click at [246, 202] on button "Call" at bounding box center [242, 204] width 125 height 25
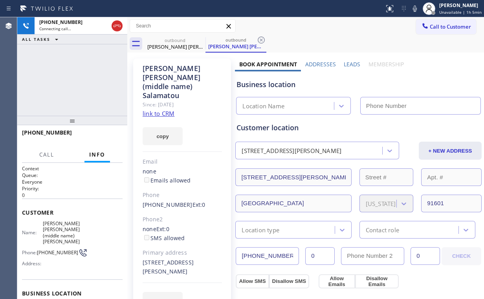
drag, startPoint x: 71, startPoint y: 68, endPoint x: 87, endPoint y: 71, distance: 16.1
click at [71, 68] on div "[PHONE_NUMBER] Connecting call… ALL TASKS ALL TASKS ACTIVE TASKS TASKS IN WRAP …" at bounding box center [72, 66] width 110 height 99
type input "[PHONE_NUMBER]"
drag, startPoint x: 65, startPoint y: 95, endPoint x: 75, endPoint y: 5, distance: 90.6
click at [65, 94] on div "[PHONE_NUMBER] Connecting call… ALL TASKS ALL TASKS ACTIVE TASKS TASKS IN WRAP …" at bounding box center [72, 66] width 110 height 99
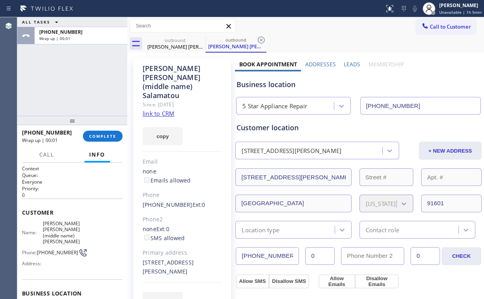
click at [102, 148] on button "Info" at bounding box center [97, 154] width 26 height 15
click at [105, 135] on span "COMPLETE" at bounding box center [102, 136] width 27 height 5
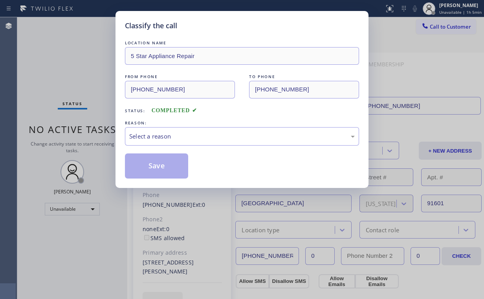
click at [106, 137] on div "Classify the call LOCATION NAME 5 Star Appliance Repair FROM PHONE [PHONE_NUMBE…" at bounding box center [242, 149] width 484 height 299
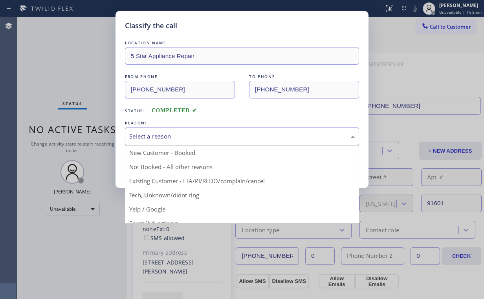
click at [152, 141] on div "Select a reason" at bounding box center [242, 136] width 234 height 18
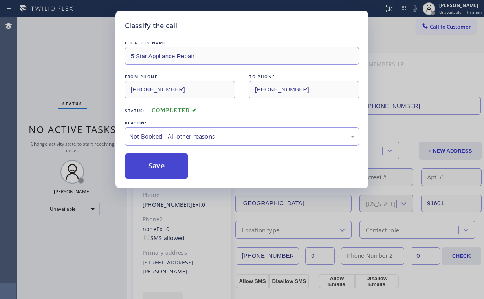
click at [154, 168] on button "Save" at bounding box center [156, 166] width 63 height 25
click at [77, 37] on div "Status No active tasks Change activity state to start receiving tasks. [PERSON_…" at bounding box center [72, 158] width 110 height 282
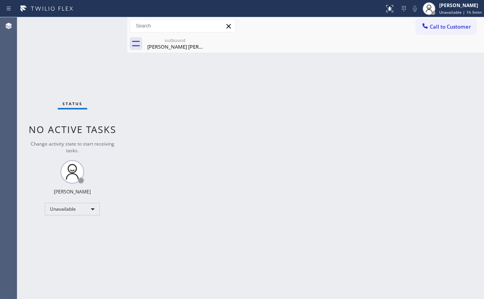
drag, startPoint x: 182, startPoint y: 47, endPoint x: 231, endPoint y: 35, distance: 50.3
click at [182, 47] on div "[PERSON_NAME] [PERSON_NAME] (middle name) [PERSON_NAME]" at bounding box center [174, 46] width 59 height 7
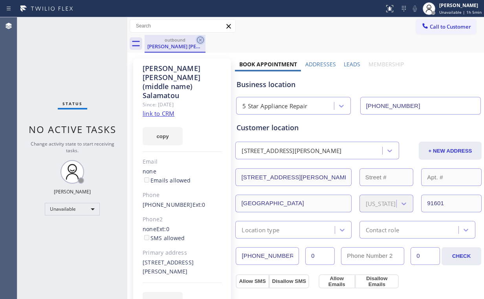
click at [200, 38] on icon at bounding box center [200, 39] width 9 height 9
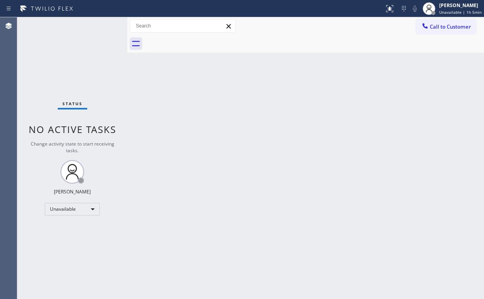
click at [215, 125] on div "Back to Dashboard Change Sender ID Customers Technicians Select a contact Outbo…" at bounding box center [305, 158] width 357 height 282
click at [442, 28] on span "Call to Customer" at bounding box center [450, 26] width 41 height 7
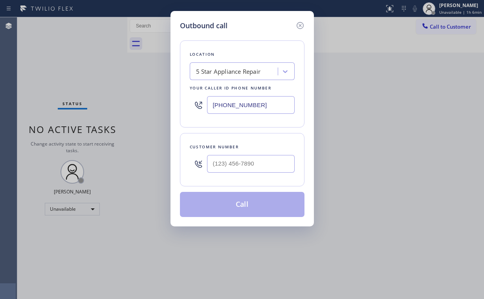
drag, startPoint x: 274, startPoint y: 103, endPoint x: 167, endPoint y: 97, distance: 107.8
click at [167, 97] on div "Outbound call Location 5 Star Appliance Repair Your caller id phone number [PHO…" at bounding box center [242, 149] width 484 height 299
paste input "949) 397-6077"
type input "[PHONE_NUMBER]"
click at [253, 161] on input "(___) ___-____" at bounding box center [251, 164] width 88 height 18
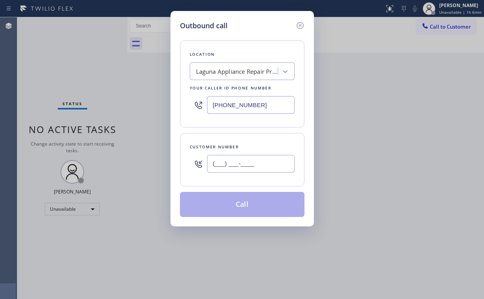
paste input "949) 303-9665"
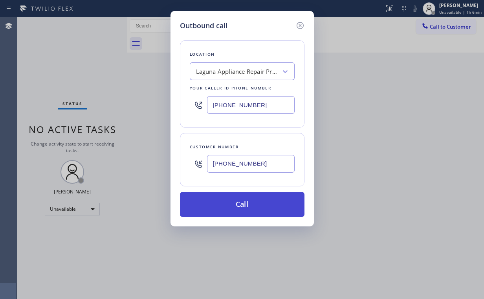
type input "[PHONE_NUMBER]"
click at [234, 196] on button "Call" at bounding box center [242, 204] width 125 height 25
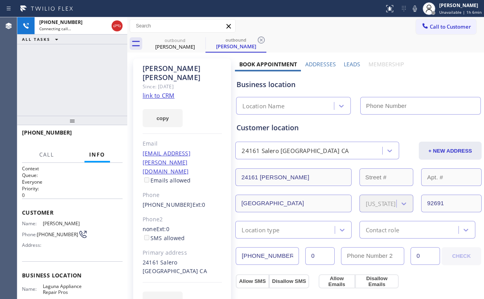
type input "[PHONE_NUMBER]"
click at [338, 33] on div "Call to Customer Outbound call Location Laguna Appliance Repair Pros Your calle…" at bounding box center [305, 26] width 357 height 18
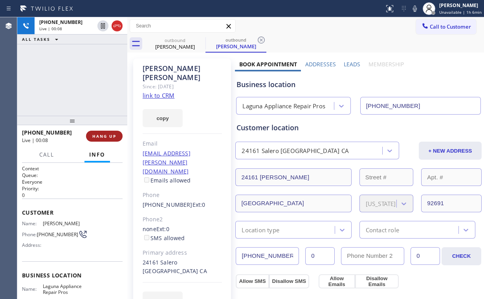
click at [97, 134] on span "HANG UP" at bounding box center [104, 136] width 24 height 5
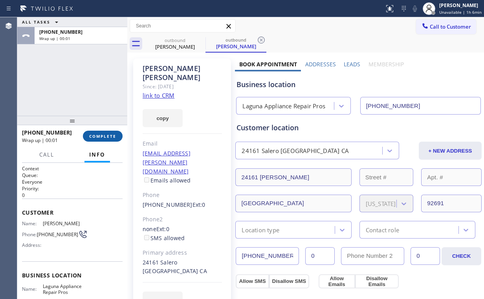
click at [98, 134] on span "COMPLETE" at bounding box center [102, 136] width 27 height 5
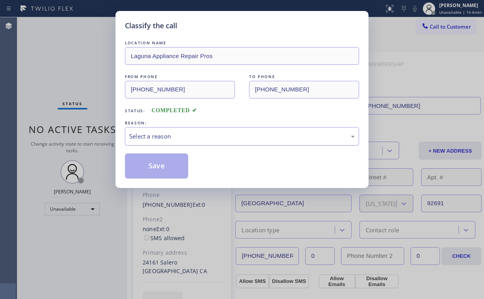
click at [161, 137] on div "Select a reason" at bounding box center [241, 136] width 225 height 9
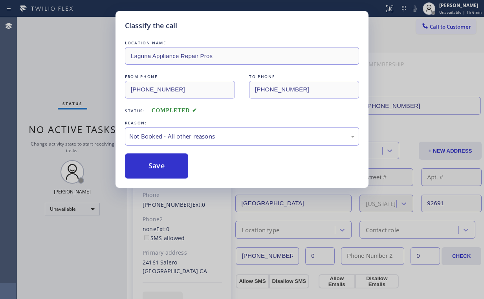
drag, startPoint x: 161, startPoint y: 165, endPoint x: 76, endPoint y: 60, distance: 135.2
click at [162, 164] on button "Save" at bounding box center [156, 166] width 63 height 25
click at [77, 61] on div "Classify the call LOCATION NAME Laguna Appliance Repair Pros FROM PHONE [PHONE_…" at bounding box center [242, 149] width 484 height 299
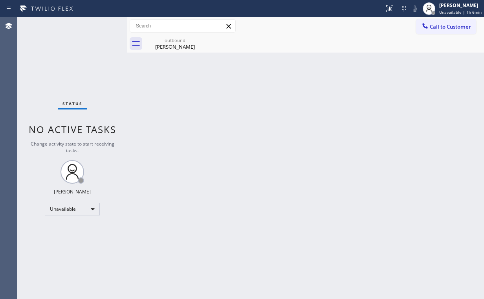
drag, startPoint x: 69, startPoint y: 59, endPoint x: 71, endPoint y: 19, distance: 40.1
click at [70, 59] on div "Status No active tasks Change activity state to start receiving tasks. [PERSON_…" at bounding box center [72, 158] width 110 height 282
drag, startPoint x: 179, startPoint y: 37, endPoint x: 194, endPoint y: 40, distance: 15.2
click at [179, 37] on div "outbound" at bounding box center [174, 40] width 59 height 6
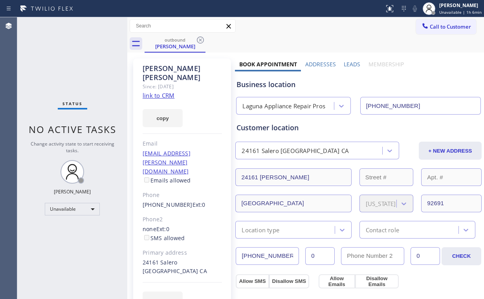
click at [200, 40] on icon at bounding box center [200, 40] width 7 height 7
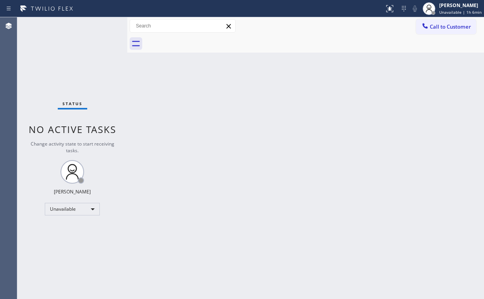
drag, startPoint x: 350, startPoint y: 101, endPoint x: 401, endPoint y: 60, distance: 64.9
click at [352, 100] on div "Back to Dashboard Change Sender ID Customers Technicians Select a contact Outbo…" at bounding box center [305, 158] width 357 height 282
click at [433, 31] on button "Call to Customer" at bounding box center [446, 26] width 60 height 15
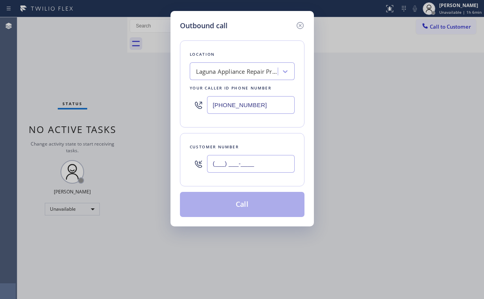
click at [262, 163] on input "(___) ___-____" at bounding box center [251, 164] width 88 height 18
paste input "949) 303-9665"
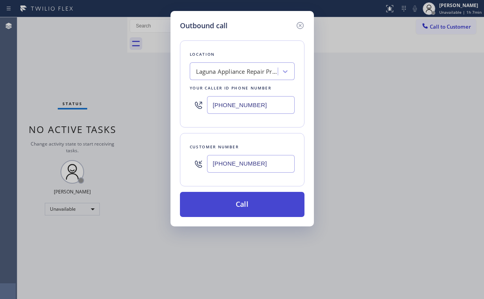
type input "[PHONE_NUMBER]"
click at [238, 203] on button "Call" at bounding box center [242, 204] width 125 height 25
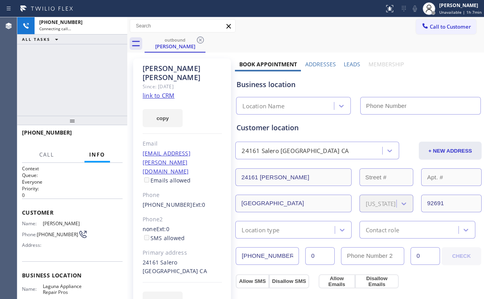
click at [72, 94] on div "[PHONE_NUMBER] Connecting call… ALL TASKS ALL TASKS ACTIVE TASKS TASKS IN WRAP …" at bounding box center [72, 66] width 110 height 99
type input "[PHONE_NUMBER]"
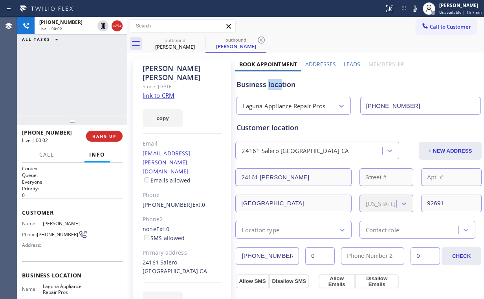
drag, startPoint x: 280, startPoint y: 86, endPoint x: 266, endPoint y: 88, distance: 13.9
click at [266, 88] on div "Business location" at bounding box center [358, 84] width 244 height 11
click at [270, 83] on div "Business location" at bounding box center [358, 84] width 244 height 11
click at [103, 143] on div "[PHONE_NUMBER] Live | 00:04 HANG UP" at bounding box center [72, 136] width 101 height 20
click at [104, 139] on button "HANG UP" at bounding box center [104, 136] width 37 height 11
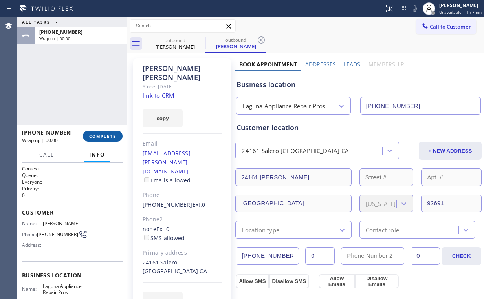
click at [104, 139] on button "COMPLETE" at bounding box center [103, 136] width 40 height 11
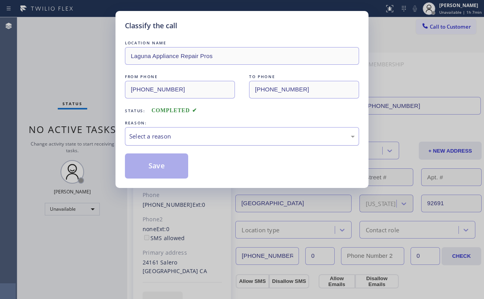
click at [159, 133] on div "Select a reason" at bounding box center [241, 136] width 225 height 9
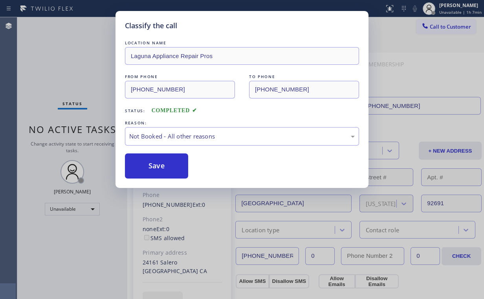
click at [150, 160] on button "Save" at bounding box center [156, 166] width 63 height 25
click at [41, 40] on div "Classify the call LOCATION NAME Laguna Appliance Repair Pros FROM PHONE [PHONE_…" at bounding box center [242, 149] width 484 height 299
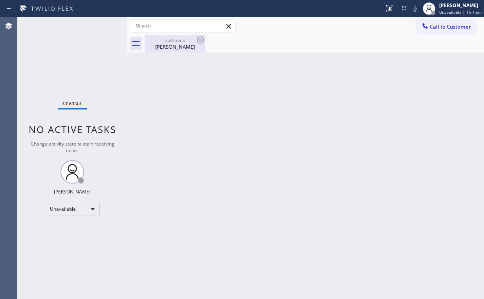
drag, startPoint x: 160, startPoint y: 48, endPoint x: 195, endPoint y: 47, distance: 35.0
click at [160, 49] on div "[PERSON_NAME]" at bounding box center [174, 46] width 59 height 7
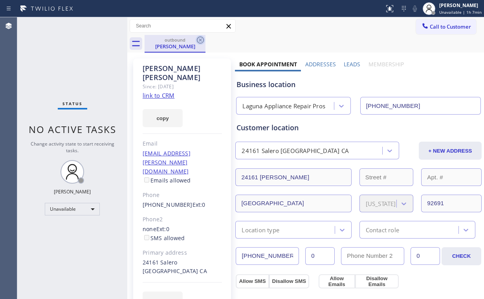
click at [199, 40] on icon at bounding box center [200, 39] width 9 height 9
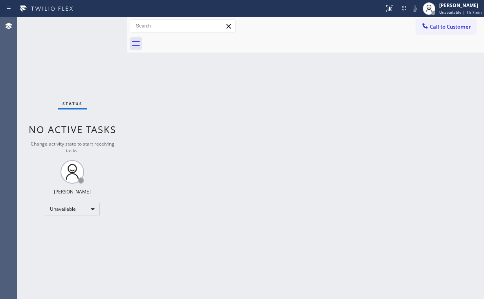
drag, startPoint x: 45, startPoint y: 77, endPoint x: 84, endPoint y: 9, distance: 78.6
click at [47, 73] on div "Status No active tasks Change activity state to start receiving tasks. [PERSON_…" at bounding box center [72, 158] width 110 height 282
click at [459, 23] on span "Call to Customer" at bounding box center [450, 26] width 41 height 7
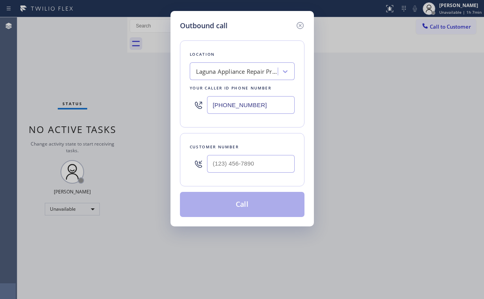
drag, startPoint x: 265, startPoint y: 109, endPoint x: 93, endPoint y: 92, distance: 172.9
click at [119, 96] on div "Outbound call Location [GEOGRAPHIC_DATA] Appliance Repair Pros Your caller id p…" at bounding box center [242, 149] width 484 height 299
paste input "855) 731-4952"
type input "[PHONE_NUMBER]"
drag, startPoint x: 258, startPoint y: 157, endPoint x: 261, endPoint y: 152, distance: 5.6
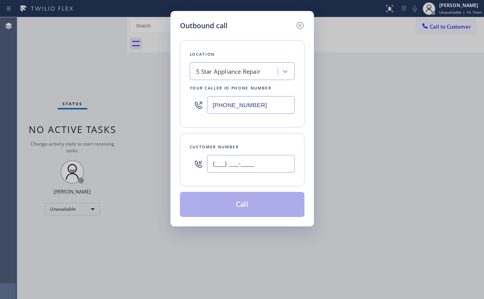
click at [259, 158] on input "(___) ___-____" at bounding box center [251, 164] width 88 height 18
paste input "714) 330-1206"
type input "[PHONE_NUMBER]"
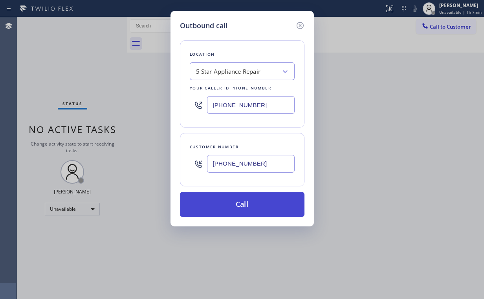
click at [224, 206] on button "Call" at bounding box center [242, 204] width 125 height 25
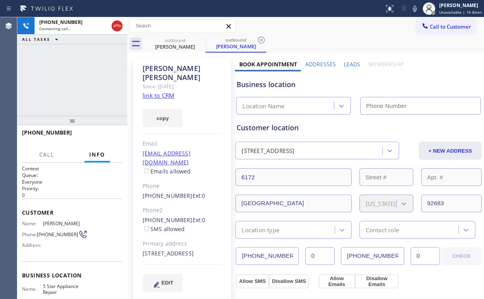
type input "[PHONE_NUMBER]"
click at [68, 71] on div "[PHONE_NUMBER] Connecting call… ALL TASKS ALL TASKS ACTIVE TASKS TASKS IN WRAP …" at bounding box center [72, 66] width 110 height 99
click at [77, 80] on div "[PHONE_NUMBER] Connecting call… ALL TASKS ALL TASKS ACTIVE TASKS TASKS IN WRAP …" at bounding box center [72, 66] width 110 height 99
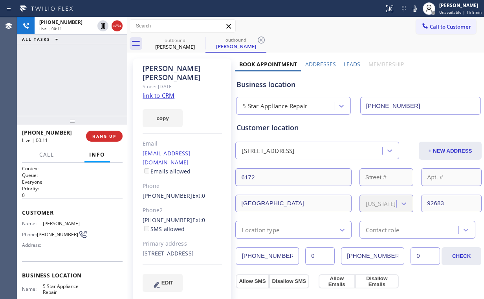
drag, startPoint x: 38, startPoint y: 75, endPoint x: 97, endPoint y: 125, distance: 77.6
click at [38, 77] on div "[PHONE_NUMBER] Live | 00:11 ALL TASKS ALL TASKS ACTIVE TASKS TASKS IN WRAP UP" at bounding box center [72, 66] width 110 height 99
click at [119, 137] on button "HANG UP" at bounding box center [104, 136] width 37 height 11
click at [116, 137] on button "HANG UP" at bounding box center [104, 136] width 37 height 11
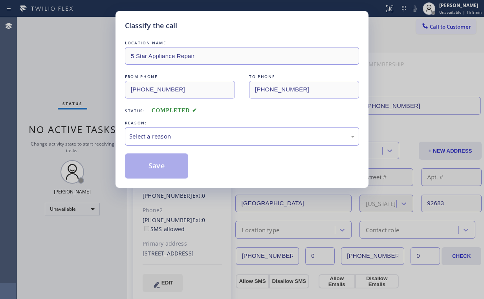
drag, startPoint x: 154, startPoint y: 136, endPoint x: 158, endPoint y: 143, distance: 8.3
click at [155, 137] on div "Select a reason" at bounding box center [241, 136] width 225 height 9
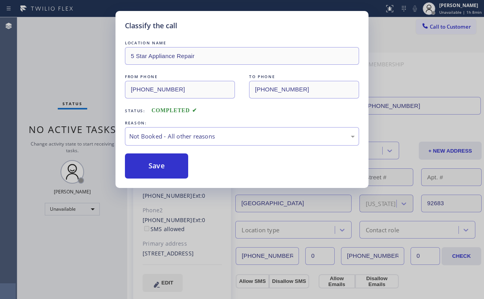
click at [158, 163] on button "Save" at bounding box center [156, 166] width 63 height 25
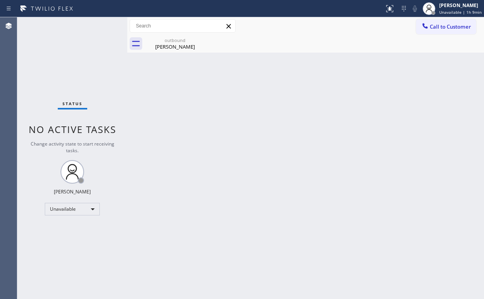
click at [77, 70] on div "Status No active tasks Change activity state to start receiving tasks. [PERSON_…" at bounding box center [72, 158] width 110 height 282
click at [185, 44] on div "[PERSON_NAME]" at bounding box center [174, 46] width 59 height 7
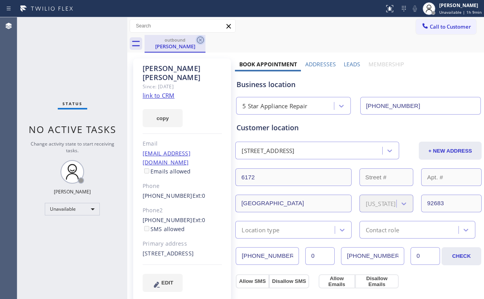
click at [203, 41] on icon at bounding box center [200, 40] width 7 height 7
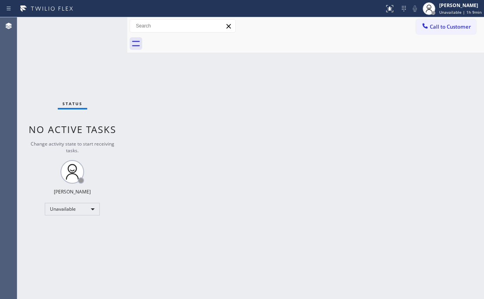
drag, startPoint x: 385, startPoint y: 75, endPoint x: 402, endPoint y: 54, distance: 27.7
click at [389, 73] on div "Back to Dashboard Change Sender ID Customers Technicians Select a contact Outbo…" at bounding box center [305, 158] width 357 height 282
drag, startPoint x: 432, startPoint y: 21, endPoint x: 322, endPoint y: 98, distance: 134.0
click at [433, 22] on button "Call to Customer" at bounding box center [446, 26] width 60 height 15
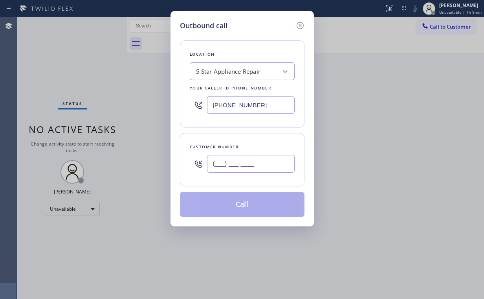
click at [249, 162] on input "(___) ___-____" at bounding box center [251, 164] width 88 height 18
paste input "714) 330-1206"
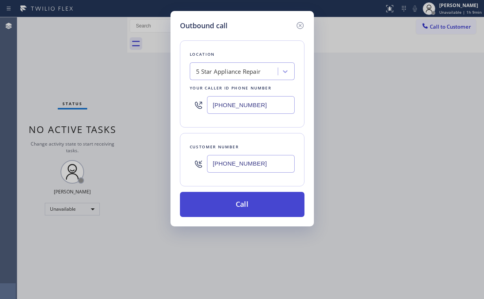
type input "[PHONE_NUMBER]"
click at [241, 207] on button "Call" at bounding box center [242, 204] width 125 height 25
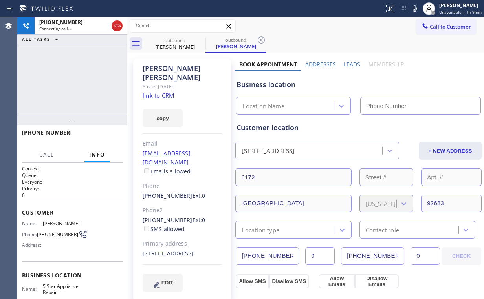
type input "[PHONE_NUMBER]"
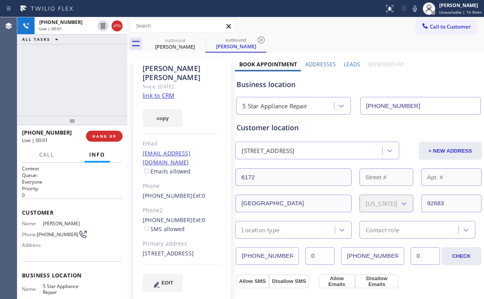
drag, startPoint x: 64, startPoint y: 95, endPoint x: 102, endPoint y: 130, distance: 50.9
click at [66, 96] on div "[PHONE_NUMBER] Live | 00:01 ALL TASKS ALL TASKS ACTIVE TASKS TASKS IN WRAP UP" at bounding box center [72, 66] width 110 height 99
click at [109, 136] on span "HANG UP" at bounding box center [104, 136] width 24 height 5
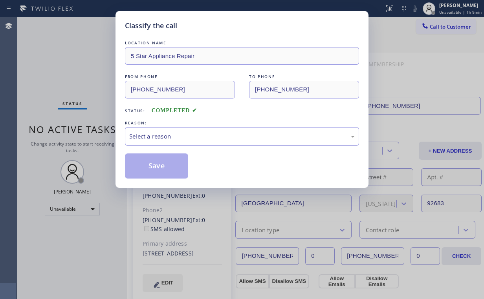
click at [156, 138] on div "Select a reason" at bounding box center [241, 136] width 225 height 9
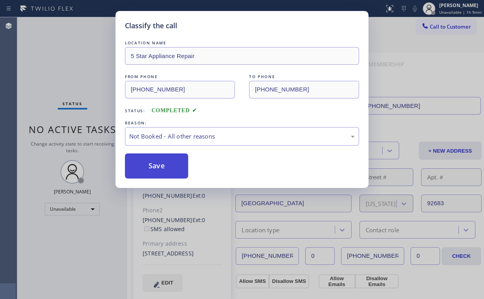
click at [160, 169] on button "Save" at bounding box center [156, 166] width 63 height 25
click at [79, 79] on div "Classify the call LOCATION NAME 5 Star Appliance Repair FROM PHONE [PHONE_NUMBE…" at bounding box center [242, 149] width 484 height 299
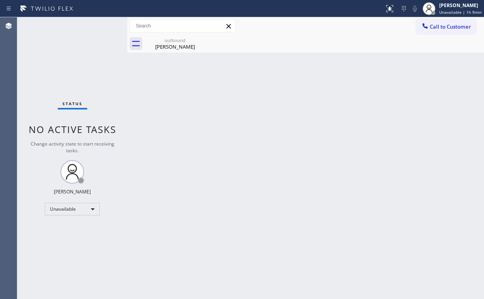
drag, startPoint x: 101, startPoint y: 93, endPoint x: 156, endPoint y: 66, distance: 61.0
click at [102, 93] on div "Status No active tasks Change activity state to start receiving tasks. [PERSON_…" at bounding box center [72, 158] width 110 height 282
click at [190, 40] on div "outbound" at bounding box center [174, 40] width 59 height 6
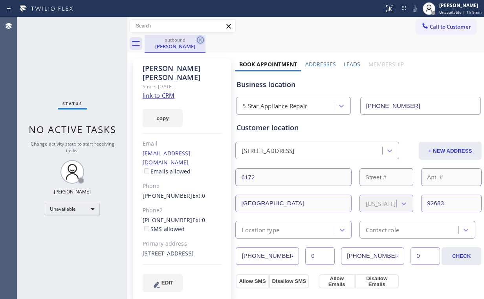
click at [200, 38] on icon at bounding box center [200, 39] width 9 height 9
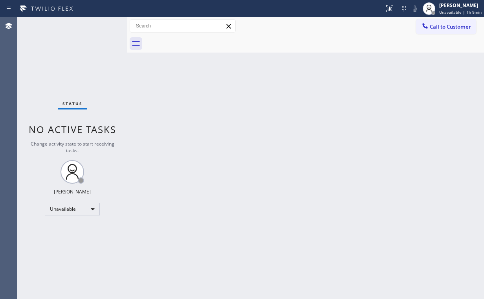
click at [75, 54] on div "Status No active tasks Change activity state to start receiving tasks. [PERSON_…" at bounding box center [72, 158] width 110 height 282
click at [451, 29] on span "Call to Customer" at bounding box center [450, 26] width 41 height 7
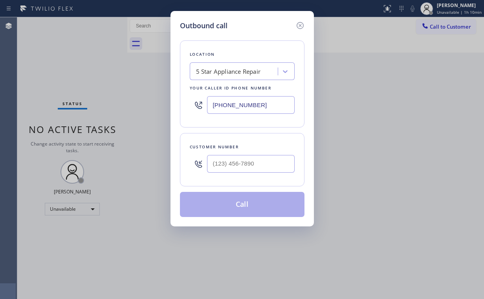
drag, startPoint x: 262, startPoint y: 108, endPoint x: 102, endPoint y: 96, distance: 160.4
click at [110, 101] on div "Outbound call Location 5 Star Appliance Repair Your caller id phone number [PHO…" at bounding box center [242, 149] width 484 height 299
paste input "619) 727-6047"
type input "[PHONE_NUMBER]"
click at [256, 168] on input "(___) ___-____" at bounding box center [251, 164] width 88 height 18
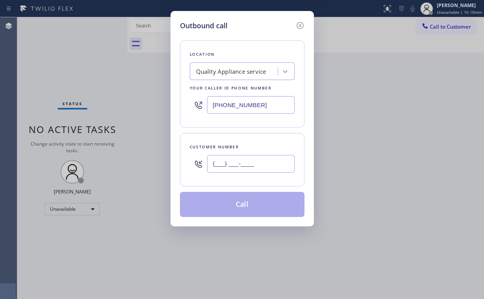
paste input "510) 305-4448"
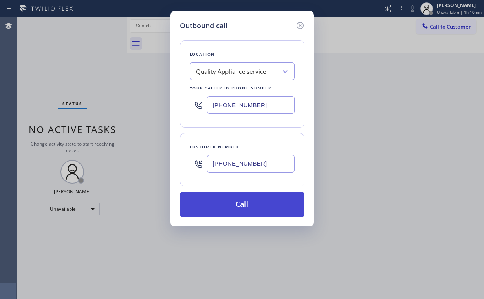
type input "[PHONE_NUMBER]"
click at [228, 202] on button "Call" at bounding box center [242, 204] width 125 height 25
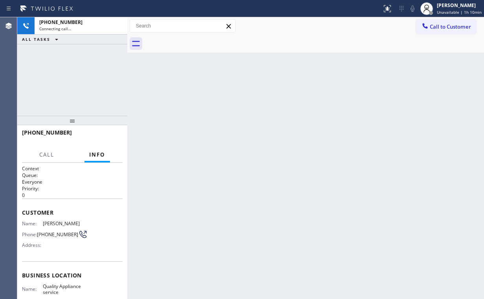
drag, startPoint x: 66, startPoint y: 75, endPoint x: 91, endPoint y: 77, distance: 24.8
click at [66, 75] on div "[PHONE_NUMBER] Connecting call… ALL TASKS ALL TASKS ACTIVE TASKS TASKS IN WRAP …" at bounding box center [72, 66] width 110 height 99
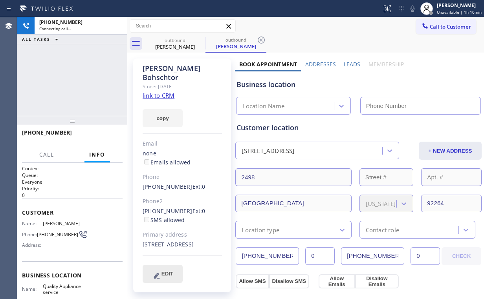
type input "[PHONE_NUMBER]"
click at [79, 68] on div "[PHONE_NUMBER] Connecting call… ALL TASKS ALL TASKS ACTIVE TASKS TASKS IN WRAP …" at bounding box center [72, 66] width 110 height 99
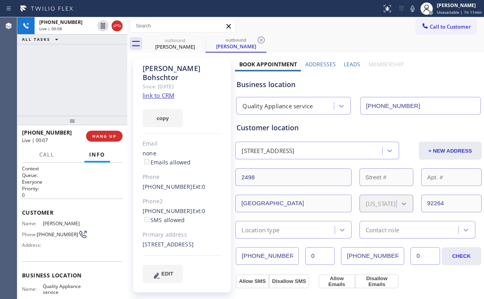
click at [66, 88] on div "[PHONE_NUMBER] Live | 00:08 ALL TASKS ALL TASKS ACTIVE TASKS TASKS IN WRAP UP" at bounding box center [72, 66] width 110 height 99
drag, startPoint x: 104, startPoint y: 134, endPoint x: 110, endPoint y: 156, distance: 22.1
click at [104, 135] on span "HANG UP" at bounding box center [104, 136] width 24 height 5
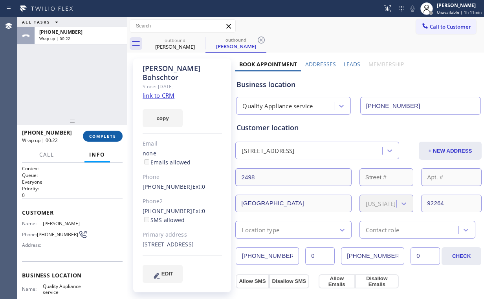
click at [96, 136] on span "COMPLETE" at bounding box center [102, 136] width 27 height 5
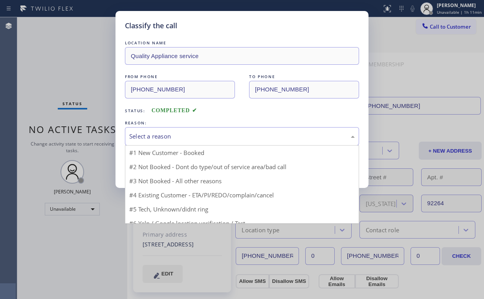
click at [154, 134] on div "Select a reason" at bounding box center [241, 136] width 225 height 9
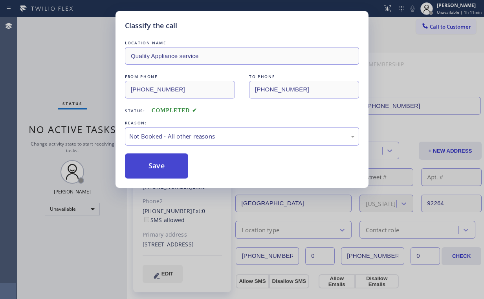
click at [155, 165] on button "Save" at bounding box center [156, 166] width 63 height 25
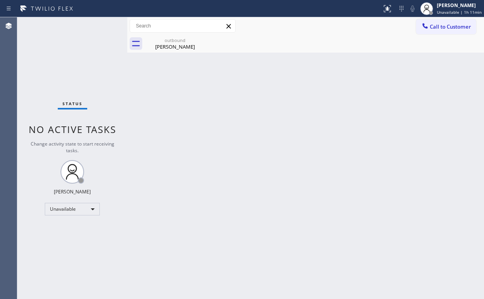
drag, startPoint x: 63, startPoint y: 39, endPoint x: 73, endPoint y: 41, distance: 9.6
click at [73, 41] on div "Status No active tasks Change activity state to start receiving tasks. [PERSON_…" at bounding box center [72, 158] width 110 height 282
drag, startPoint x: 459, startPoint y: 22, endPoint x: 344, endPoint y: 83, distance: 130.0
click at [459, 22] on button "Call to Customer" at bounding box center [446, 26] width 60 height 15
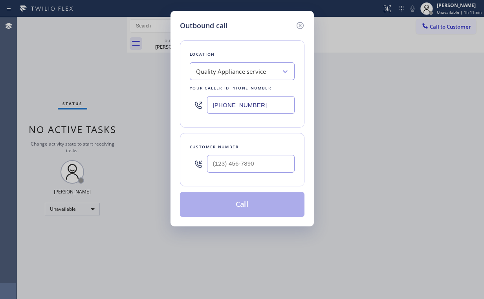
drag, startPoint x: 275, startPoint y: 107, endPoint x: 306, endPoint y: 109, distance: 31.5
click at [148, 104] on div "Outbound call Location Quality Appliance service Your caller id phone number [P…" at bounding box center [242, 149] width 484 height 299
paste input "415) 237-260"
type input "[PHONE_NUMBER]"
click at [246, 163] on input "(___) ___-____" at bounding box center [251, 164] width 88 height 18
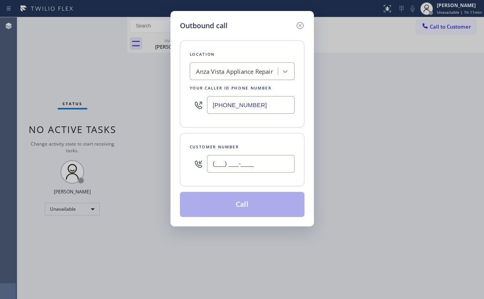
paste input "415) 246-9711"
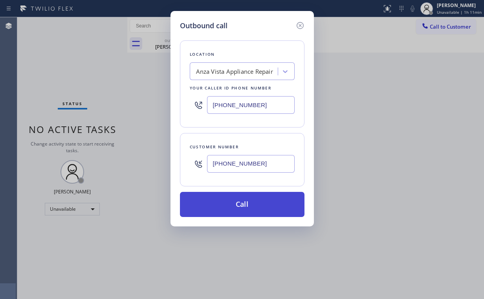
type input "[PHONE_NUMBER]"
drag, startPoint x: 229, startPoint y: 204, endPoint x: 226, endPoint y: 208, distance: 4.9
click at [228, 204] on button "Call" at bounding box center [242, 204] width 125 height 25
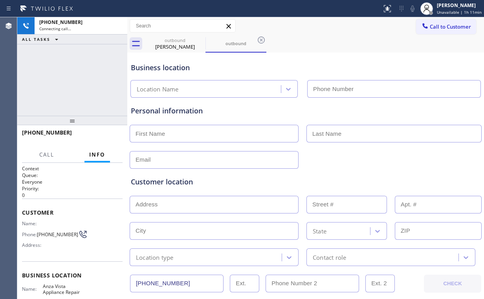
type input "[PHONE_NUMBER]"
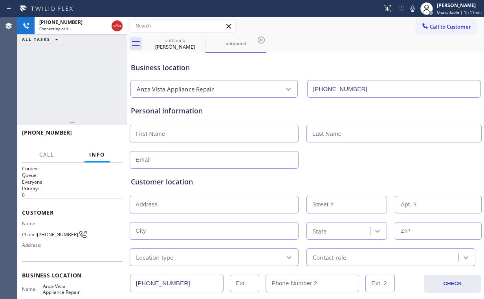
click at [76, 77] on div "[PHONE_NUMBER] Connecting call… ALL TASKS ALL TASKS ACTIVE TASKS TASKS IN WRAP …" at bounding box center [72, 66] width 110 height 99
click at [184, 41] on div "outbound" at bounding box center [174, 40] width 59 height 6
type input "[PHONE_NUMBER]"
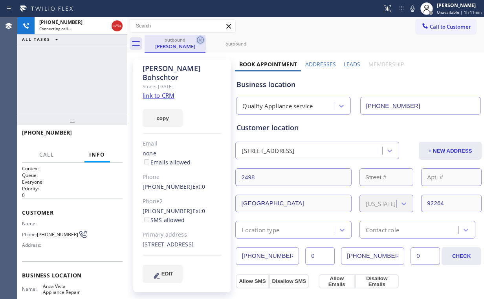
click at [199, 40] on icon at bounding box center [200, 39] width 9 height 9
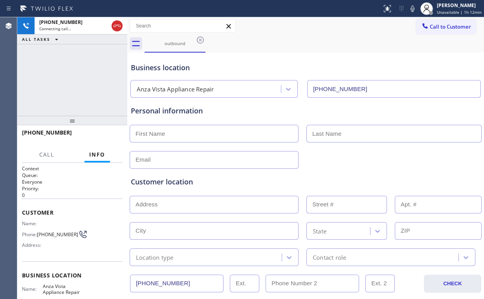
click at [79, 79] on div "[PHONE_NUMBER] Connecting call… ALL TASKS ALL TASKS ACTIVE TASKS TASKS IN WRAP …" at bounding box center [72, 66] width 110 height 99
drag, startPoint x: 66, startPoint y: 65, endPoint x: 126, endPoint y: 178, distance: 128.1
click at [71, 77] on div "[PHONE_NUMBER] Connecting call… ALL TASKS ALL TASKS ACTIVE TASKS TASKS IN WRAP …" at bounding box center [72, 66] width 110 height 99
click at [72, 93] on div "[PHONE_NUMBER] Live | 00:05 ALL TASKS ALL TASKS ACTIVE TASKS TASKS IN WRAP UP" at bounding box center [72, 66] width 110 height 99
click at [105, 135] on span "HANG UP" at bounding box center [104, 136] width 24 height 5
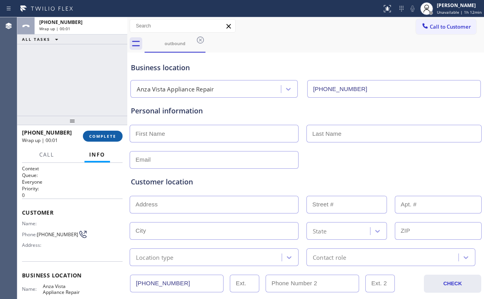
click at [105, 135] on span "COMPLETE" at bounding box center [102, 136] width 27 height 5
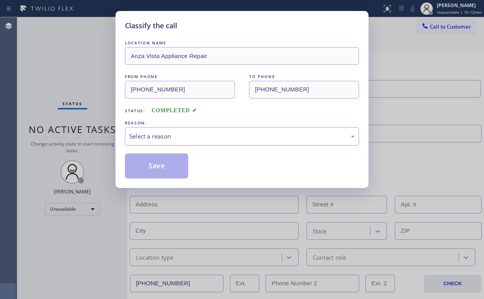
click at [155, 135] on div "Select a reason" at bounding box center [241, 136] width 225 height 9
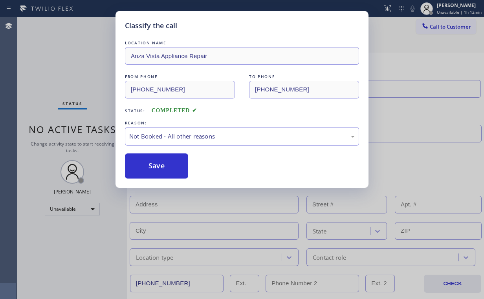
click at [161, 166] on button "Save" at bounding box center [156, 166] width 63 height 25
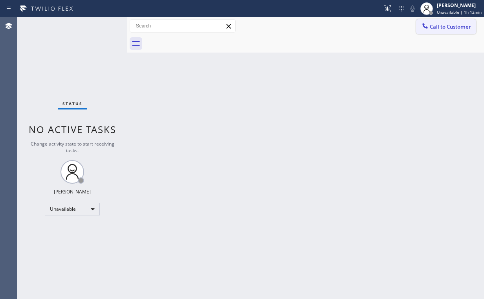
drag, startPoint x: 401, startPoint y: 20, endPoint x: 423, endPoint y: 20, distance: 21.6
click at [401, 20] on div "Call to Customer Outbound call Location Anza Vista Appliance Repair Your caller…" at bounding box center [305, 26] width 357 height 14
drag, startPoint x: 442, startPoint y: 23, endPoint x: 308, endPoint y: 86, distance: 148.3
click at [442, 24] on span "Call to Customer" at bounding box center [450, 26] width 41 height 7
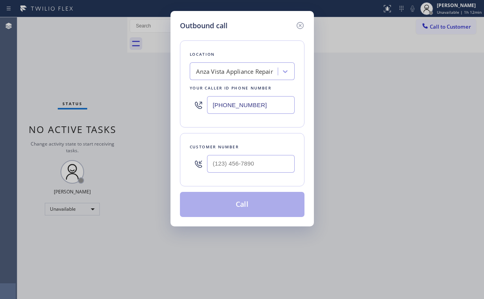
click at [249, 174] on div at bounding box center [251, 164] width 88 height 26
drag, startPoint x: 258, startPoint y: 163, endPoint x: 268, endPoint y: 160, distance: 11.1
click at [258, 163] on input "(___) ___-____" at bounding box center [251, 164] width 88 height 18
paste input "415) 246-9711"
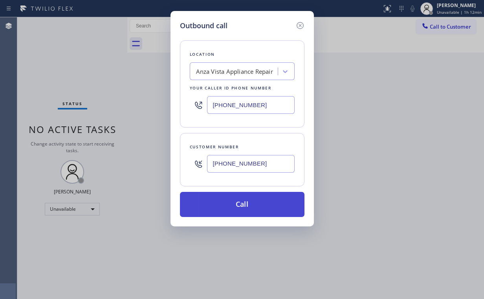
type input "[PHONE_NUMBER]"
drag, startPoint x: 233, startPoint y: 201, endPoint x: 200, endPoint y: 274, distance: 79.8
click at [232, 202] on button "Call" at bounding box center [242, 204] width 125 height 25
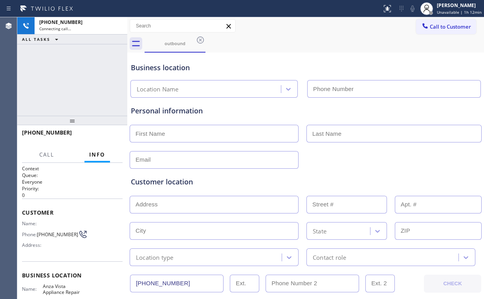
type input "[PHONE_NUMBER]"
click at [45, 60] on div "[PHONE_NUMBER] Connecting call… ALL TASKS ALL TASKS ACTIVE TASKS TASKS IN WRAP …" at bounding box center [72, 66] width 110 height 99
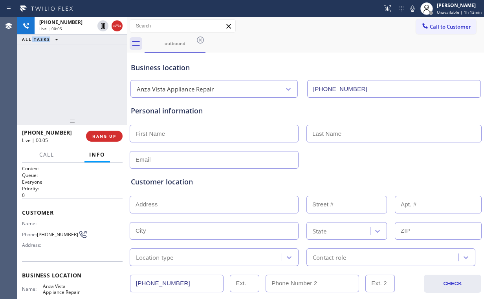
click at [83, 83] on div "[PHONE_NUMBER] Live | 00:05 ALL TASKS ALL TASKS ACTIVE TASKS TASKS IN WRAP UP" at bounding box center [72, 66] width 110 height 99
click at [79, 79] on div "[PHONE_NUMBER] Live | 00:07 ALL TASKS ALL TASKS ACTIVE TASKS TASKS IN WRAP UP" at bounding box center [72, 66] width 110 height 99
click at [79, 79] on div "[PHONE_NUMBER] Live | 00:08 ALL TASKS ALL TASKS ACTIVE TASKS TASKS IN WRAP UP" at bounding box center [72, 66] width 110 height 99
click at [80, 79] on div "[PHONE_NUMBER] Live | 00:12 ALL TASKS ALL TASKS ACTIVE TASKS TASKS IN WRAP UP" at bounding box center [72, 66] width 110 height 99
click at [79, 82] on div "[PHONE_NUMBER] Live | 00:16 ALL TASKS ALL TASKS ACTIVE TASKS TASKS IN WRAP UP" at bounding box center [72, 66] width 110 height 99
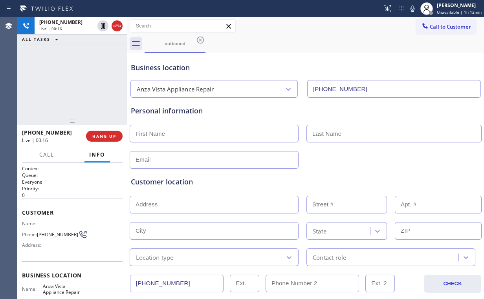
click at [79, 82] on div "[PHONE_NUMBER] Live | 00:16 ALL TASKS ALL TASKS ACTIVE TASKS TASKS IN WRAP UP" at bounding box center [72, 66] width 110 height 99
click at [56, 72] on div "[PHONE_NUMBER] Live | 00:30 ALL TASKS ALL TASKS ACTIVE TASKS TASKS IN WRAP UP" at bounding box center [72, 66] width 110 height 99
click at [78, 78] on div "[PHONE_NUMBER] Live | 00:31 ALL TASKS ALL TASKS ACTIVE TASKS TASKS IN WRAP UP" at bounding box center [72, 66] width 110 height 99
click at [78, 78] on div "[PHONE_NUMBER] Live | 00:32 ALL TASKS ALL TASKS ACTIVE TASKS TASKS IN WRAP UP" at bounding box center [72, 66] width 110 height 99
click at [73, 81] on div "[PHONE_NUMBER] Live | 00:37 ALL TASKS ALL TASKS ACTIVE TASKS TASKS IN WRAP UP" at bounding box center [72, 66] width 110 height 99
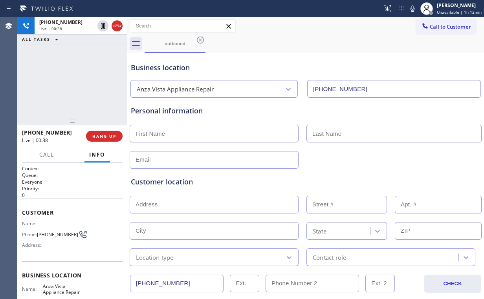
click at [75, 81] on div "[PHONE_NUMBER] Live | 00:38 ALL TASKS ALL TASKS ACTIVE TASKS TASKS IN WRAP UP" at bounding box center [72, 66] width 110 height 99
drag, startPoint x: 92, startPoint y: 48, endPoint x: 93, endPoint y: 76, distance: 27.9
click at [93, 50] on div "[PHONE_NUMBER] Live | 00:51 ALL TASKS ALL TASKS ACTIVE TASKS TASKS IN WRAP UP" at bounding box center [72, 66] width 110 height 99
click at [76, 77] on div "[PHONE_NUMBER] Live | 00:52 ALL TASKS ALL TASKS ACTIVE TASKS TASKS IN WRAP UP" at bounding box center [72, 66] width 110 height 99
click at [77, 78] on div "[PHONE_NUMBER] Live | 00:53 ALL TASKS ALL TASKS ACTIVE TASKS TASKS IN WRAP UP" at bounding box center [72, 66] width 110 height 99
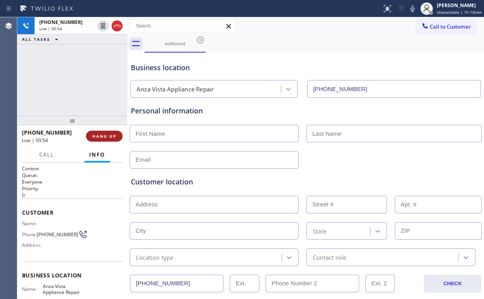
click at [108, 135] on span "HANG UP" at bounding box center [104, 136] width 24 height 5
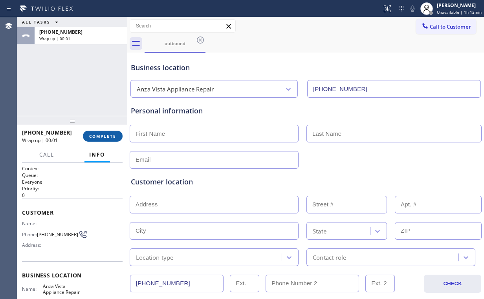
click at [96, 134] on span "COMPLETE" at bounding box center [102, 136] width 27 height 5
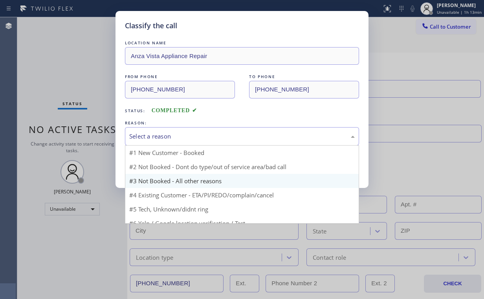
drag, startPoint x: 151, startPoint y: 135, endPoint x: 152, endPoint y: 164, distance: 29.1
click at [151, 135] on div "Select a reason" at bounding box center [241, 136] width 225 height 9
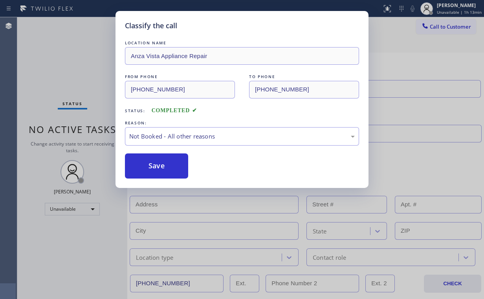
drag, startPoint x: 154, startPoint y: 165, endPoint x: 70, endPoint y: 64, distance: 130.8
click at [154, 165] on button "Save" at bounding box center [156, 166] width 63 height 25
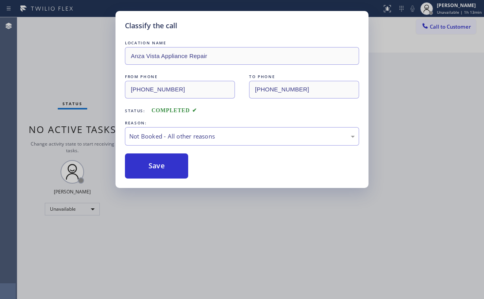
drag, startPoint x: 70, startPoint y: 63, endPoint x: 79, endPoint y: 68, distance: 9.8
click at [71, 63] on div "Classify the call LOCATION NAME Anza Vista Appliance Repair FROM PHONE [PHONE_N…" at bounding box center [242, 149] width 484 height 299
click at [449, 113] on div "Classify the call LOCATION NAME National City Appliance Repair Pro FROM PHONE […" at bounding box center [250, 158] width 467 height 282
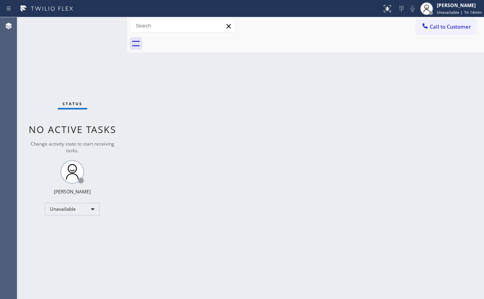
drag, startPoint x: 295, startPoint y: 130, endPoint x: 332, endPoint y: 124, distance: 37.8
click at [297, 130] on div "Back to Dashboard Change Sender ID Customers Technicians Select a contact Outbo…" at bounding box center [305, 158] width 357 height 282
click at [295, 126] on div "Back to Dashboard Change Sender ID Customers Technicians Select a contact Outbo…" at bounding box center [305, 158] width 357 height 282
click at [56, 57] on div "Status No active tasks Change activity state to start receiving tasks. [PERSON_…" at bounding box center [72, 158] width 110 height 282
click at [448, 28] on span "Call to Customer" at bounding box center [450, 26] width 41 height 7
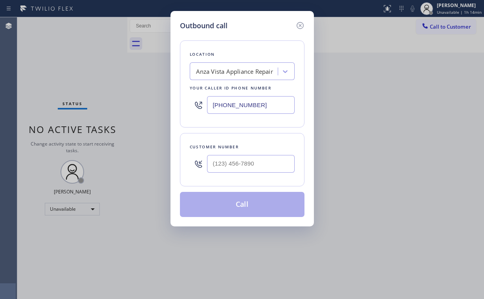
drag, startPoint x: 260, startPoint y: 97, endPoint x: 180, endPoint y: 92, distance: 79.9
click at [152, 98] on div "Outbound call Location [GEOGRAPHIC_DATA] Appliance Repair Your caller id phone …" at bounding box center [242, 149] width 484 height 299
paste input "310) 697-8154"
type input "[PHONE_NUMBER]"
click at [253, 160] on input "(___) ___-____" at bounding box center [251, 164] width 88 height 18
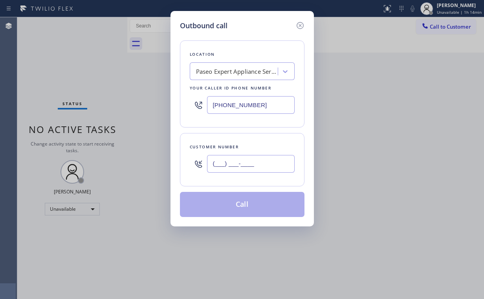
paste input "310) 800-3676"
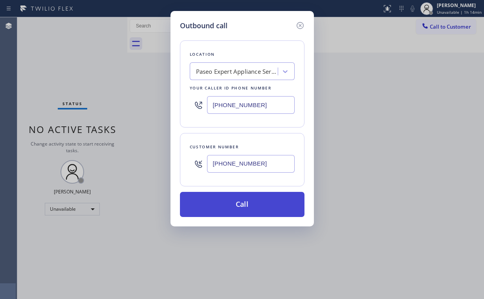
type input "[PHONE_NUMBER]"
click at [235, 196] on button "Call" at bounding box center [242, 204] width 125 height 25
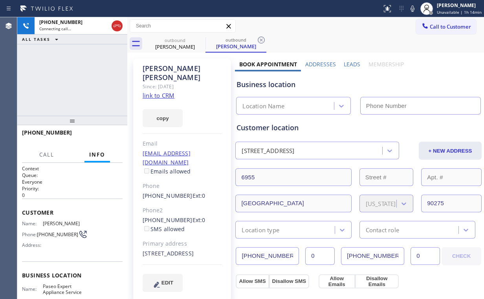
drag, startPoint x: 54, startPoint y: 75, endPoint x: 124, endPoint y: 275, distance: 211.8
click at [54, 76] on div "[PHONE_NUMBER] Connecting call… ALL TASKS ALL TASKS ACTIVE TASKS TASKS IN WRAP …" at bounding box center [72, 66] width 110 height 99
type input "[PHONE_NUMBER]"
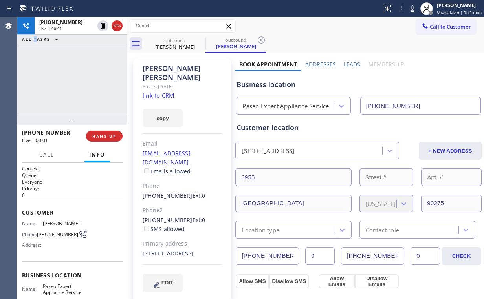
click at [35, 78] on div "[PHONE_NUMBER] Live | 00:01 ALL TASKS ALL TASKS ACTIVE TASKS TASKS IN WRAP UP" at bounding box center [72, 66] width 110 height 99
click at [80, 79] on div "[PHONE_NUMBER] Live | 00:05 ALL TASKS ALL TASKS ACTIVE TASKS TASKS IN WRAP UP" at bounding box center [72, 66] width 110 height 99
click at [295, 104] on div "Paseo Expert Appliance Service" at bounding box center [285, 106] width 86 height 9
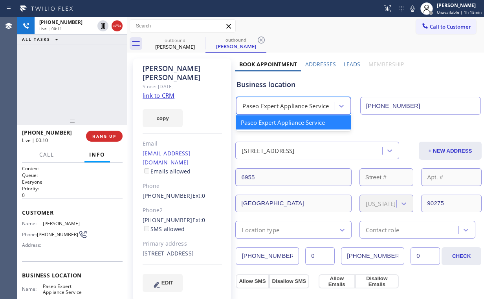
click at [82, 78] on div "[PHONE_NUMBER] Live | 00:11 ALL TASKS ALL TASKS ACTIVE TASKS TASKS IN WRAP UP" at bounding box center [72, 66] width 110 height 99
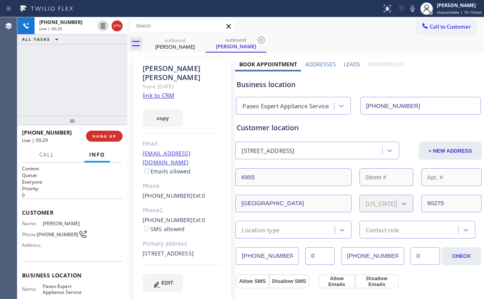
click at [251, 86] on div "Business location" at bounding box center [358, 84] width 244 height 11
click at [78, 78] on div "[PHONE_NUMBER] Live | 00:32 ALL TASKS ALL TASKS ACTIVE TASKS TASKS IN WRAP UP" at bounding box center [72, 66] width 110 height 99
click at [77, 78] on div "[PHONE_NUMBER] Live | 00:33 ALL TASKS ALL TASKS ACTIVE TASKS TASKS IN WRAP UP" at bounding box center [72, 66] width 110 height 99
click at [77, 81] on div "[PHONE_NUMBER] Live | 00:34 ALL TASKS ALL TASKS ACTIVE TASKS TASKS IN WRAP UP" at bounding box center [72, 66] width 110 height 99
click at [104, 137] on span "HANG UP" at bounding box center [104, 136] width 24 height 5
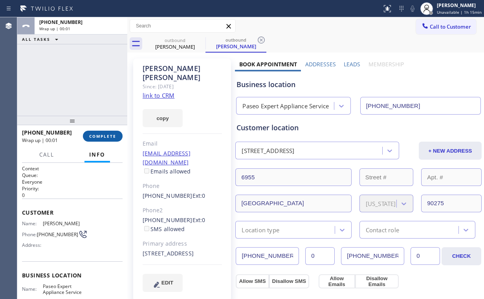
click at [104, 137] on span "COMPLETE" at bounding box center [102, 136] width 27 height 5
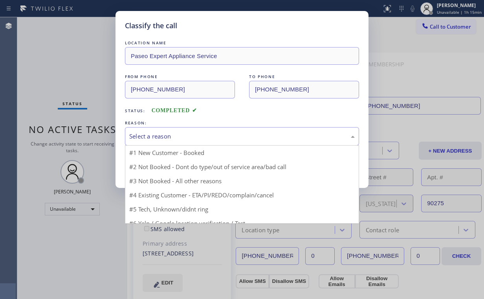
click at [151, 134] on div "Select a reason" at bounding box center [241, 136] width 225 height 9
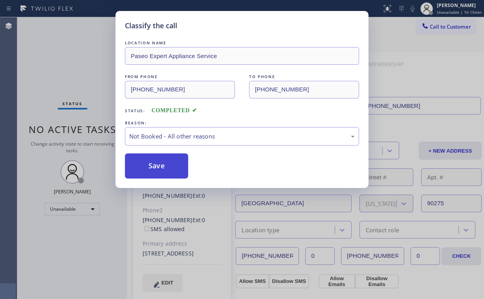
click at [154, 166] on button "Save" at bounding box center [156, 166] width 63 height 25
click at [69, 76] on div "Classify the call LOCATION NAME Paseo Expert Appliance Service FROM PHONE [PHON…" at bounding box center [242, 149] width 484 height 299
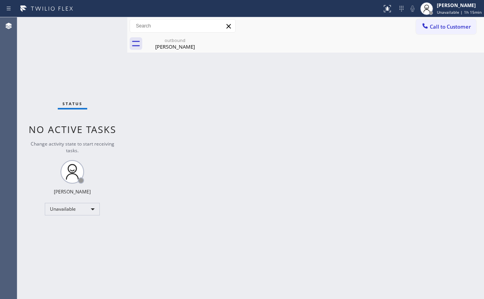
drag, startPoint x: 75, startPoint y: 91, endPoint x: 120, endPoint y: 58, distance: 55.4
click at [75, 91] on div "Status No active tasks Change activity state to start receiving tasks. [PERSON_…" at bounding box center [72, 158] width 110 height 282
click at [82, 211] on div "Unavailable" at bounding box center [72, 209] width 55 height 13
click at [68, 250] on li "Break" at bounding box center [71, 248] width 53 height 9
click at [216, 254] on div "Back to Dashboard Change Sender ID Customers Technicians Select a contact Outbo…" at bounding box center [305, 158] width 357 height 282
